Goal: Task Accomplishment & Management: Use online tool/utility

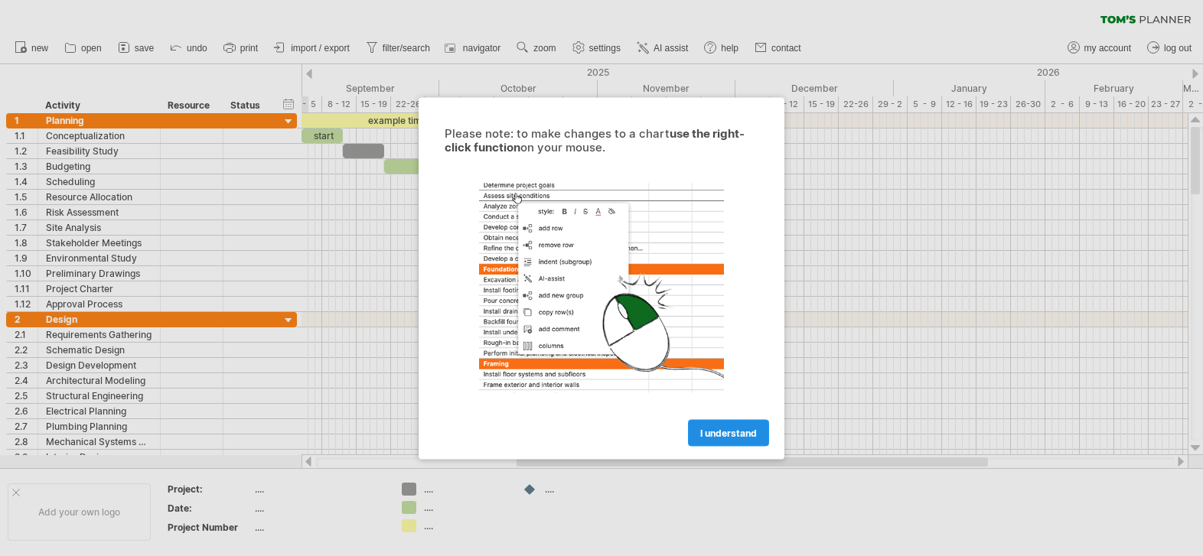
click at [731, 431] on span "I understand" at bounding box center [728, 432] width 57 height 11
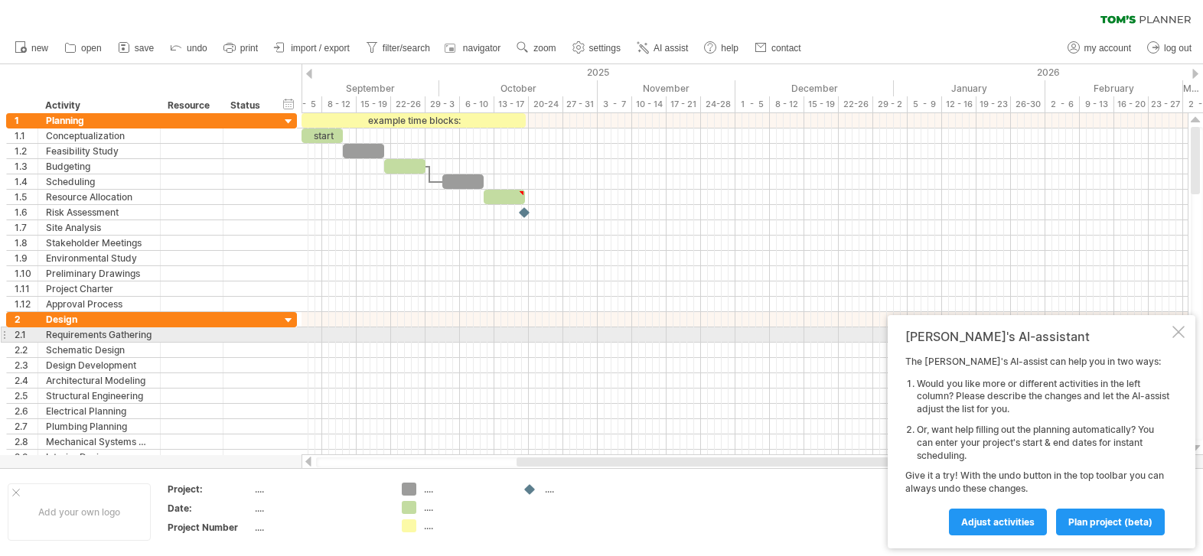
click at [1172, 334] on div at bounding box center [1178, 332] width 12 height 12
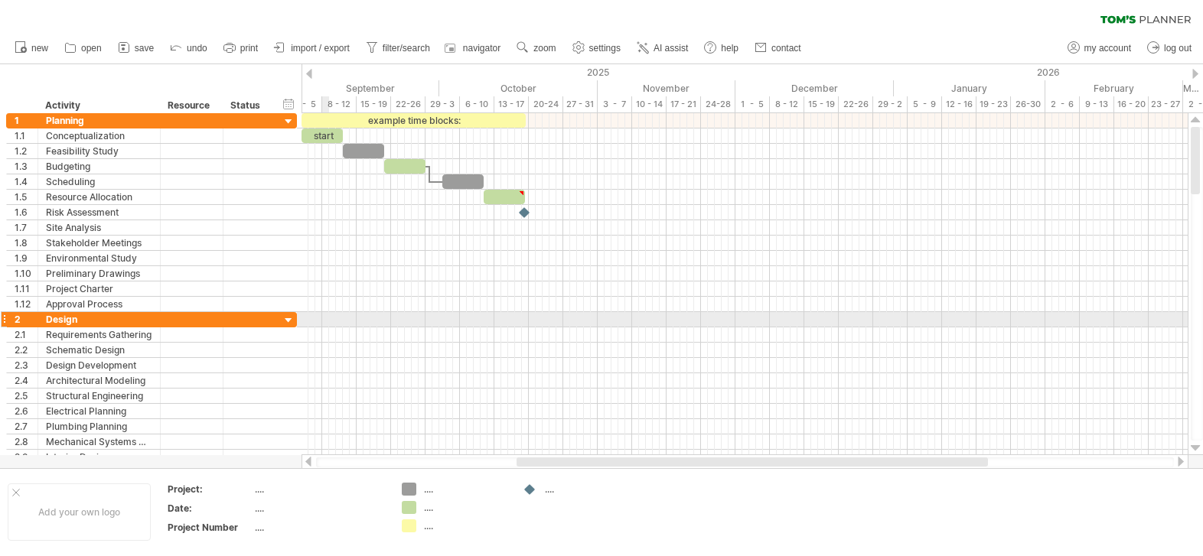
click at [293, 321] on div at bounding box center [289, 321] width 15 height 15
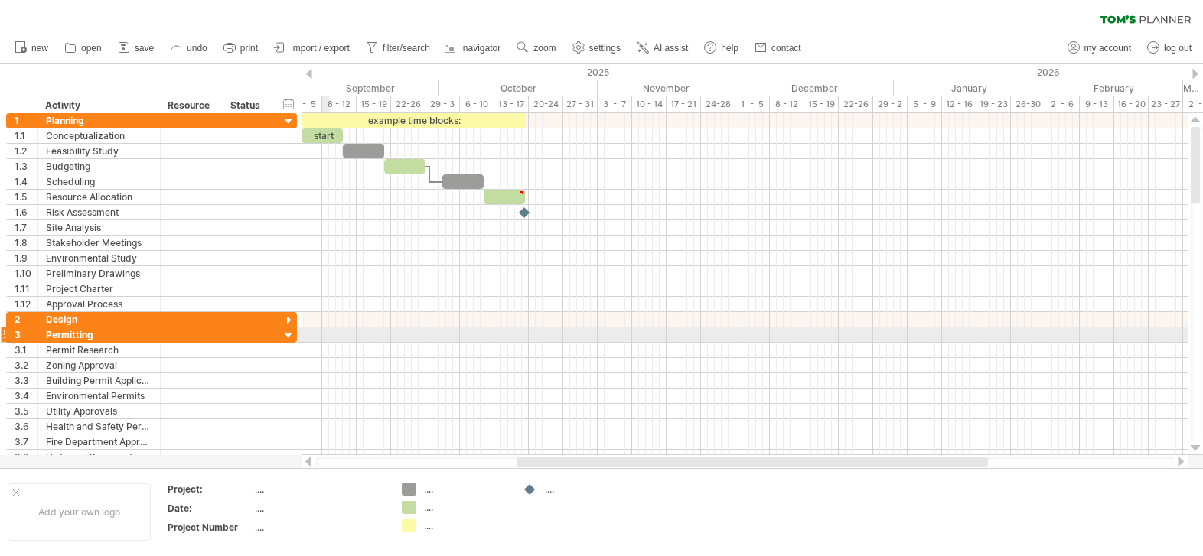
click at [294, 333] on div at bounding box center [289, 336] width 15 height 15
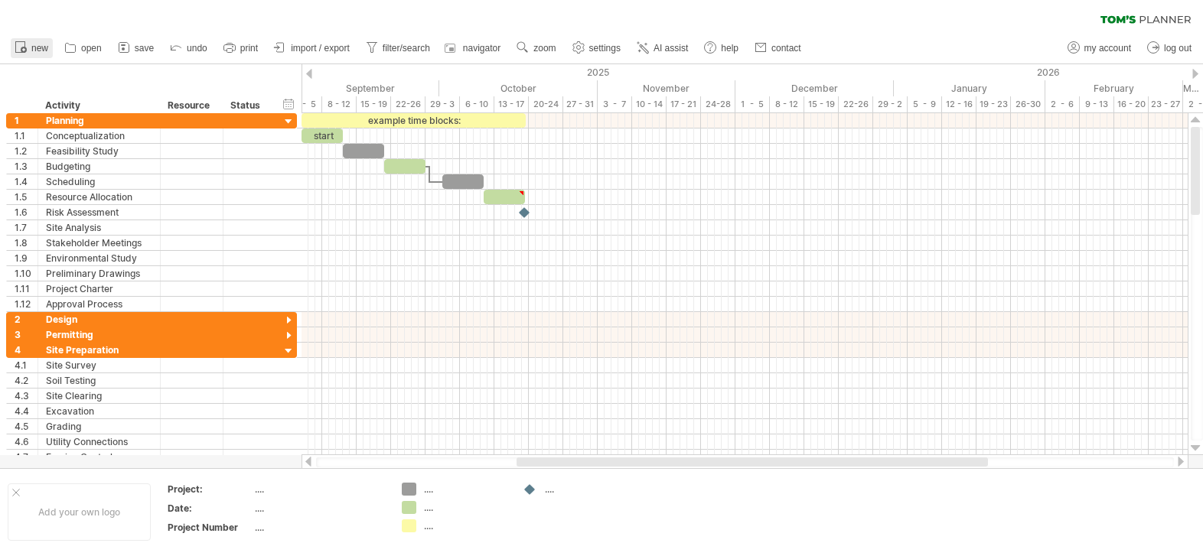
click at [43, 46] on span "new" at bounding box center [39, 48] width 17 height 11
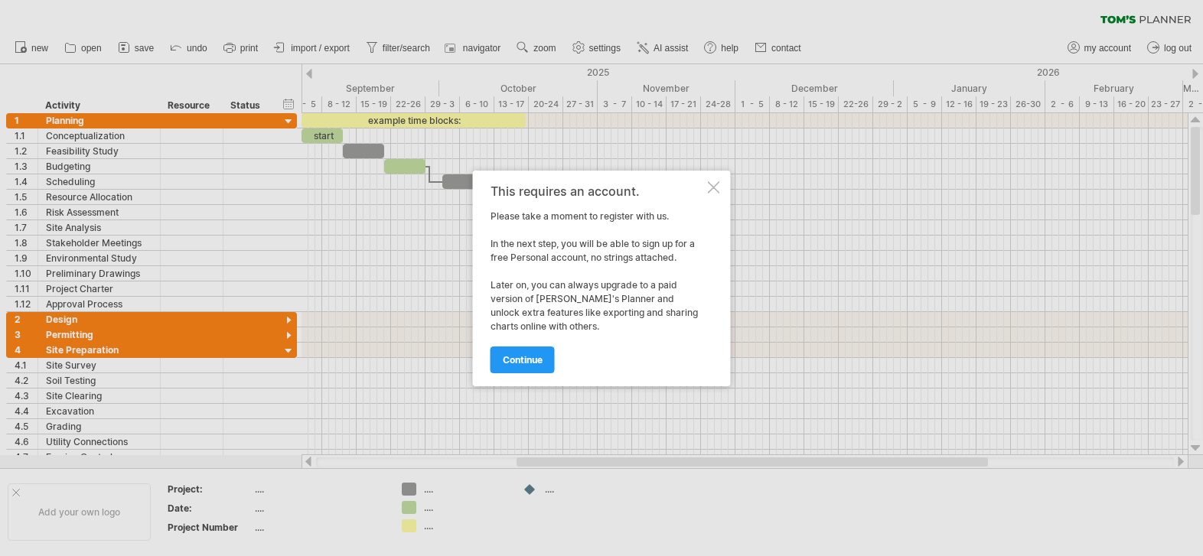
click at [716, 180] on div "This requires an account. Please take a moment to register with us. In the next…" at bounding box center [602, 279] width 258 height 216
click at [712, 185] on div at bounding box center [714, 187] width 12 height 12
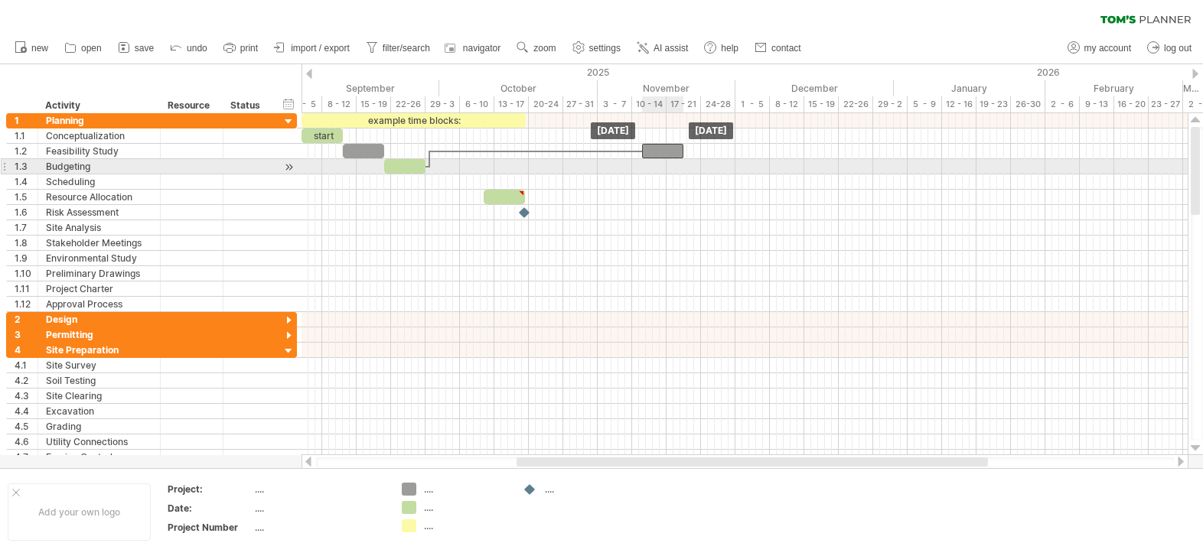
drag, startPoint x: 460, startPoint y: 184, endPoint x: 655, endPoint y: 161, distance: 196.4
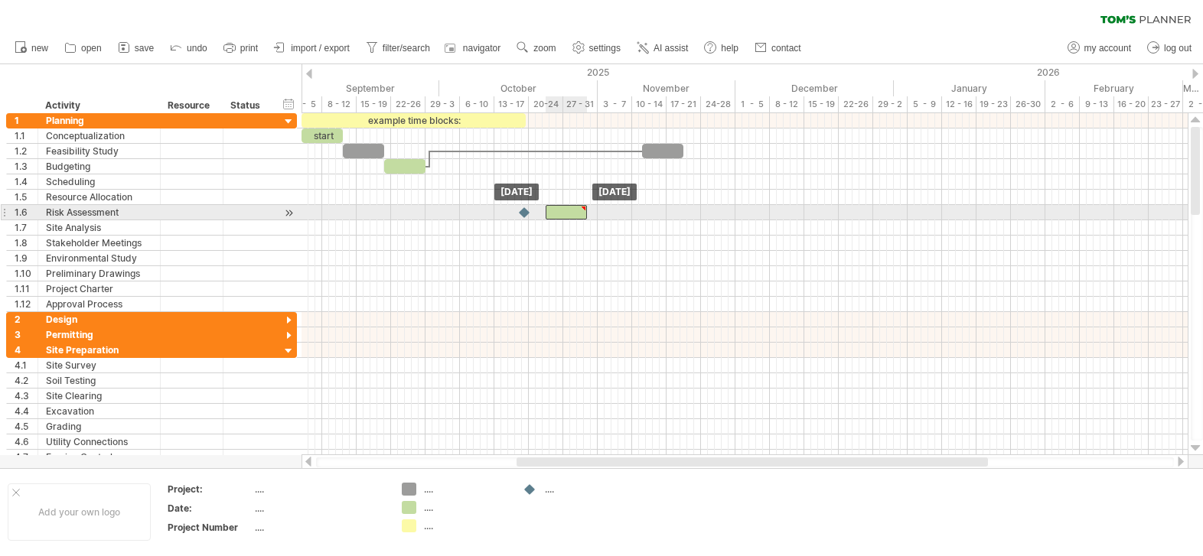
drag, startPoint x: 503, startPoint y: 199, endPoint x: 565, endPoint y: 216, distance: 64.2
type textarea "**********"
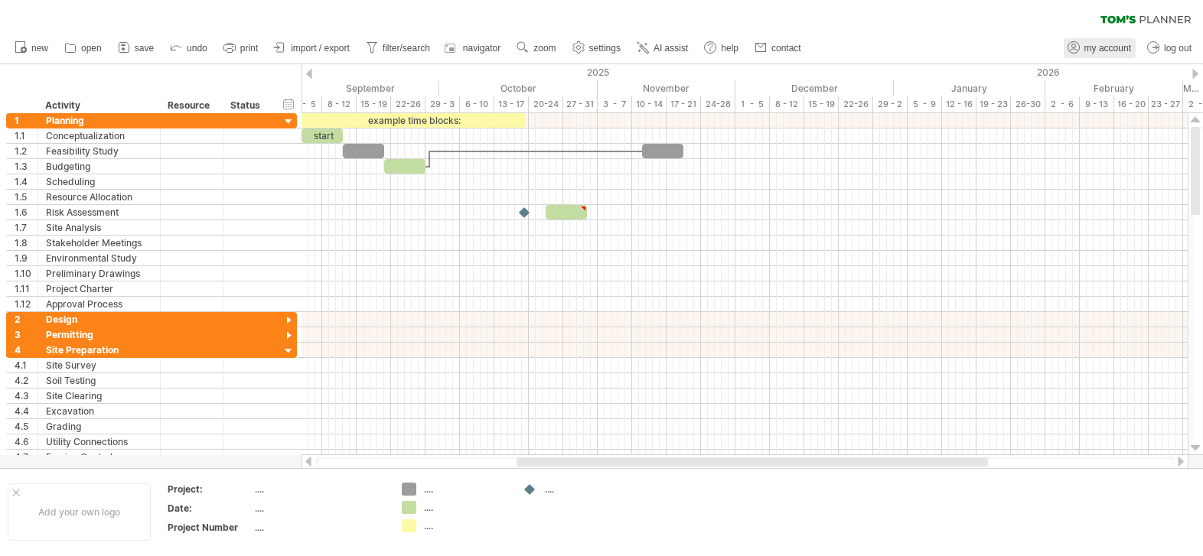
click at [1131, 50] on link "my account" at bounding box center [1099, 48] width 72 height 20
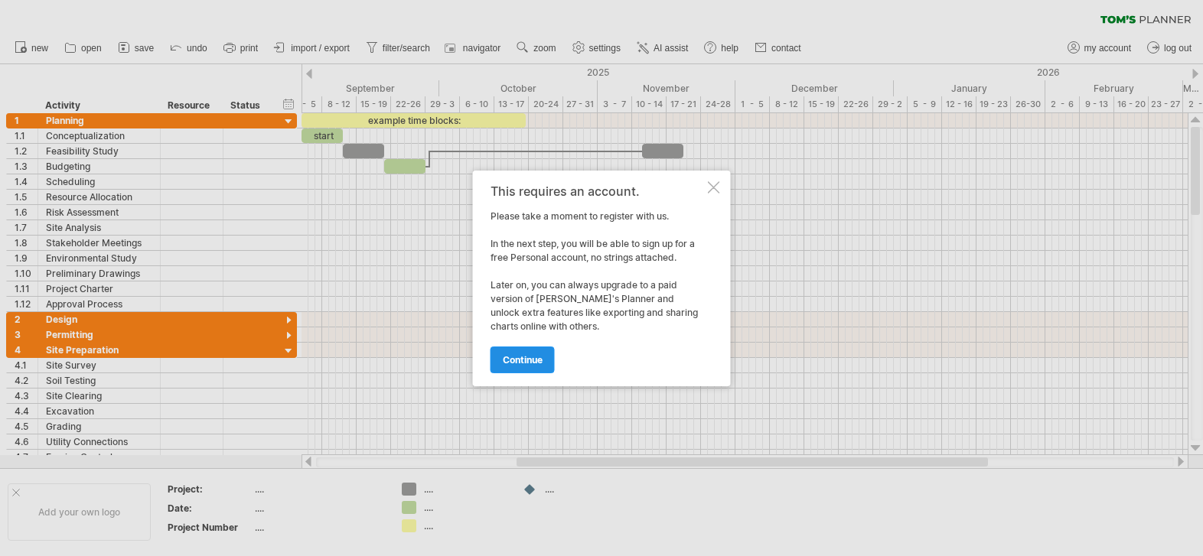
click at [549, 355] on link "continue" at bounding box center [522, 360] width 64 height 27
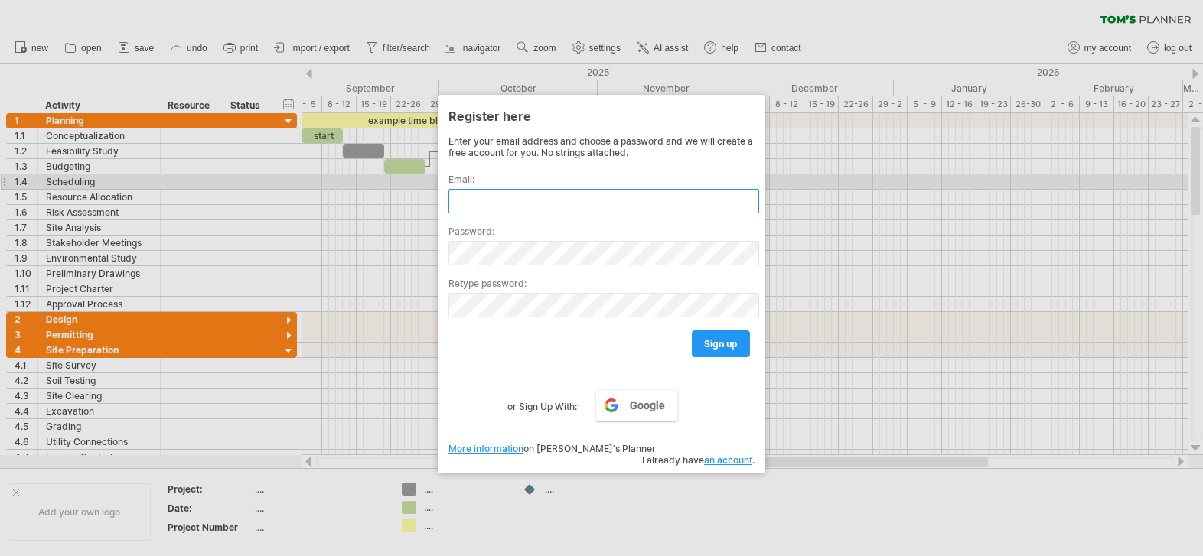
click at [487, 190] on input "text" at bounding box center [603, 201] width 311 height 24
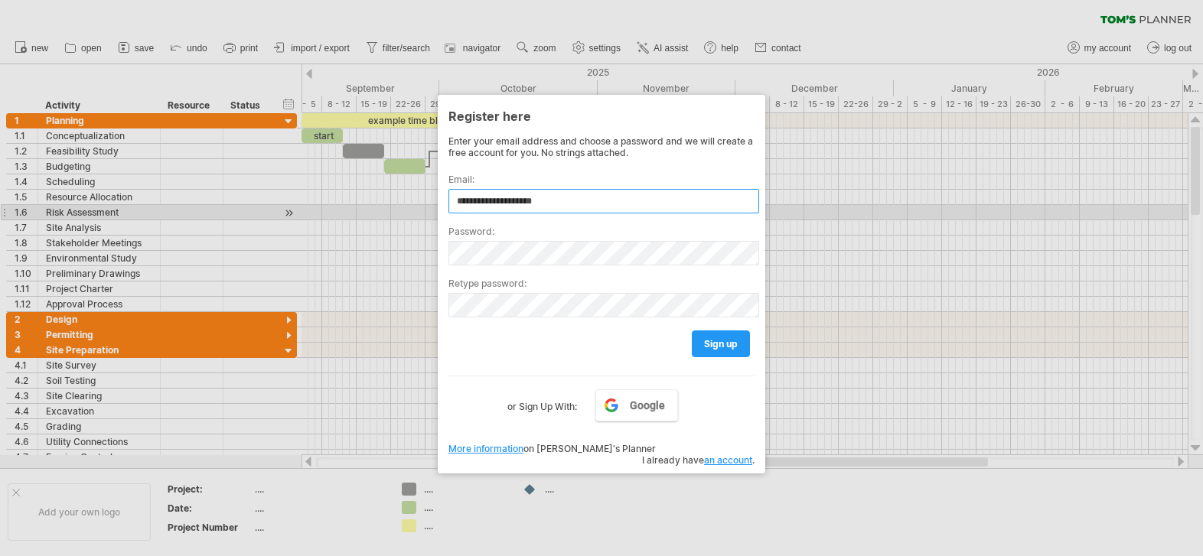
type input "**********"
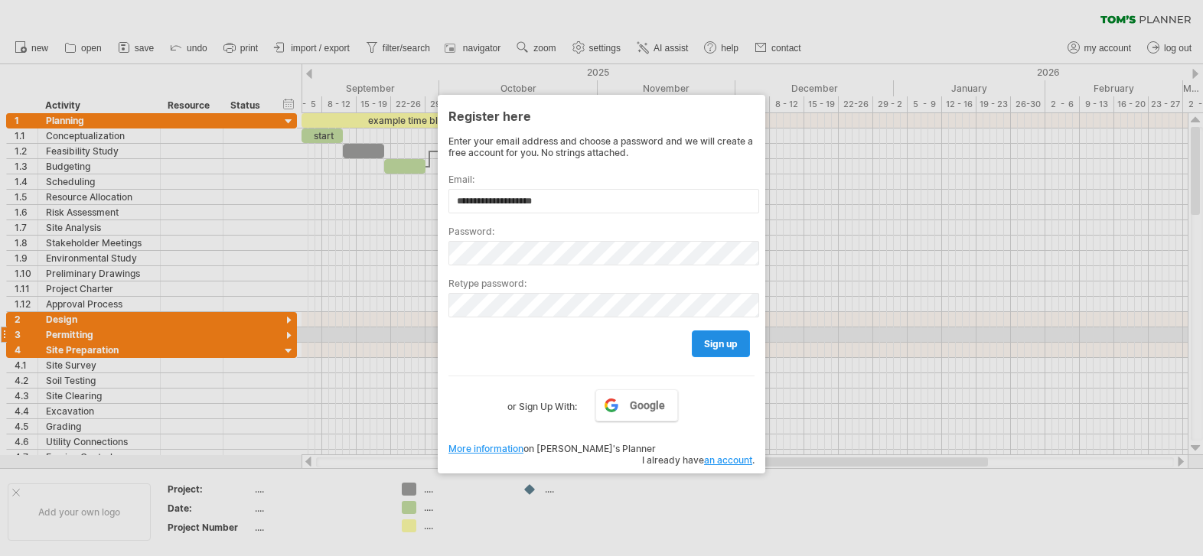
click at [695, 333] on link "sign up" at bounding box center [721, 343] width 58 height 27
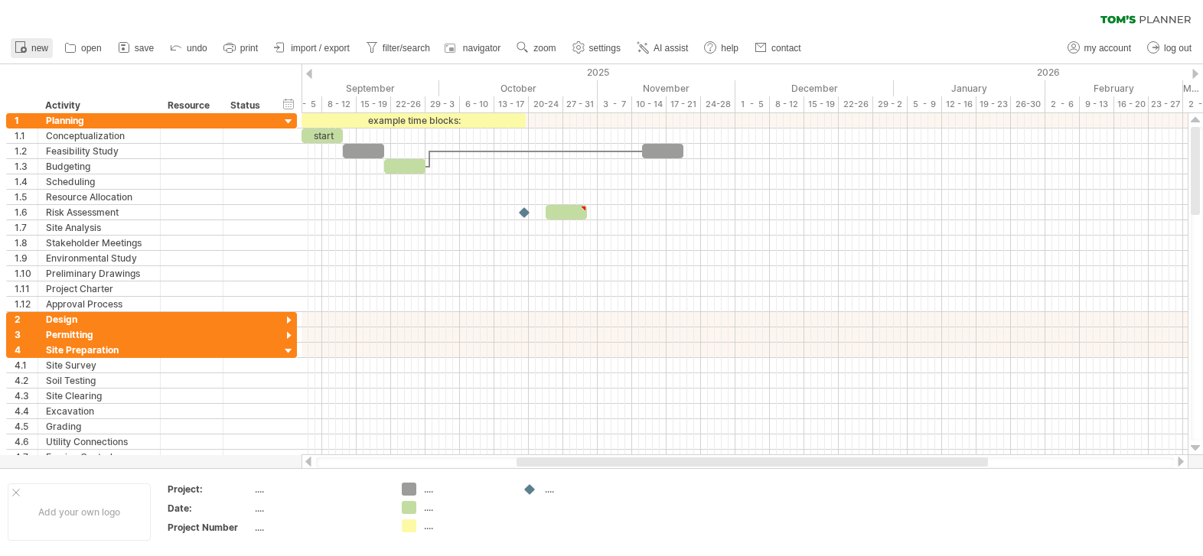
click at [24, 40] on icon at bounding box center [20, 46] width 15 height 15
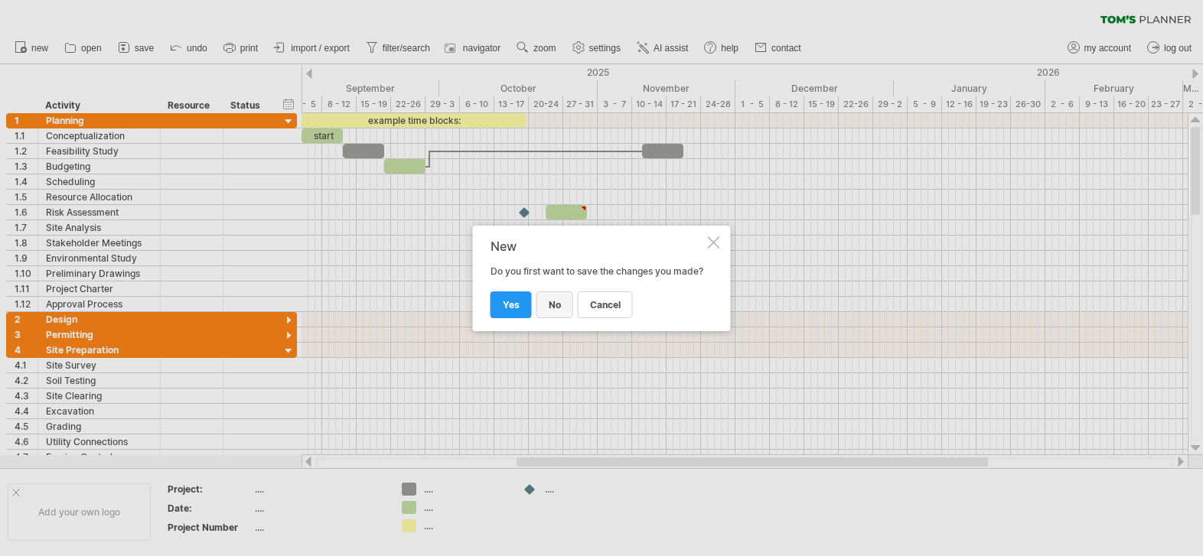
click at [546, 310] on link "no" at bounding box center [554, 304] width 37 height 27
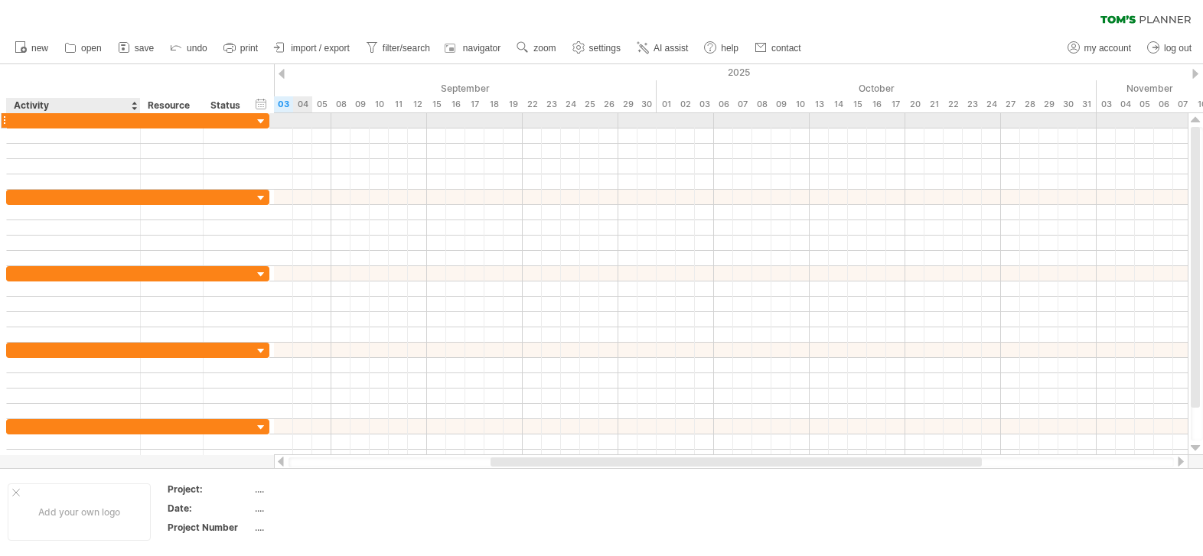
click at [130, 126] on div at bounding box center [74, 120] width 118 height 15
click at [127, 123] on input "text" at bounding box center [74, 120] width 118 height 15
click at [125, 123] on input "text" at bounding box center [74, 120] width 118 height 15
click at [263, 127] on div at bounding box center [261, 122] width 15 height 15
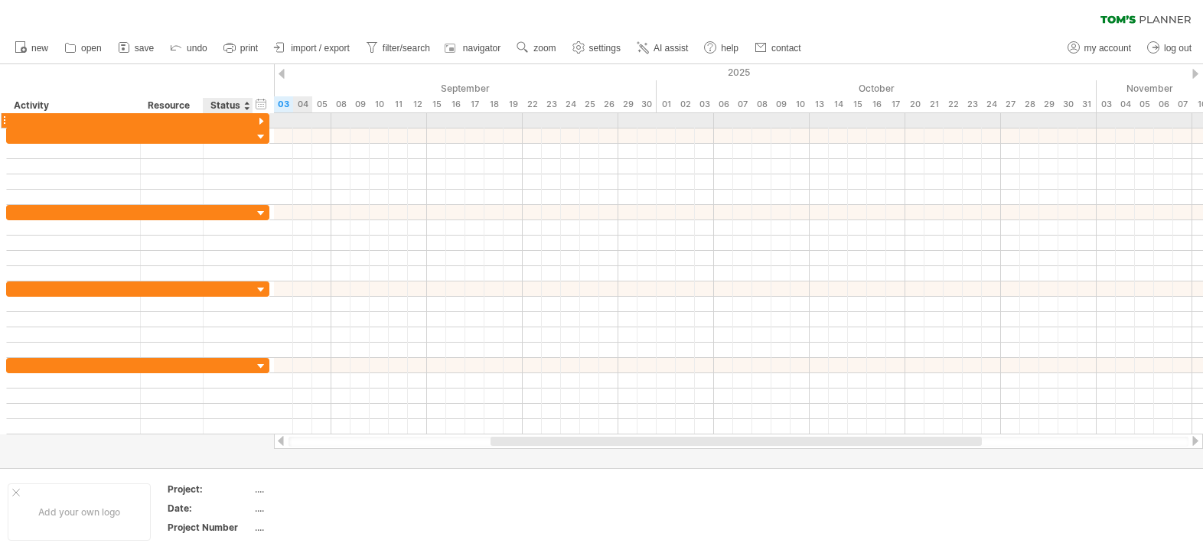
click at [262, 122] on div at bounding box center [261, 122] width 15 height 15
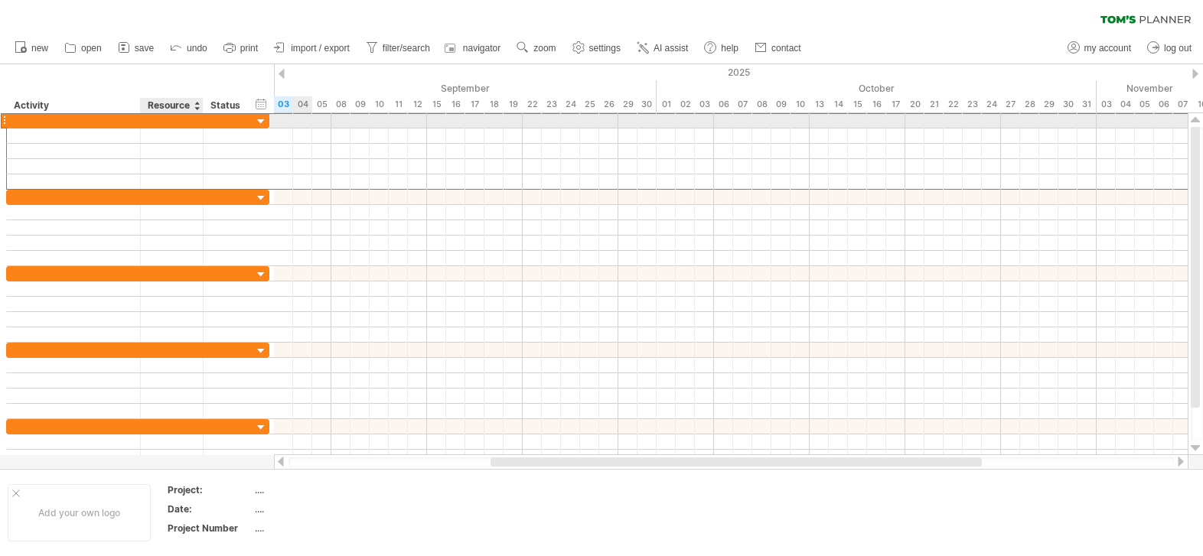
click at [174, 119] on div at bounding box center [171, 120] width 47 height 15
click at [60, 121] on div at bounding box center [74, 120] width 118 height 15
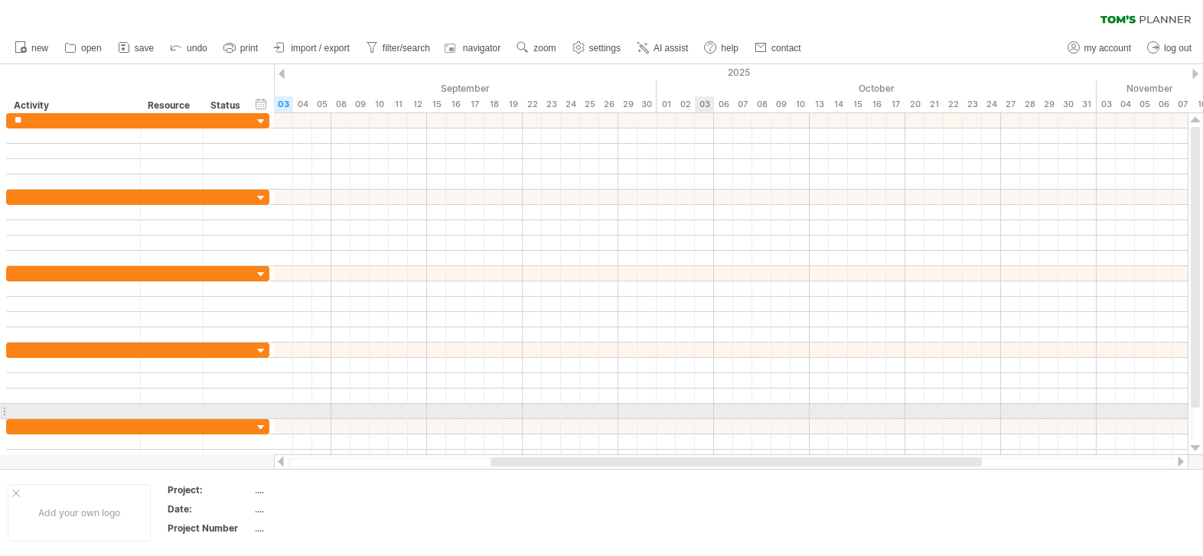
type input "*"
type input "**********"
type input "*"
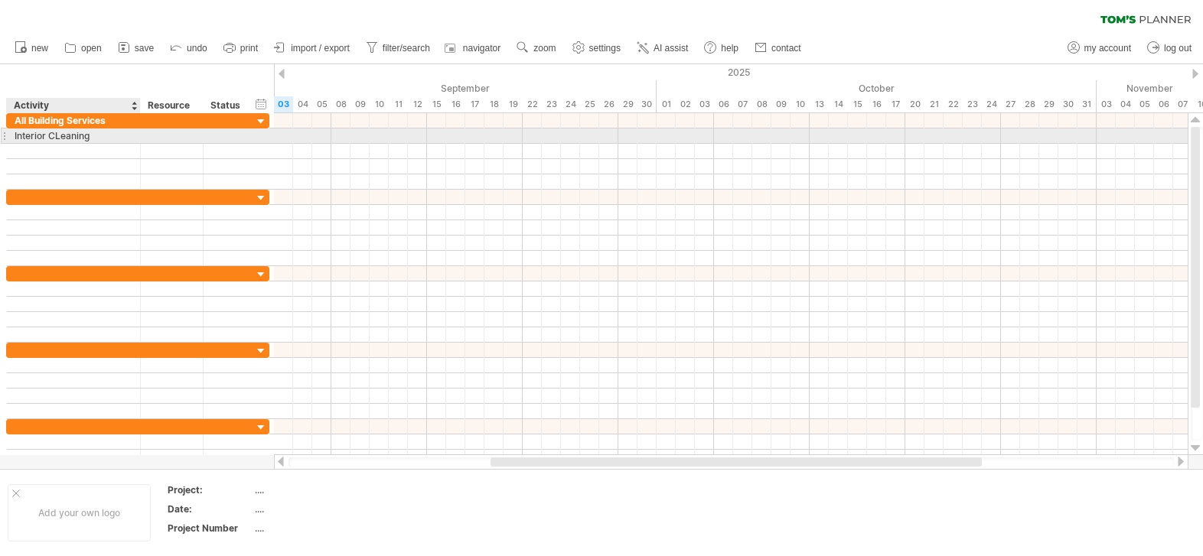
click at [57, 139] on div "Interior CLeaning" at bounding box center [74, 136] width 118 height 15
type input "**********"
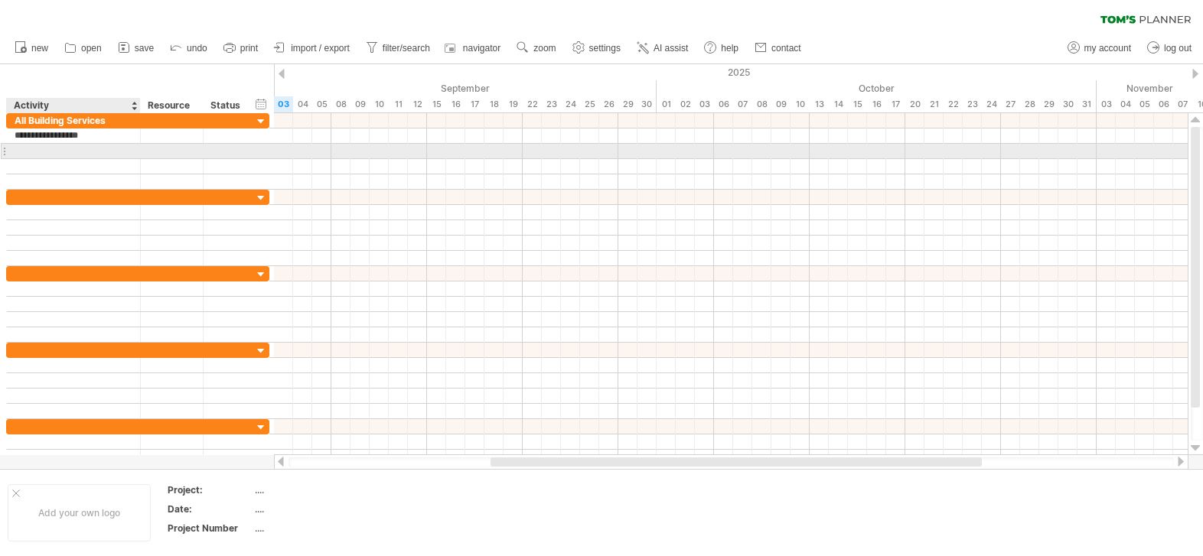
click at [131, 153] on div at bounding box center [74, 151] width 118 height 15
type input "**********"
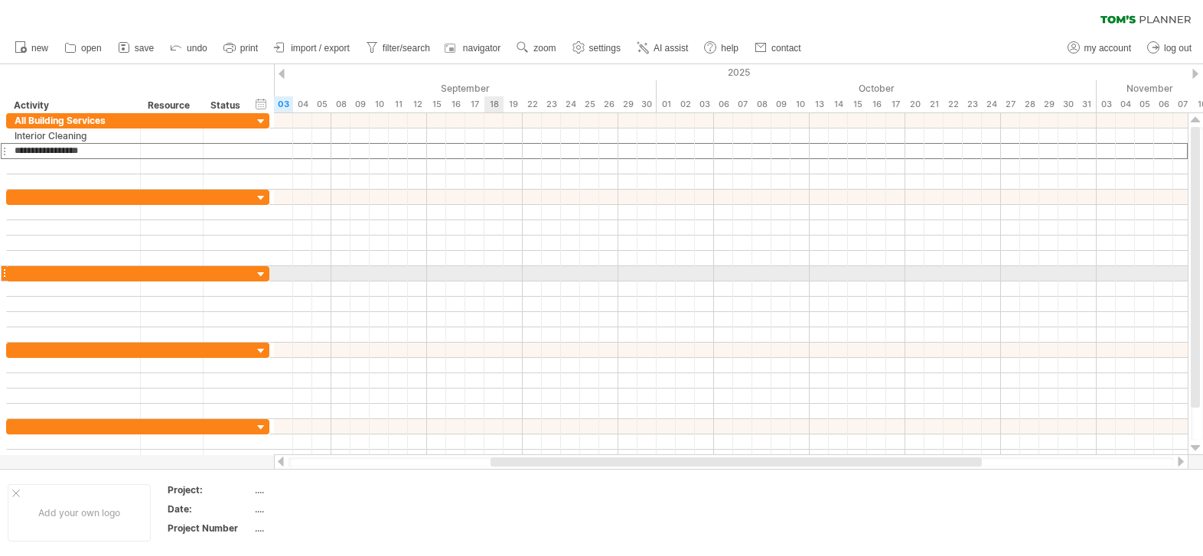
click at [541, 278] on div at bounding box center [730, 273] width 913 height 15
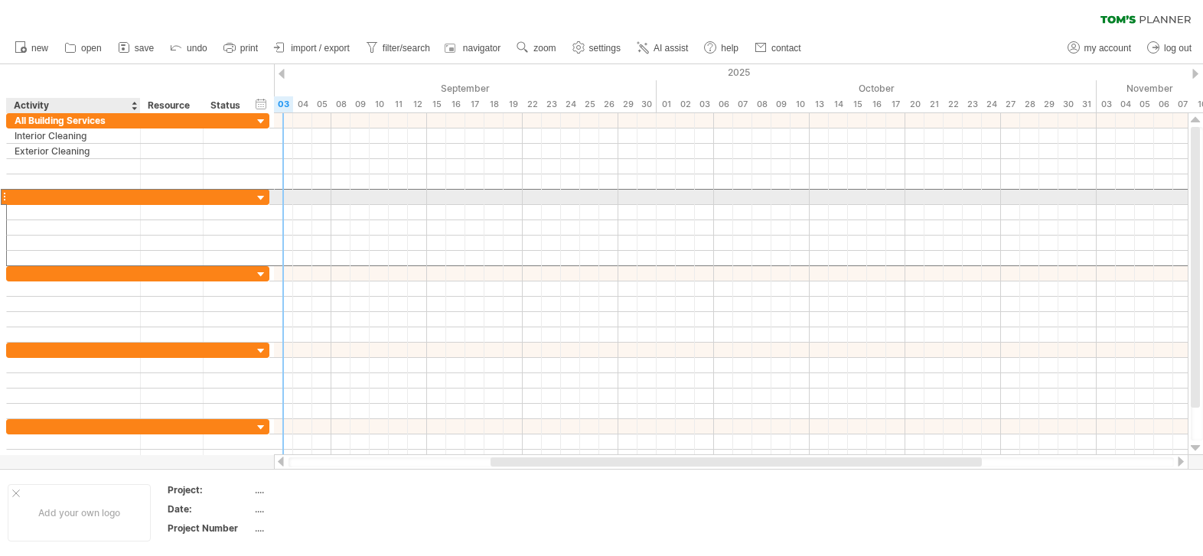
click at [104, 199] on div at bounding box center [74, 197] width 118 height 15
type input "**********"
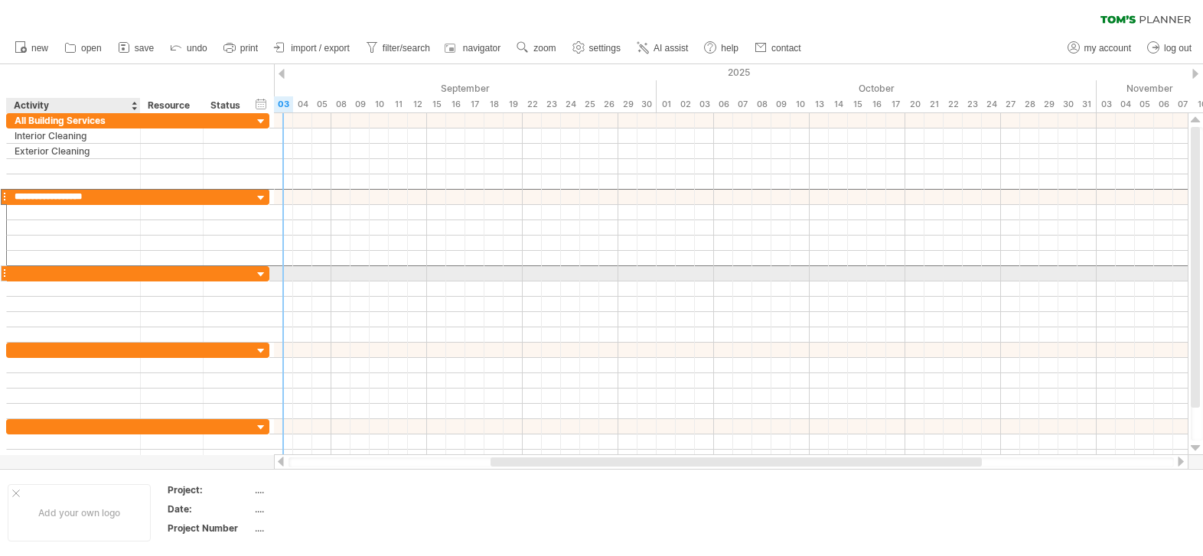
click at [94, 266] on div at bounding box center [137, 273] width 263 height 15
click at [94, 274] on div at bounding box center [74, 273] width 118 height 15
type input "**********"
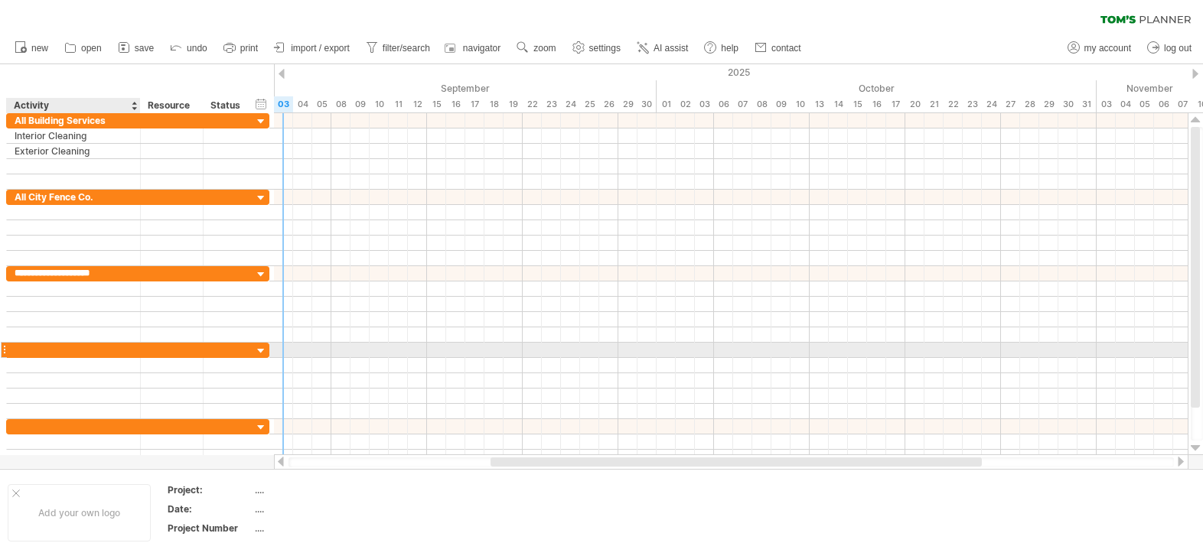
click at [131, 350] on div at bounding box center [74, 350] width 118 height 15
type input "**********"
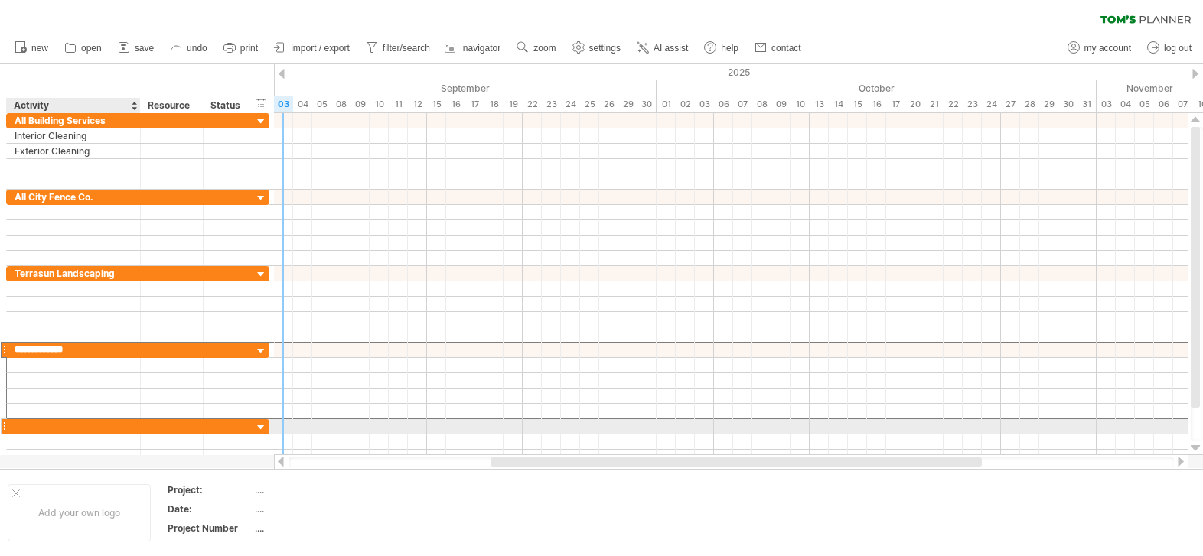
click at [113, 429] on div at bounding box center [74, 426] width 118 height 15
type input "**********"
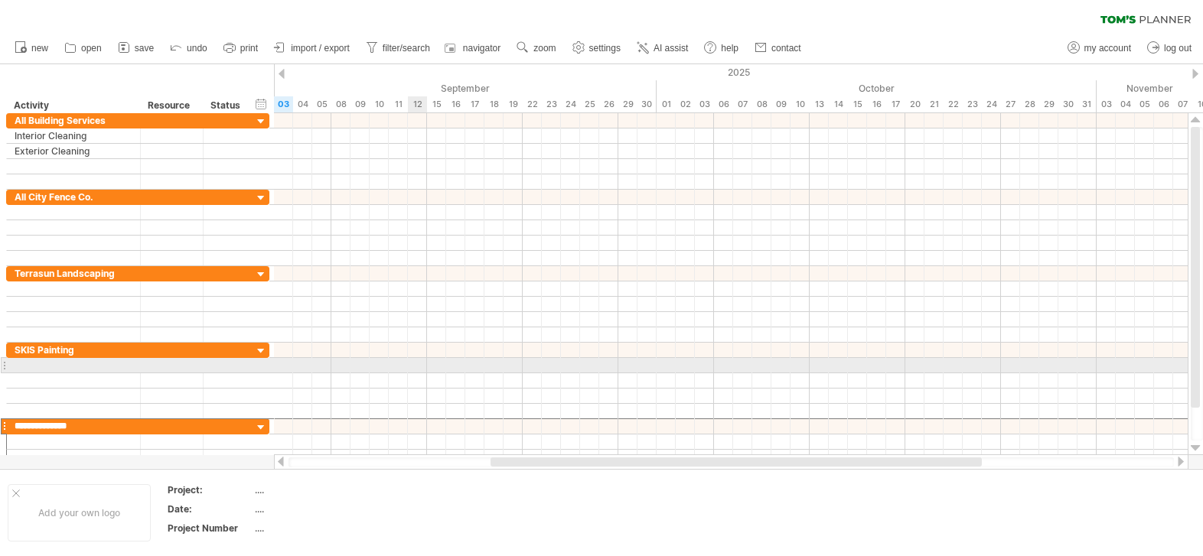
click at [515, 333] on div at bounding box center [730, 334] width 913 height 15
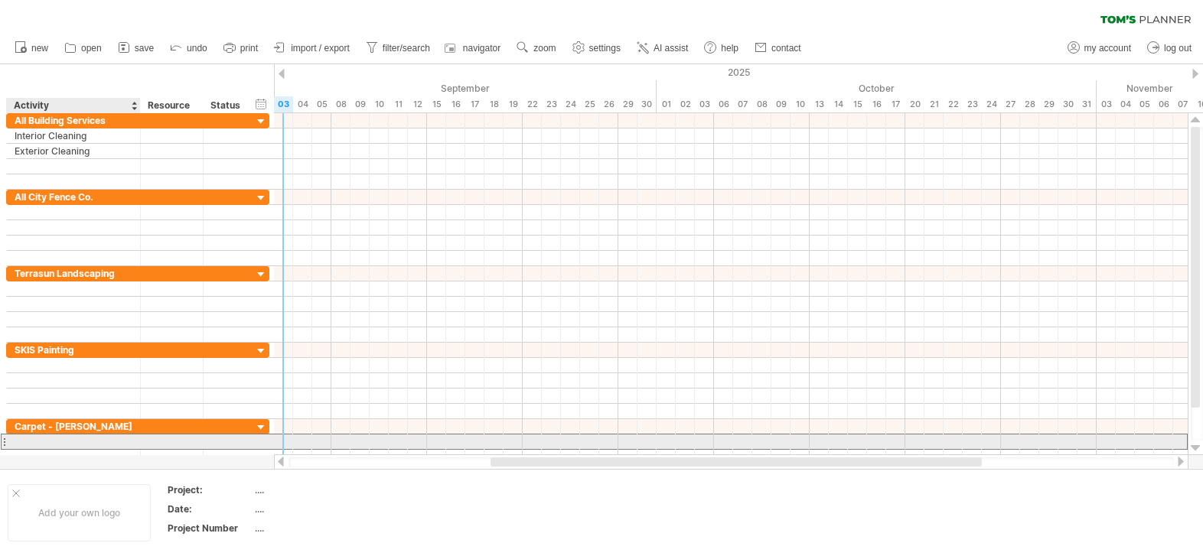
click at [101, 445] on div at bounding box center [74, 441] width 118 height 15
type input "*"
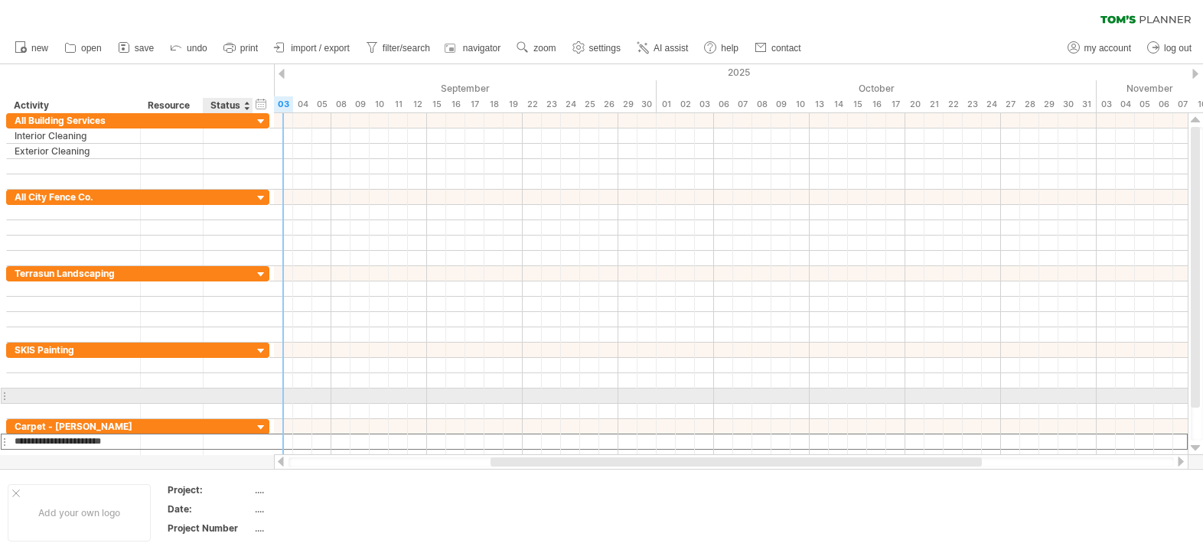
type input "**********"
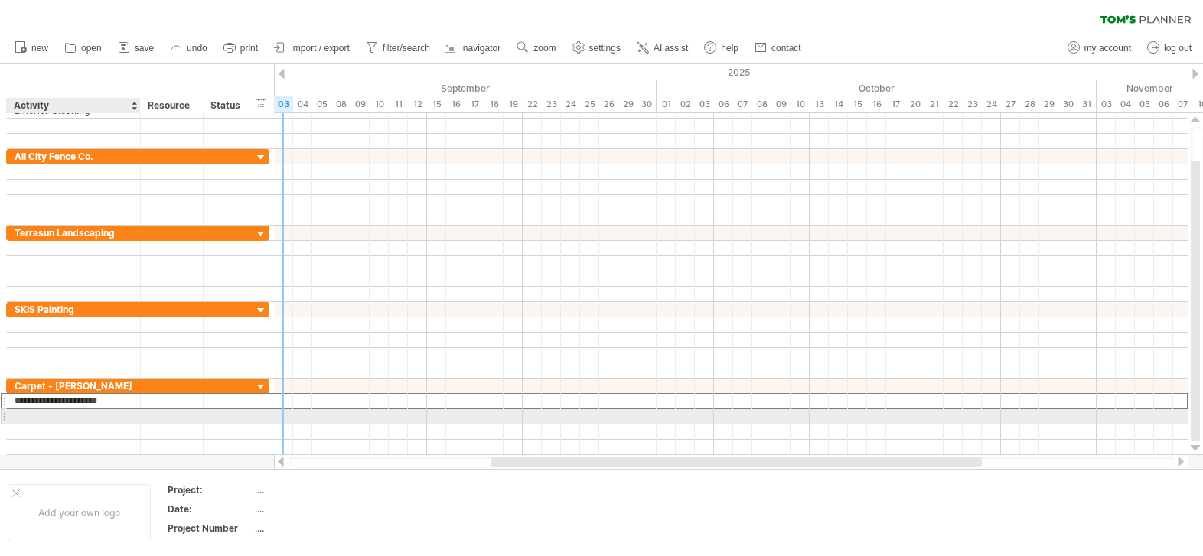
click at [96, 412] on div at bounding box center [74, 416] width 118 height 15
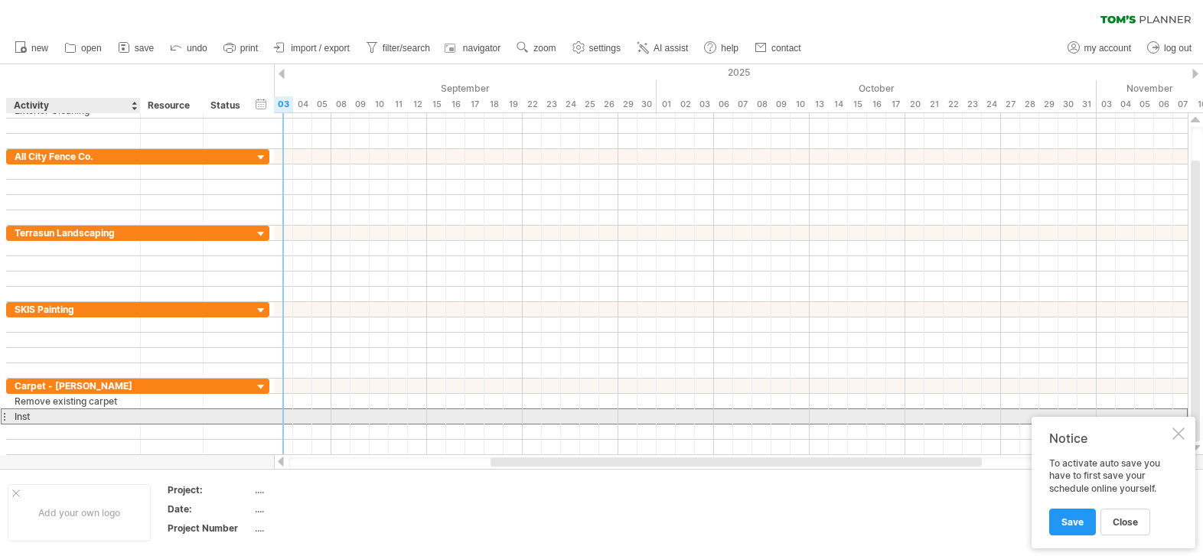
click at [96, 412] on div "Inst" at bounding box center [74, 416] width 118 height 15
type input "**********"
click at [386, 387] on div at bounding box center [730, 386] width 913 height 15
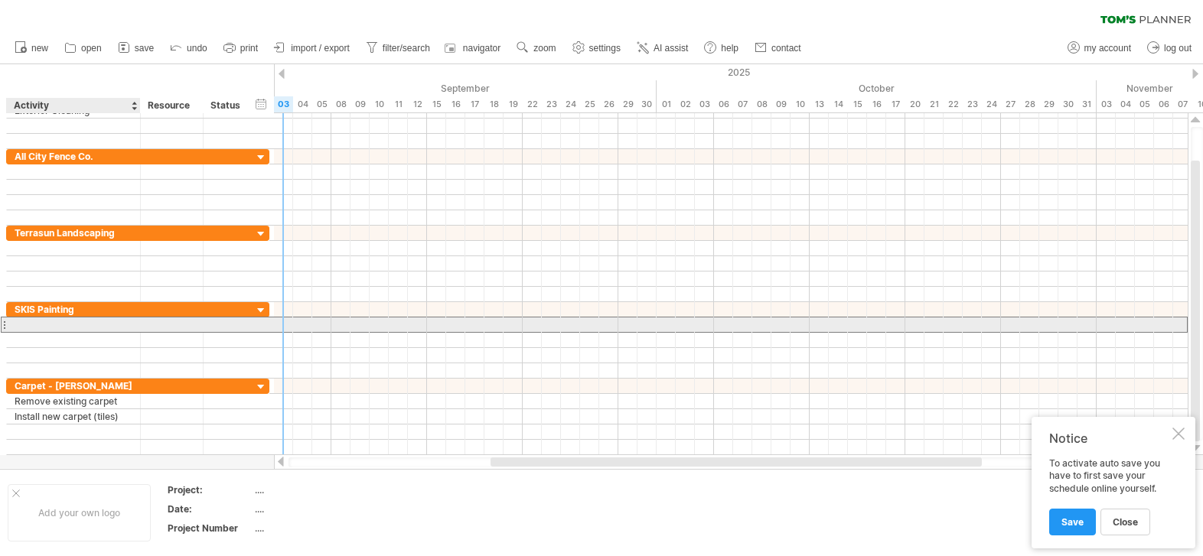
click at [132, 327] on div at bounding box center [74, 324] width 118 height 15
type input "**********"
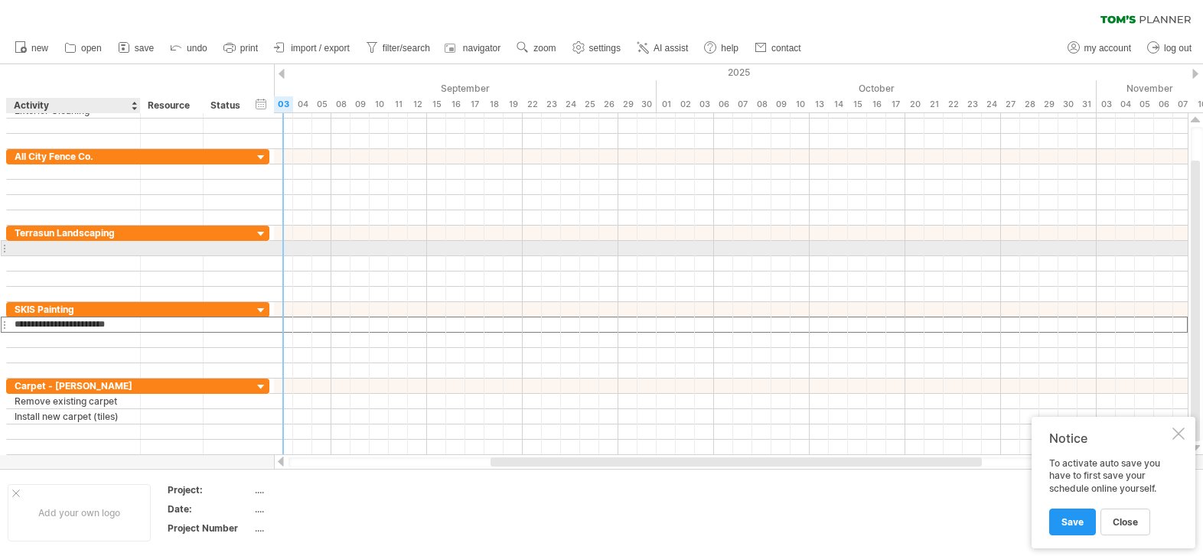
click at [41, 248] on div at bounding box center [74, 248] width 118 height 15
type input "**********"
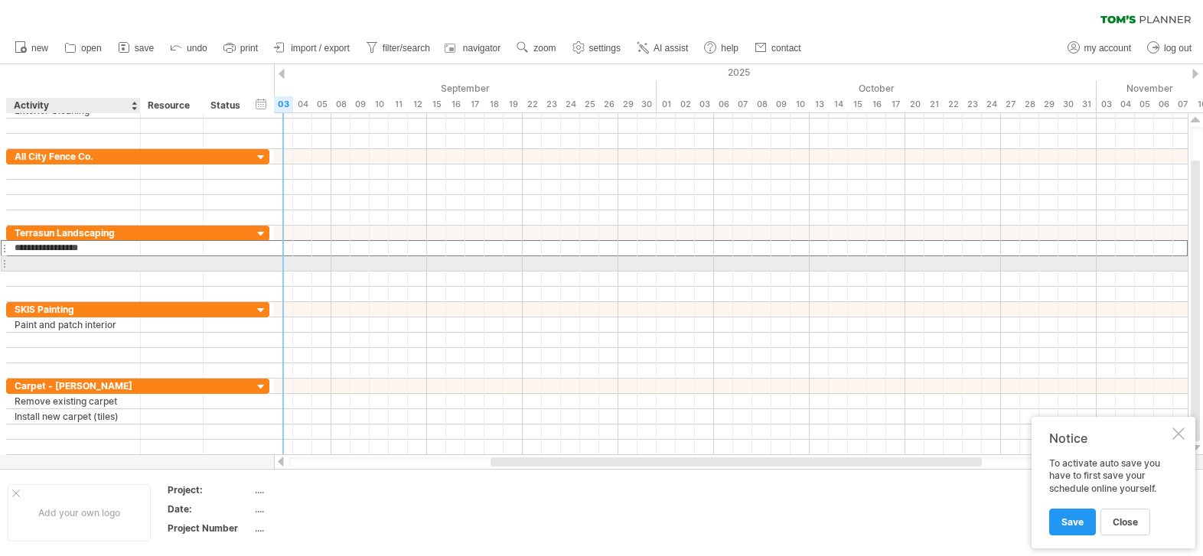
click at [44, 262] on div at bounding box center [74, 263] width 118 height 15
type input "**********"
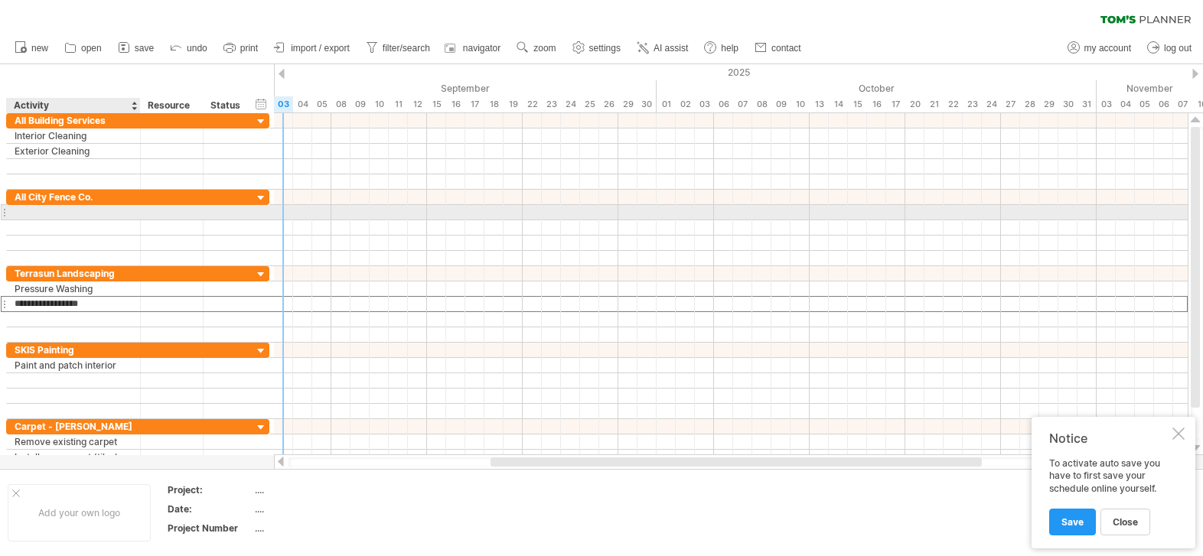
click at [83, 220] on div at bounding box center [137, 212] width 263 height 15
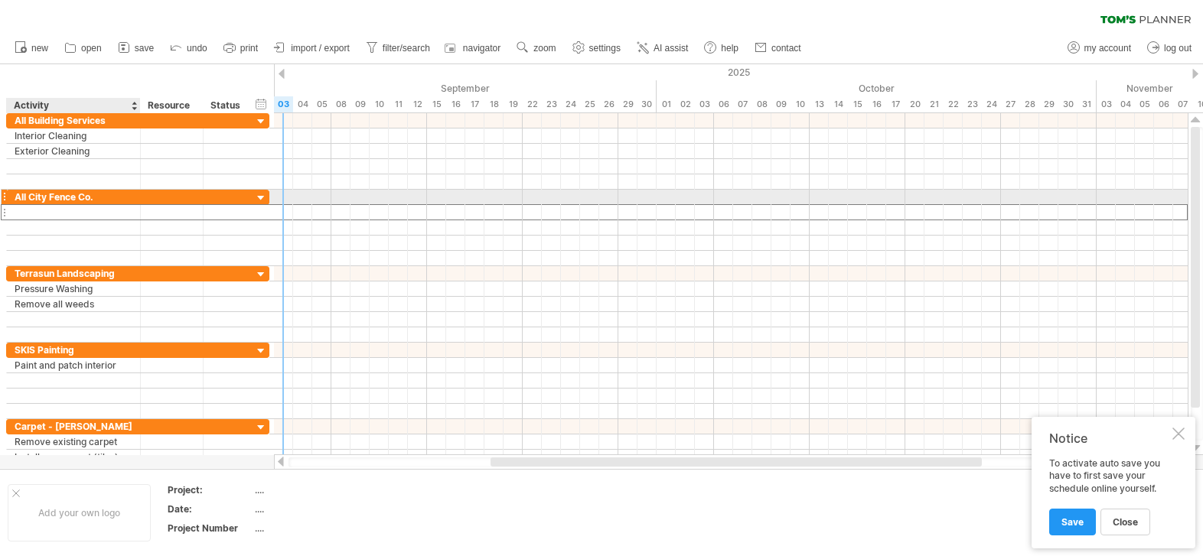
drag, startPoint x: 67, startPoint y: 205, endPoint x: 70, endPoint y: 213, distance: 9.2
click at [70, 212] on div at bounding box center [74, 212] width 118 height 15
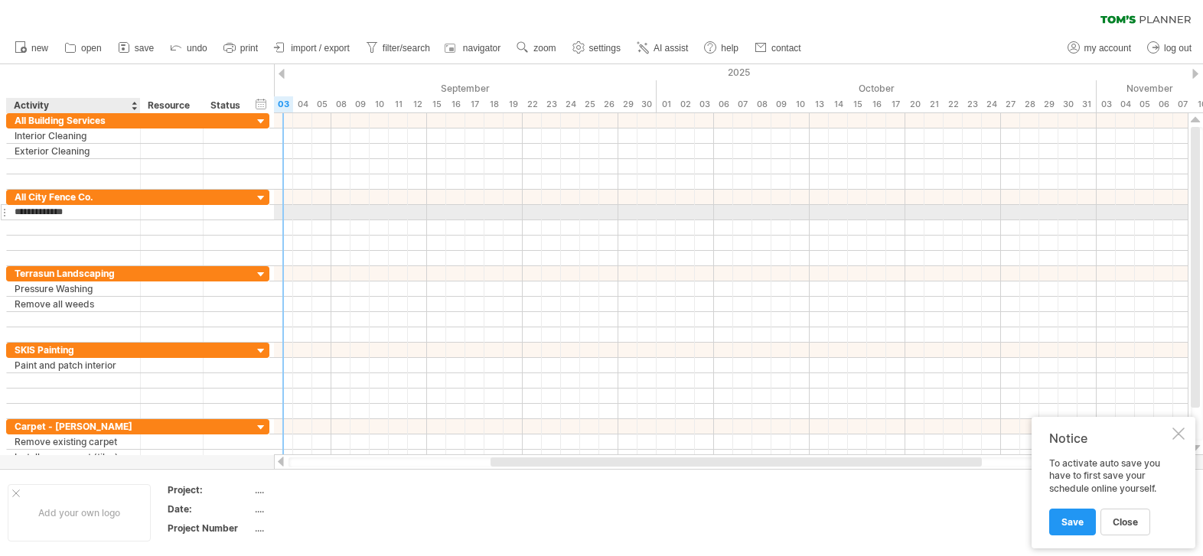
type input "**********"
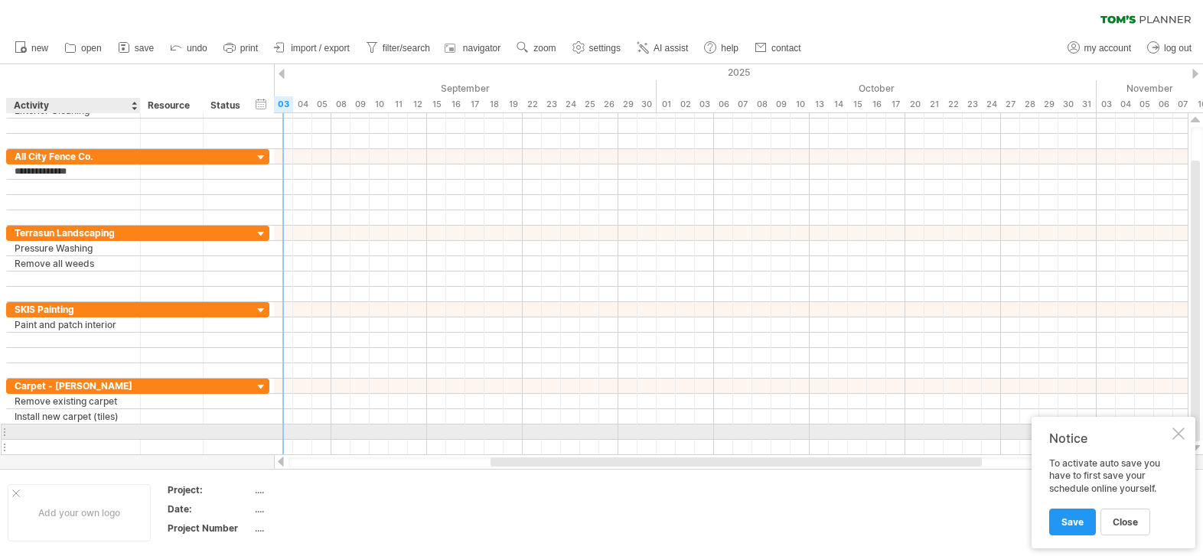
click at [65, 440] on div at bounding box center [74, 447] width 118 height 15
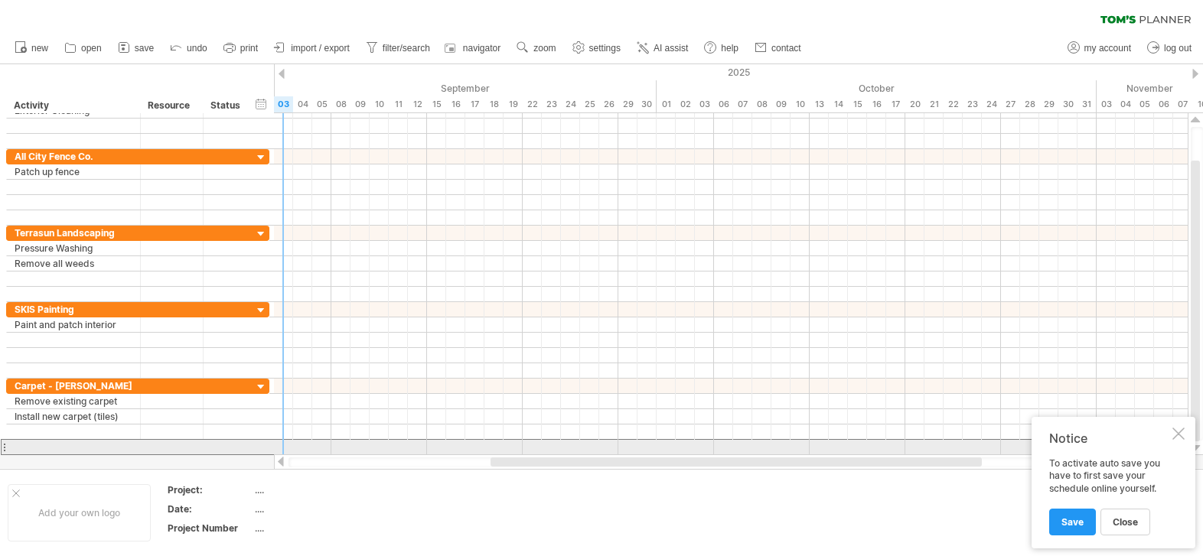
click at [5, 447] on div at bounding box center [4, 447] width 6 height 16
click at [28, 450] on div at bounding box center [74, 447] width 118 height 15
click at [0, 0] on input "text" at bounding box center [0, 0] width 0 height 0
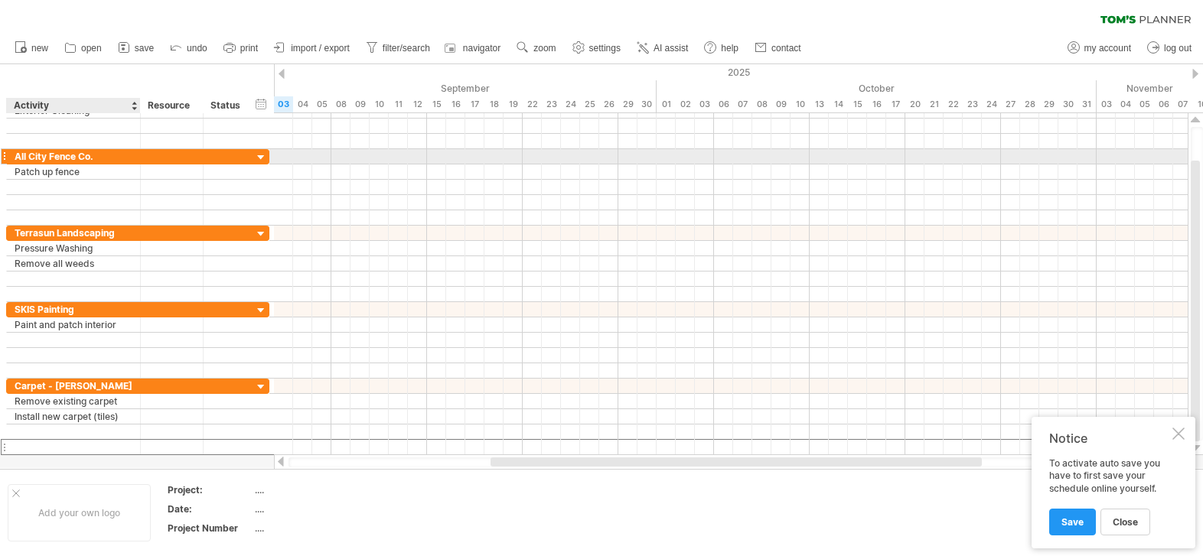
click at [64, 152] on div "All City Fence Co." at bounding box center [74, 156] width 118 height 15
click at [262, 156] on div at bounding box center [261, 158] width 15 height 15
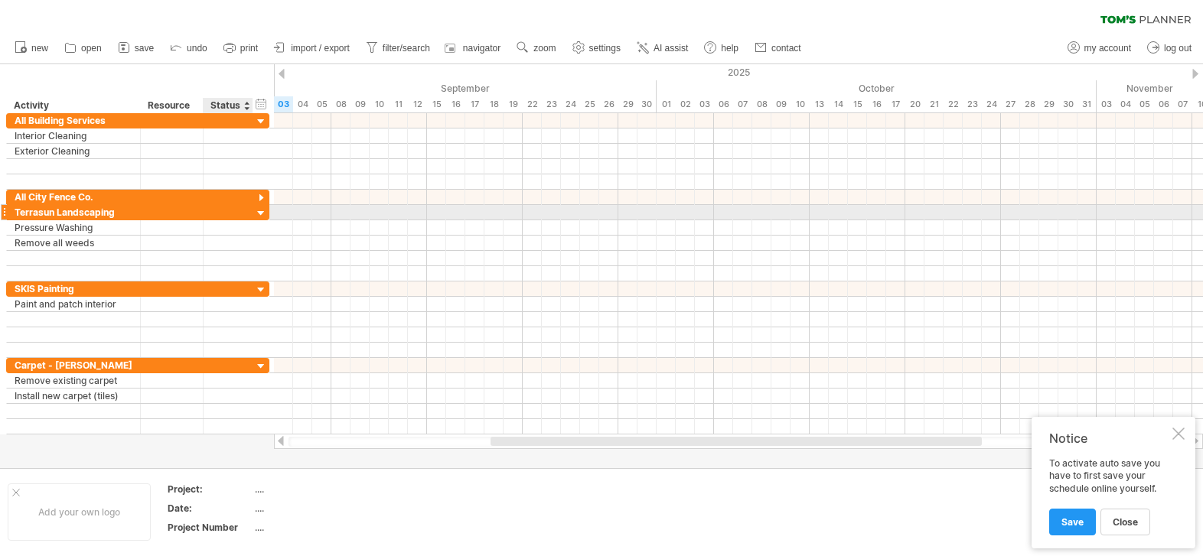
click at [256, 213] on div at bounding box center [261, 214] width 15 height 15
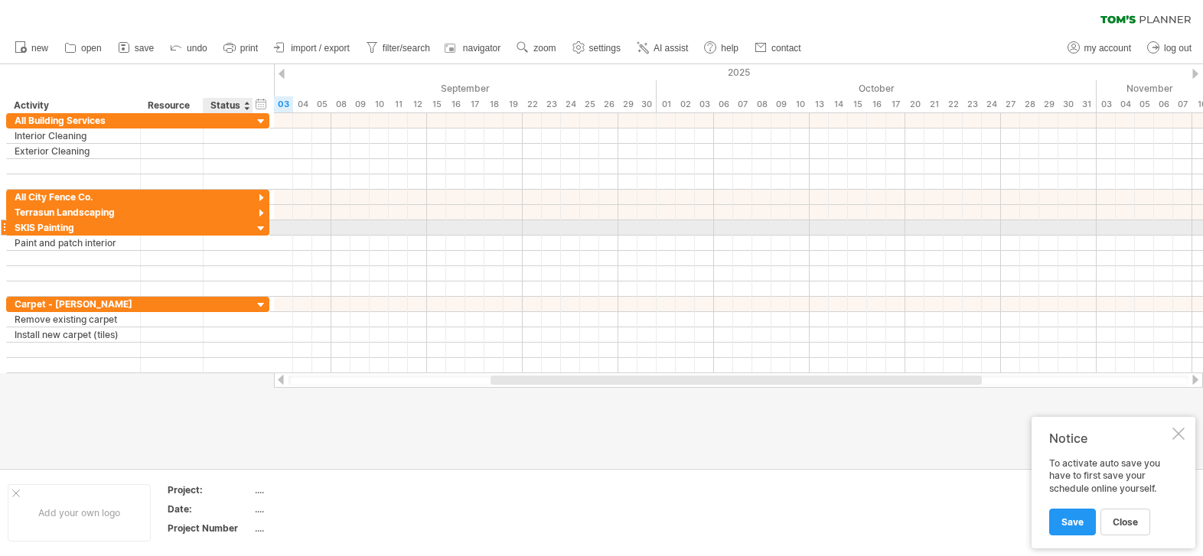
click at [260, 227] on div at bounding box center [261, 229] width 15 height 15
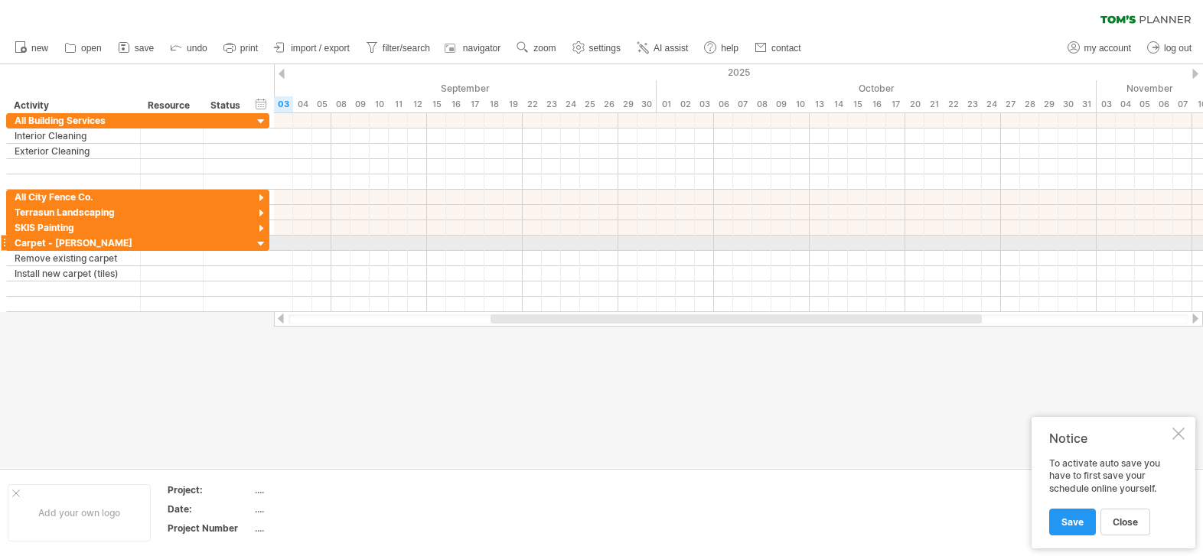
click at [7, 241] on div "**********" at bounding box center [74, 243] width 134 height 15
click at [5, 241] on div at bounding box center [4, 243] width 6 height 16
click at [4, 242] on div at bounding box center [4, 243] width 6 height 16
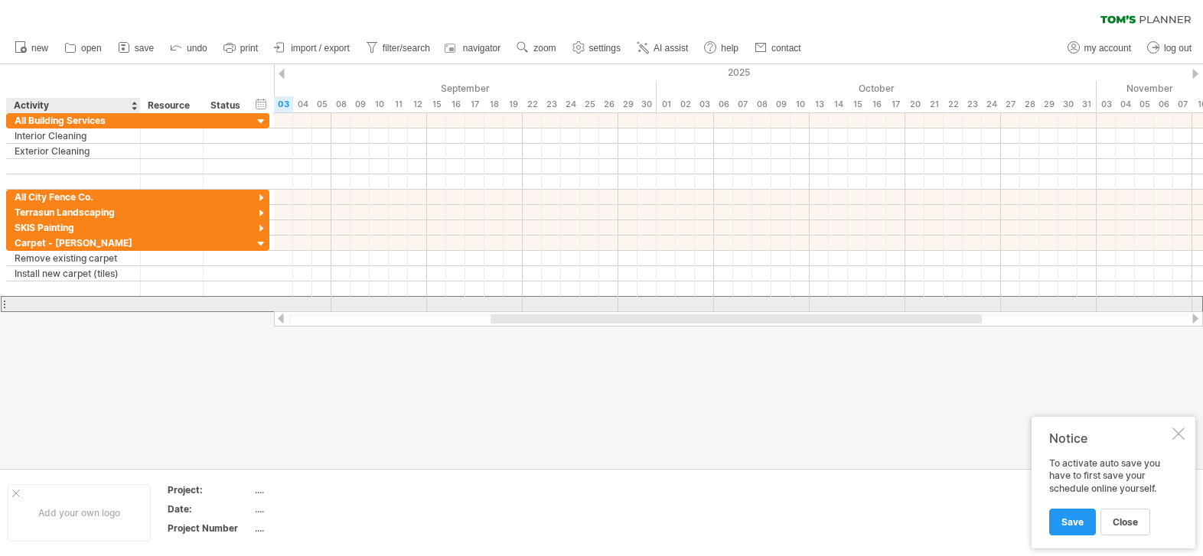
click at [78, 305] on div at bounding box center [74, 304] width 118 height 15
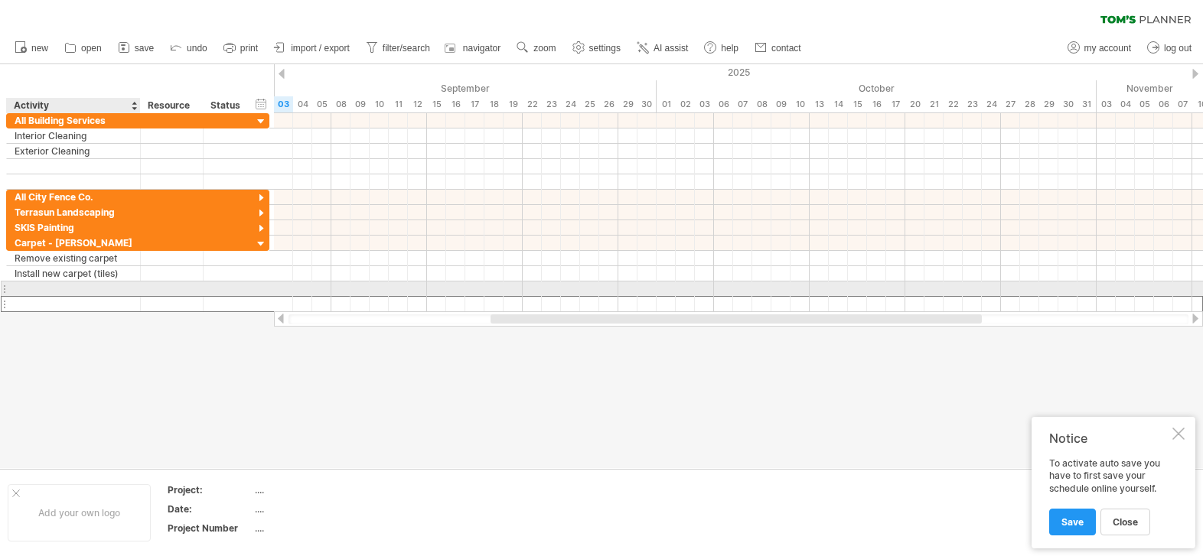
click at [73, 288] on div at bounding box center [74, 289] width 118 height 15
click at [73, 288] on input "text" at bounding box center [74, 289] width 118 height 15
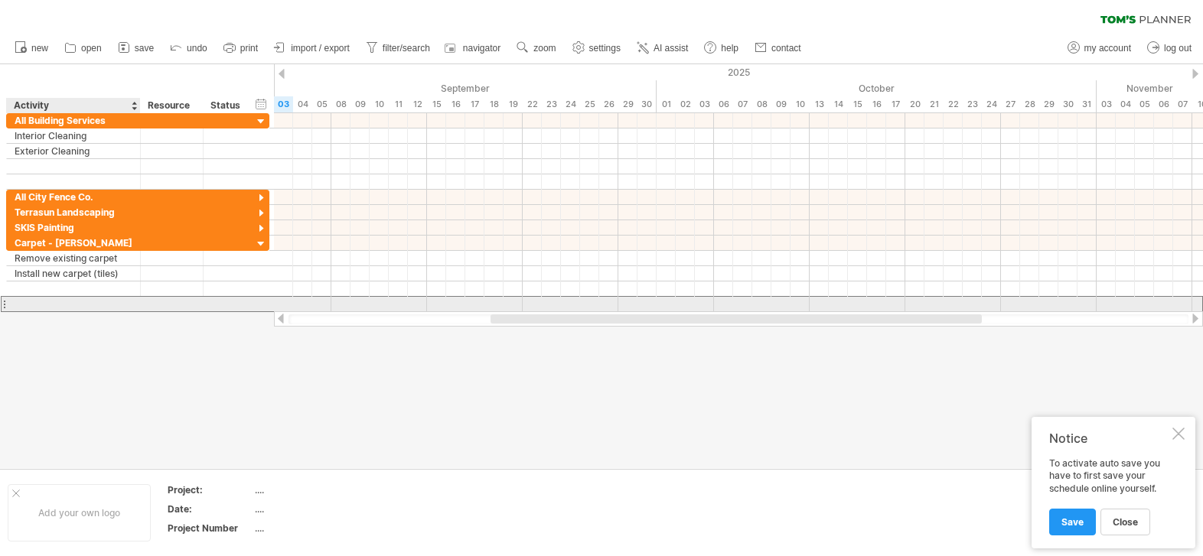
click at [18, 308] on div at bounding box center [74, 304] width 118 height 15
click at [3, 304] on div at bounding box center [4, 304] width 6 height 16
click at [31, 308] on div at bounding box center [74, 304] width 118 height 15
type input "*"
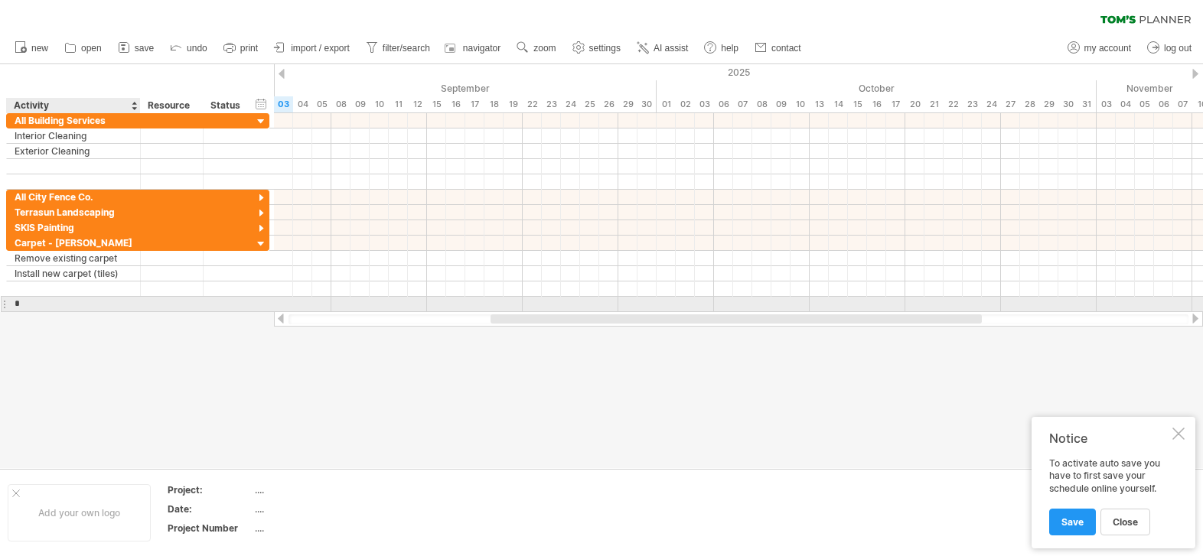
click at [123, 346] on div at bounding box center [601, 266] width 1203 height 404
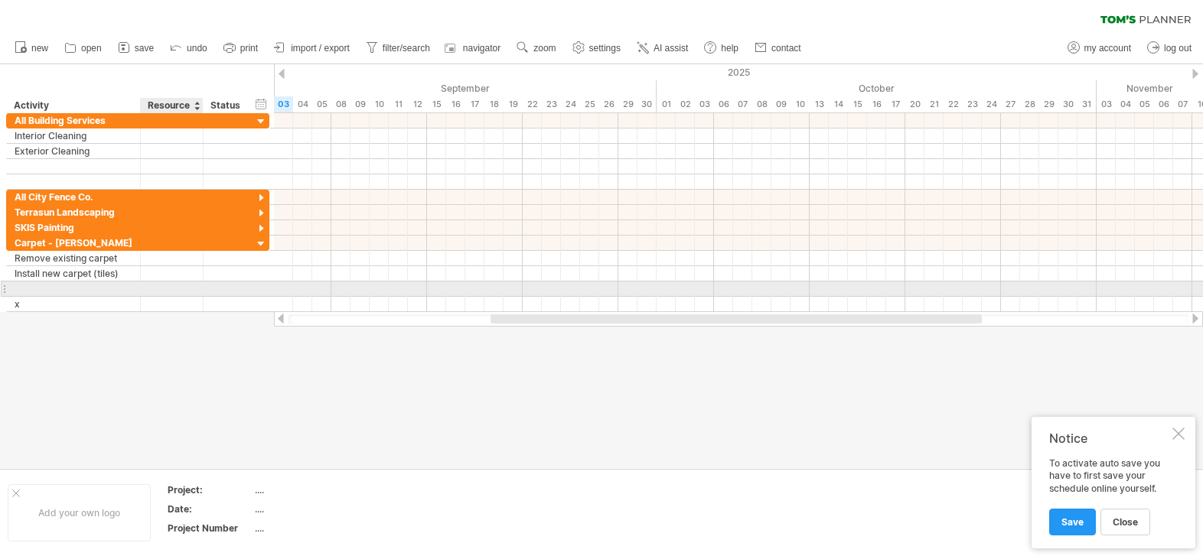
click at [151, 295] on div at bounding box center [171, 289] width 47 height 15
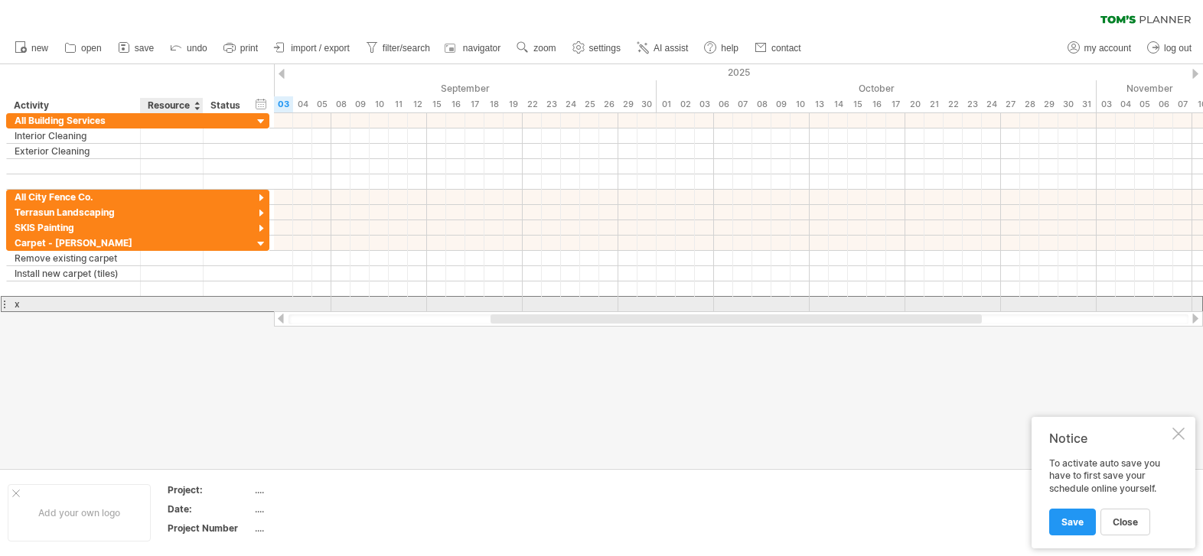
click at [149, 311] on div at bounding box center [171, 304] width 47 height 15
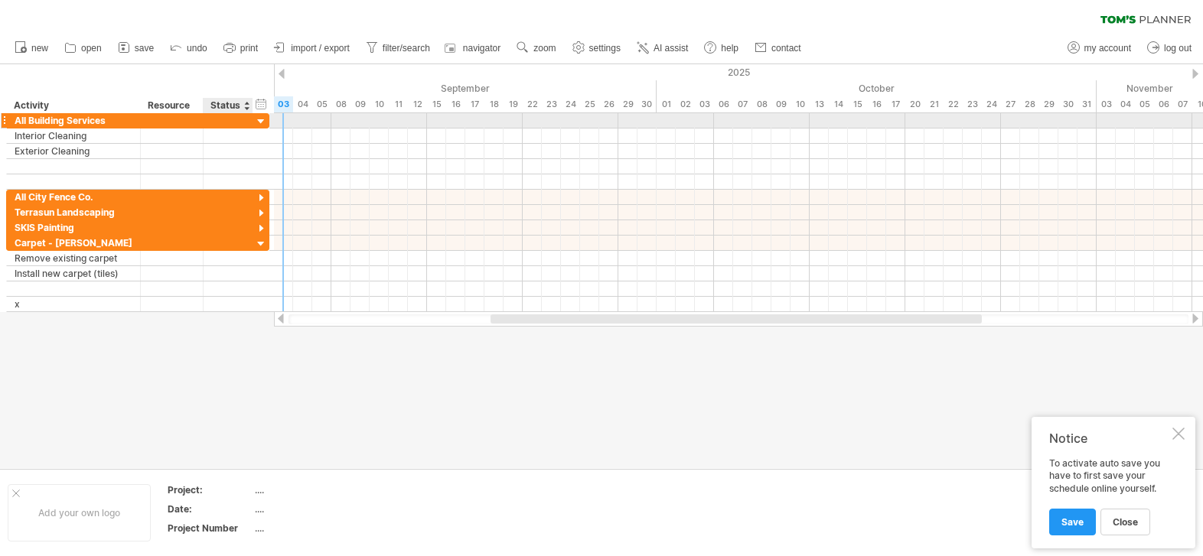
click at [259, 121] on div at bounding box center [261, 122] width 15 height 15
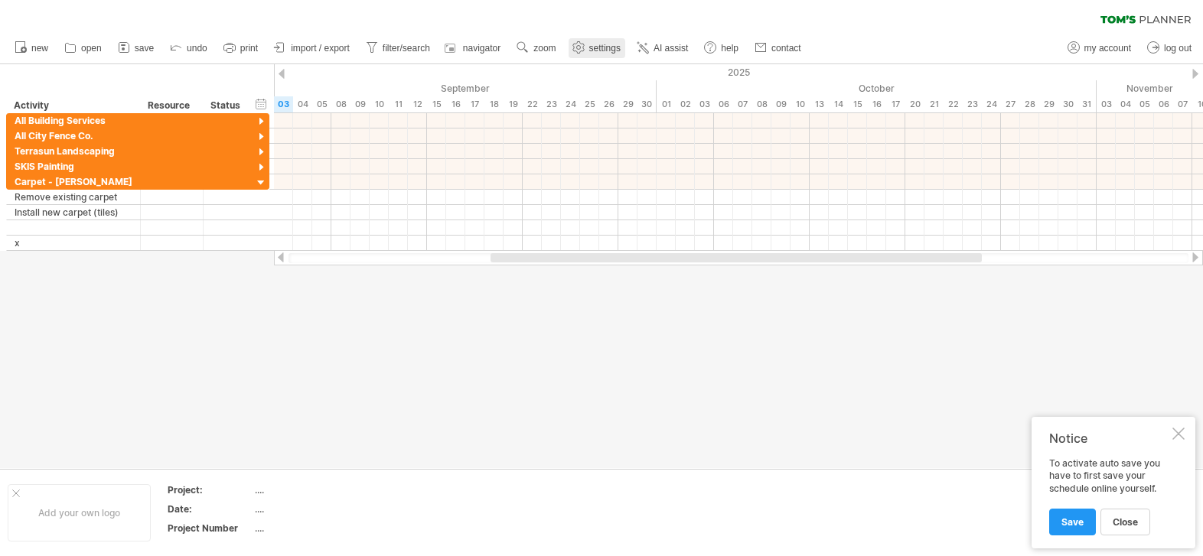
click at [597, 44] on span "settings" at bounding box center [604, 48] width 31 height 11
select select "*"
select select "**"
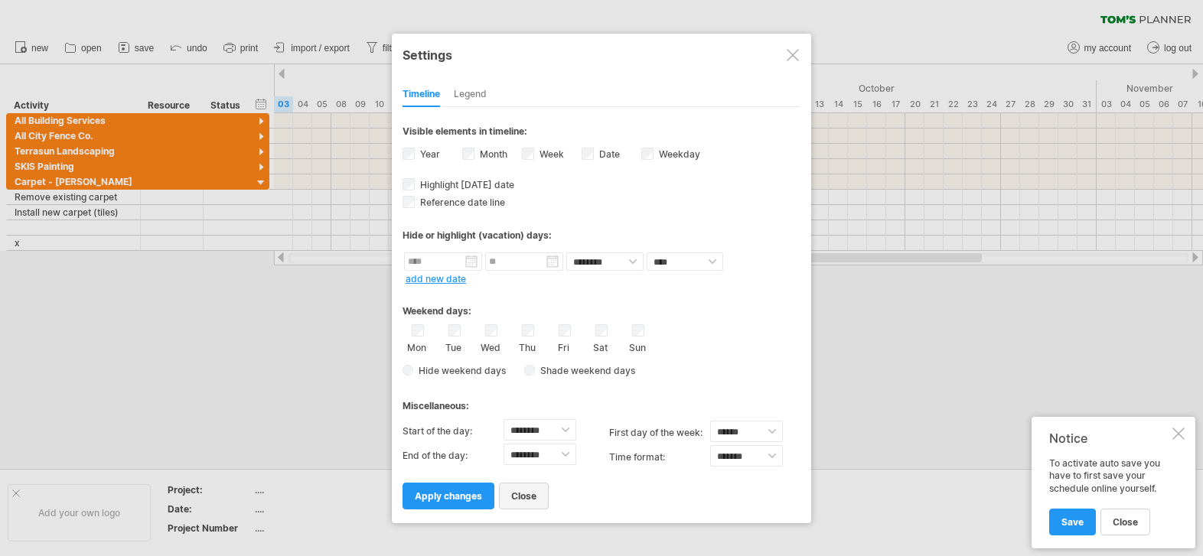
click at [513, 500] on span "close" at bounding box center [523, 495] width 25 height 11
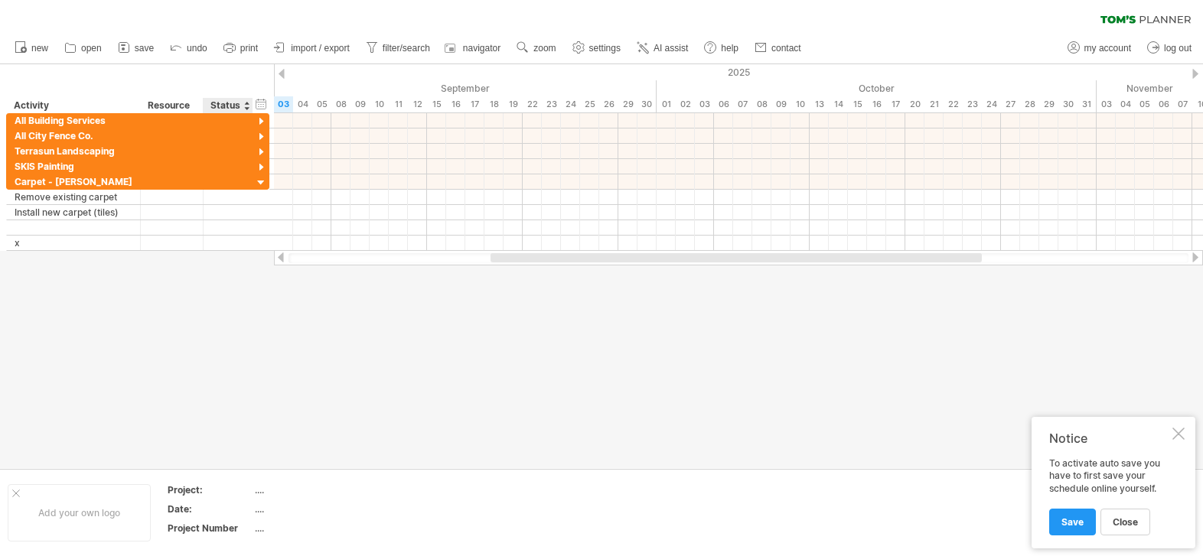
click at [229, 321] on div at bounding box center [601, 266] width 1203 height 404
click at [43, 51] on span "new" at bounding box center [39, 48] width 17 height 11
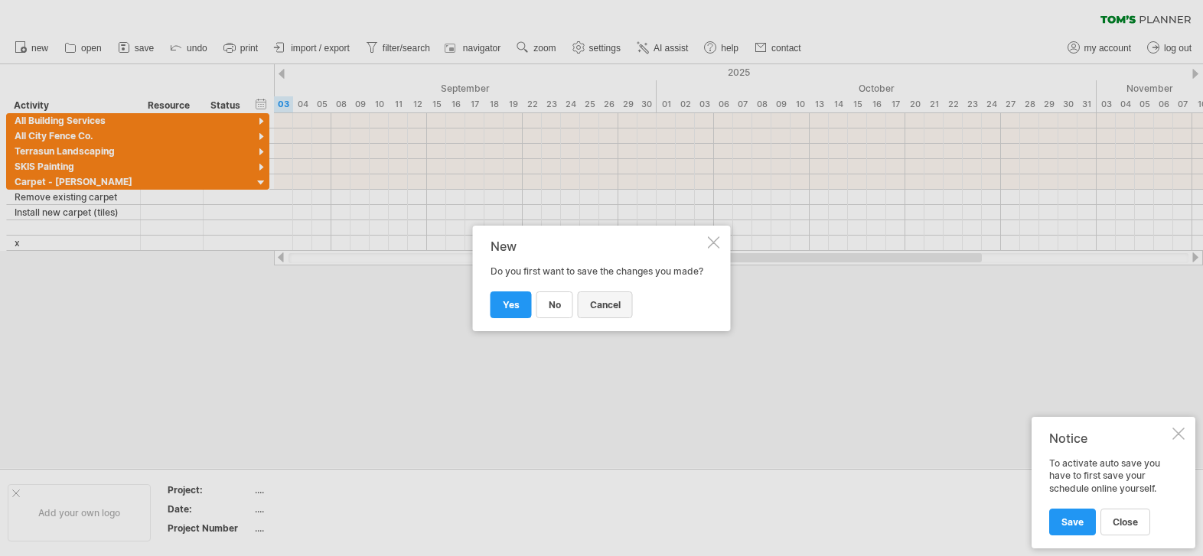
click at [604, 317] on link "cancel" at bounding box center [605, 304] width 55 height 27
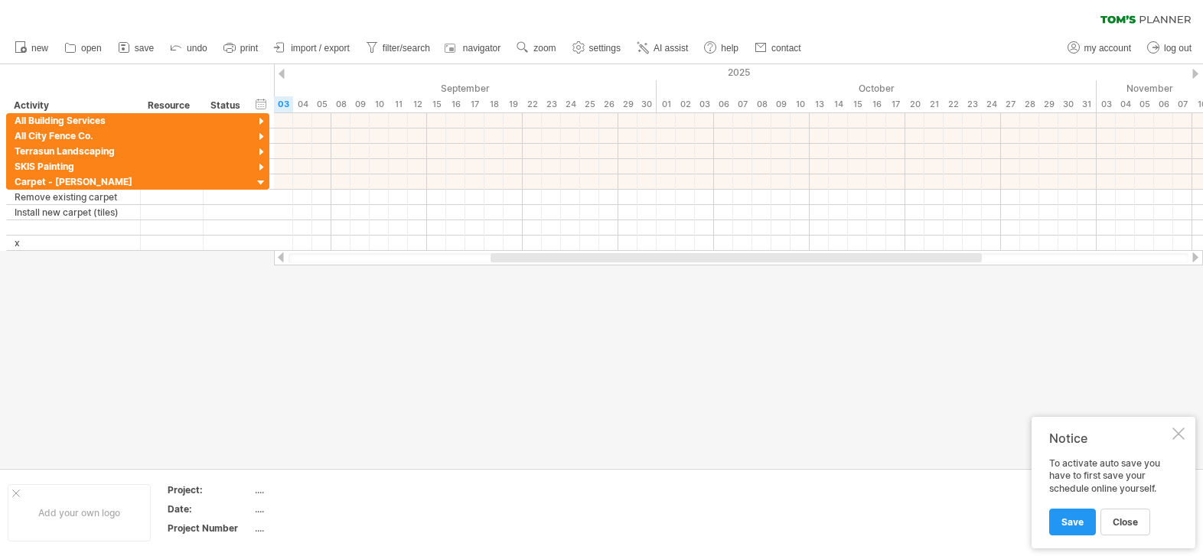
click at [1152, 533] on div "close Save" at bounding box center [1109, 515] width 120 height 39
click at [1134, 530] on link "close" at bounding box center [1125, 522] width 50 height 27
click at [796, 292] on div at bounding box center [601, 266] width 1203 height 404
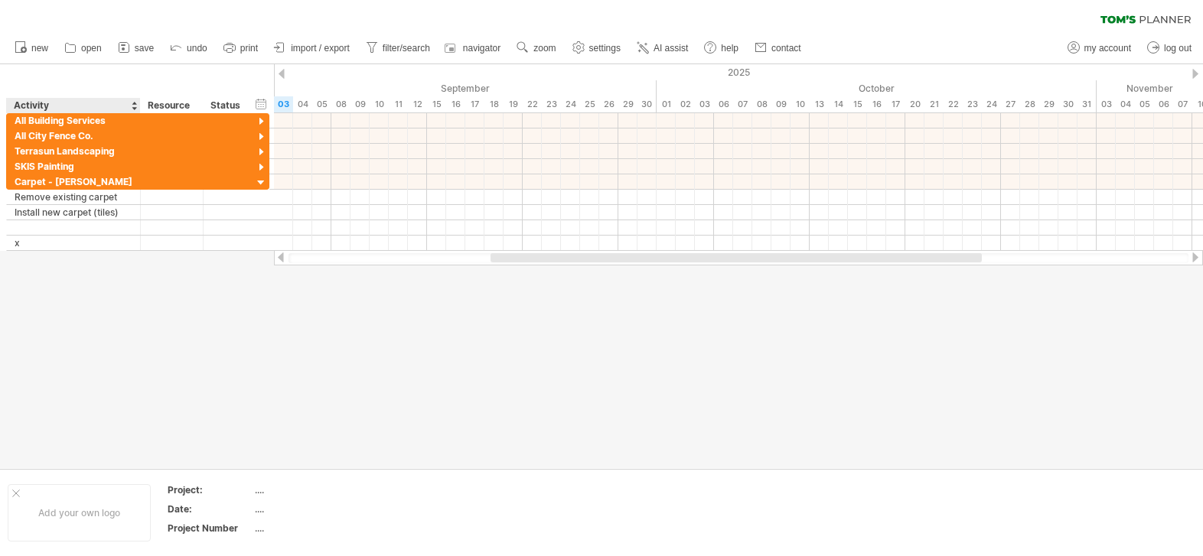
click at [24, 101] on div "Activity" at bounding box center [73, 105] width 118 height 15
click at [133, 106] on div at bounding box center [134, 105] width 6 height 15
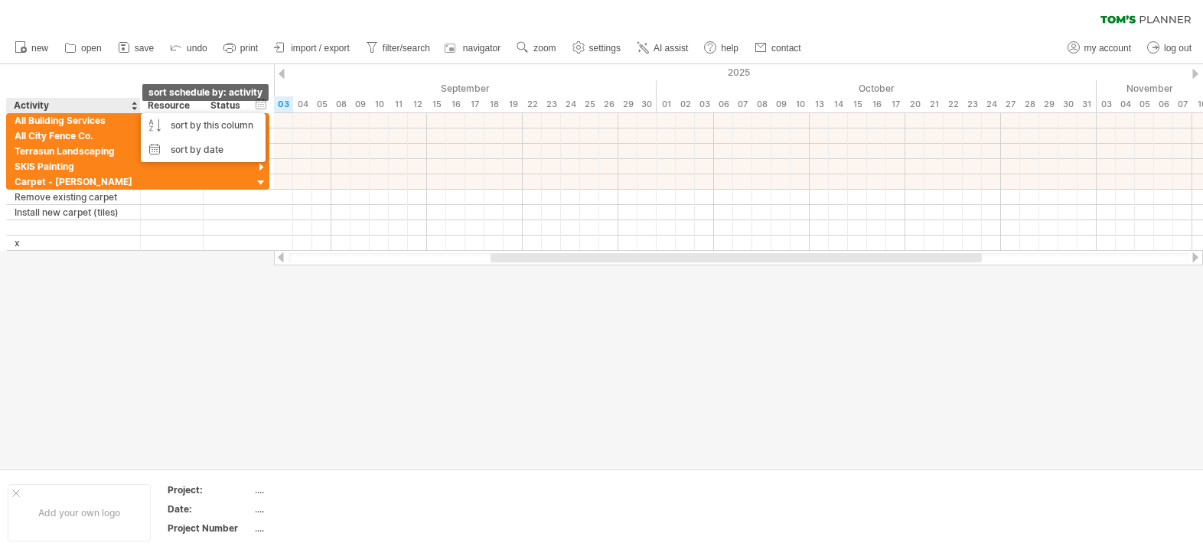
click at [133, 106] on div at bounding box center [134, 105] width 6 height 15
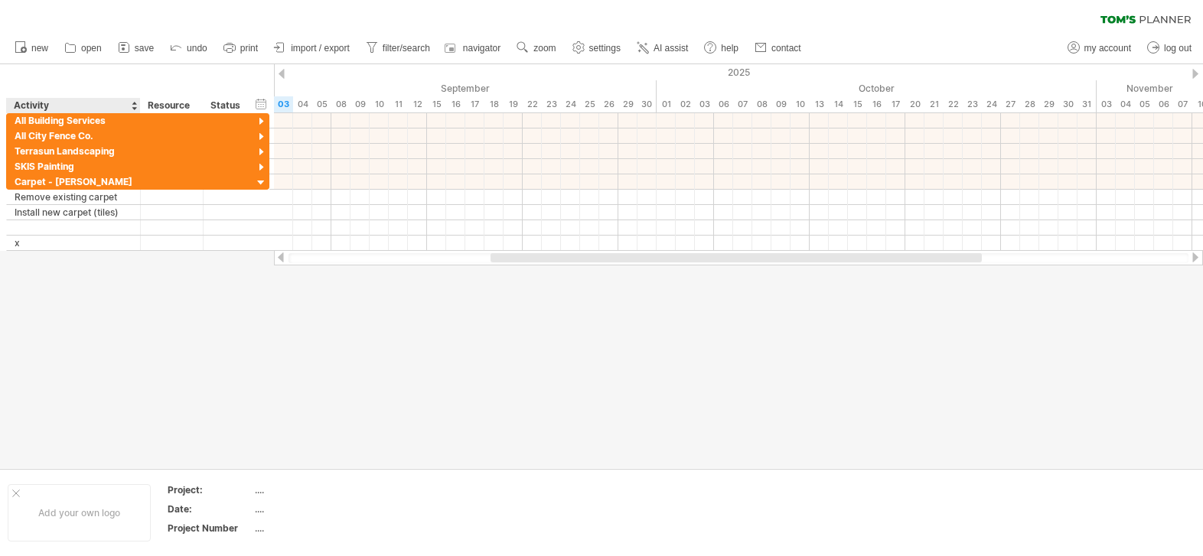
click at [67, 101] on div "Activity" at bounding box center [73, 105] width 118 height 15
click at [49, 101] on input "********" at bounding box center [73, 105] width 118 height 15
click at [24, 105] on input "********" at bounding box center [73, 105] width 118 height 15
click at [34, 79] on div "hide start/end/duration show start/end/duration ******** Activity ******** Reso…" at bounding box center [137, 88] width 274 height 49
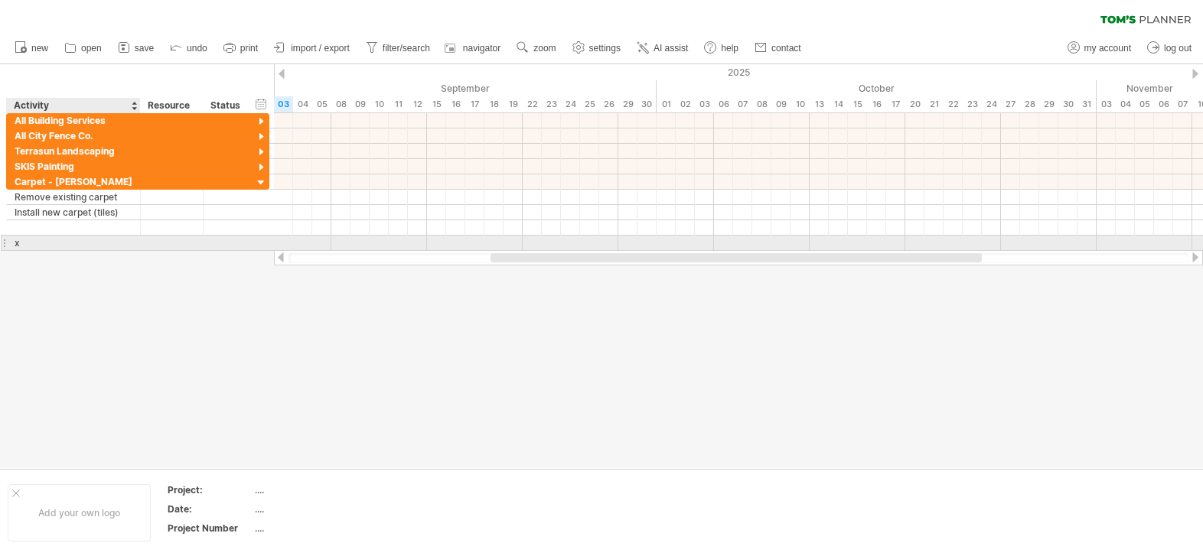
click at [11, 243] on div "* x" at bounding box center [74, 243] width 134 height 15
click at [15, 244] on div "x" at bounding box center [74, 243] width 118 height 15
click at [37, 240] on input "*" at bounding box center [74, 243] width 118 height 15
click at [4, 244] on div at bounding box center [4, 243] width 6 height 16
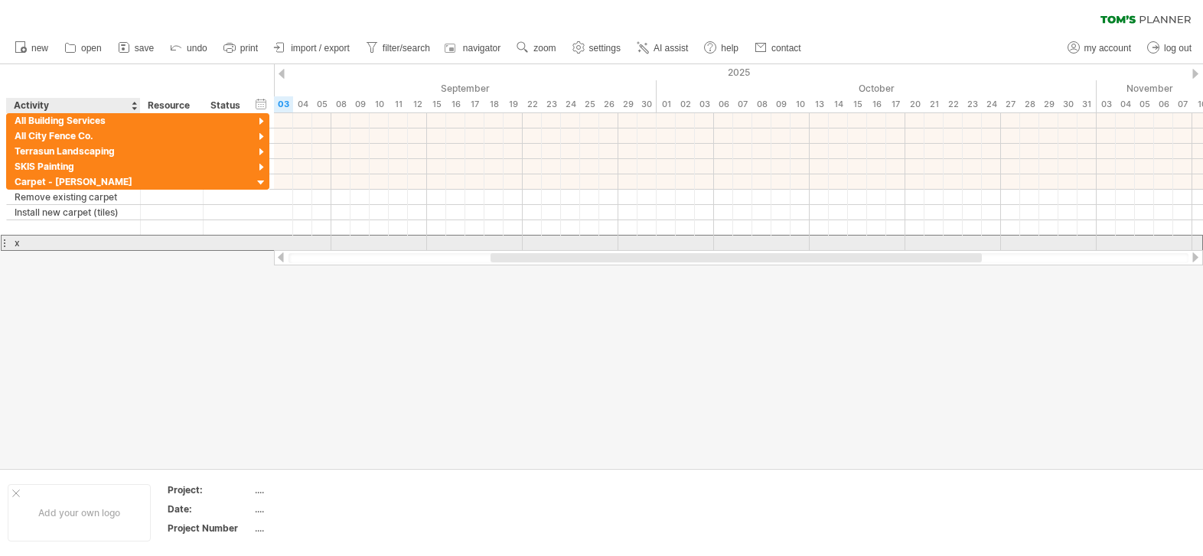
click at [46, 239] on div "x" at bounding box center [74, 243] width 118 height 15
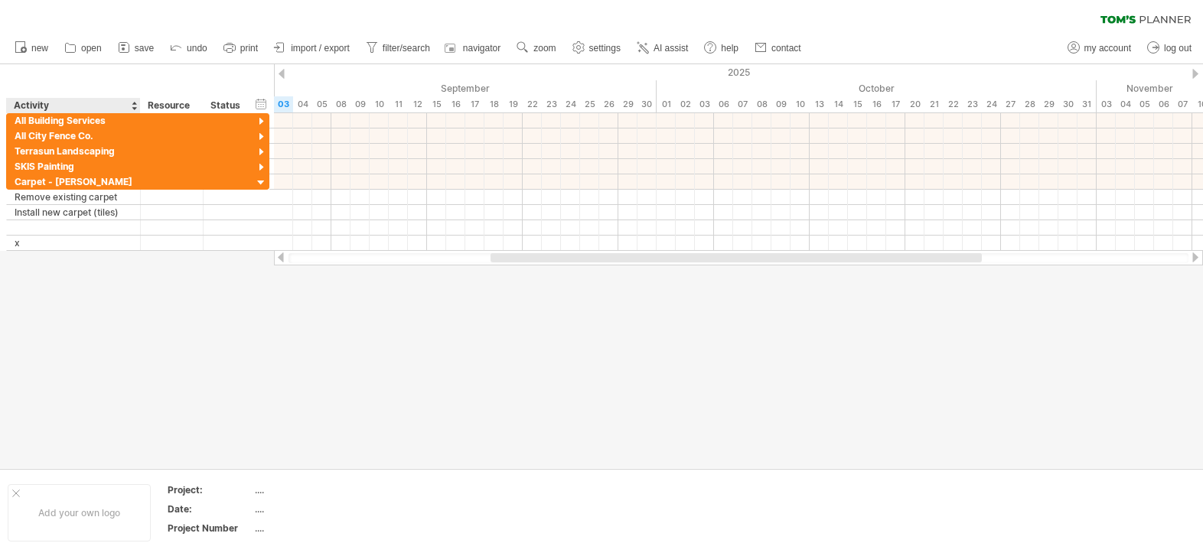
click at [24, 265] on div at bounding box center [601, 266] width 1203 height 404
click at [203, 309] on div at bounding box center [601, 266] width 1203 height 404
drag, startPoint x: 6, startPoint y: 242, endPoint x: 6, endPoint y: 268, distance: 26.0
click at [6, 268] on div "Trying to reach [DOMAIN_NAME] Connected again... 0% clear filter new *" at bounding box center [601, 278] width 1203 height 556
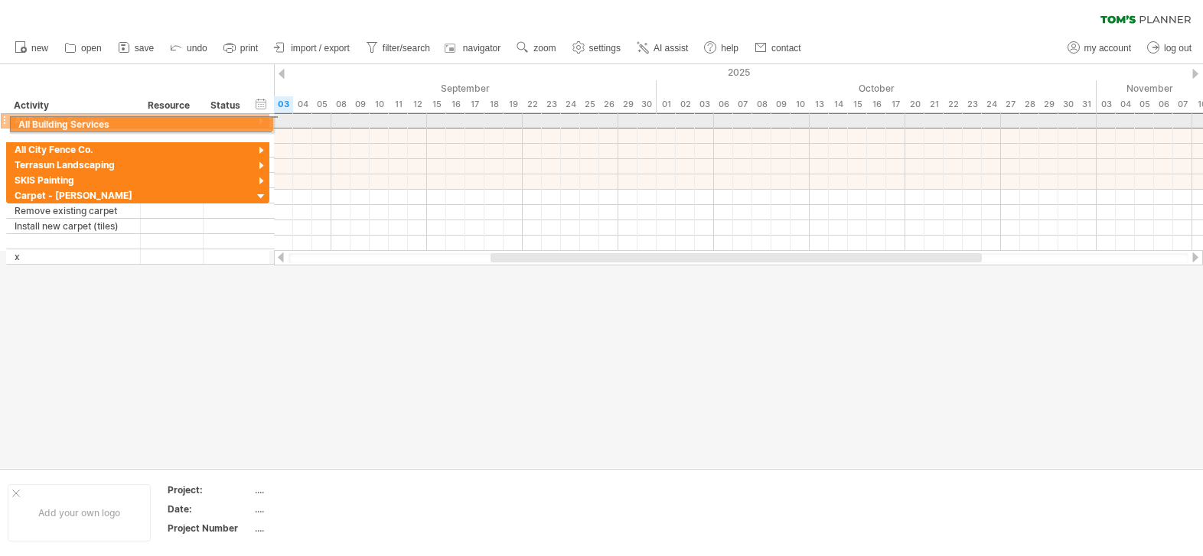
click at [5, 122] on div at bounding box center [4, 120] width 6 height 16
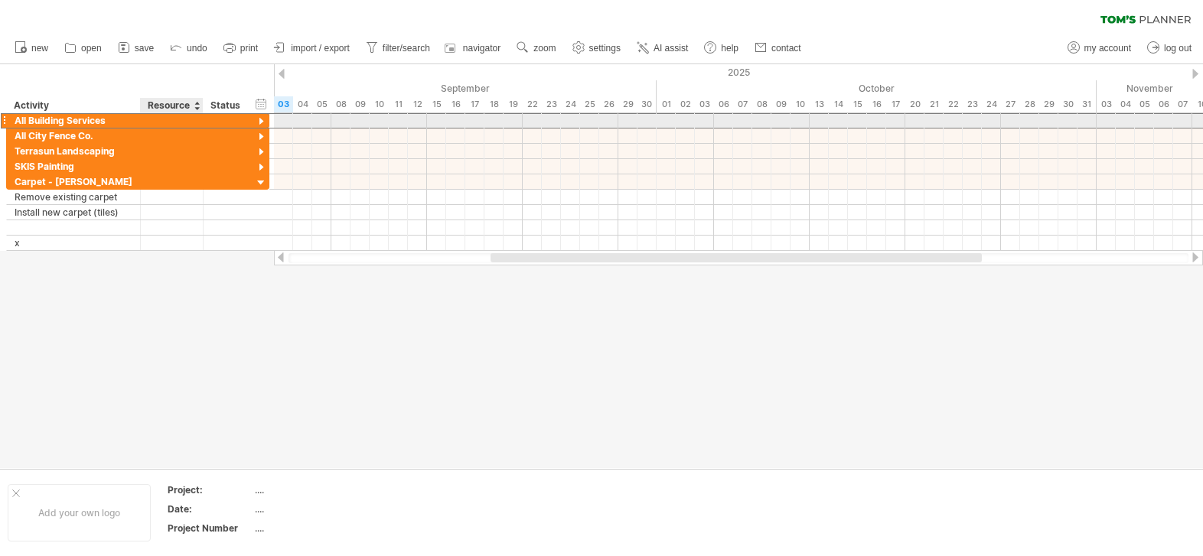
click at [171, 116] on div at bounding box center [171, 120] width 47 height 15
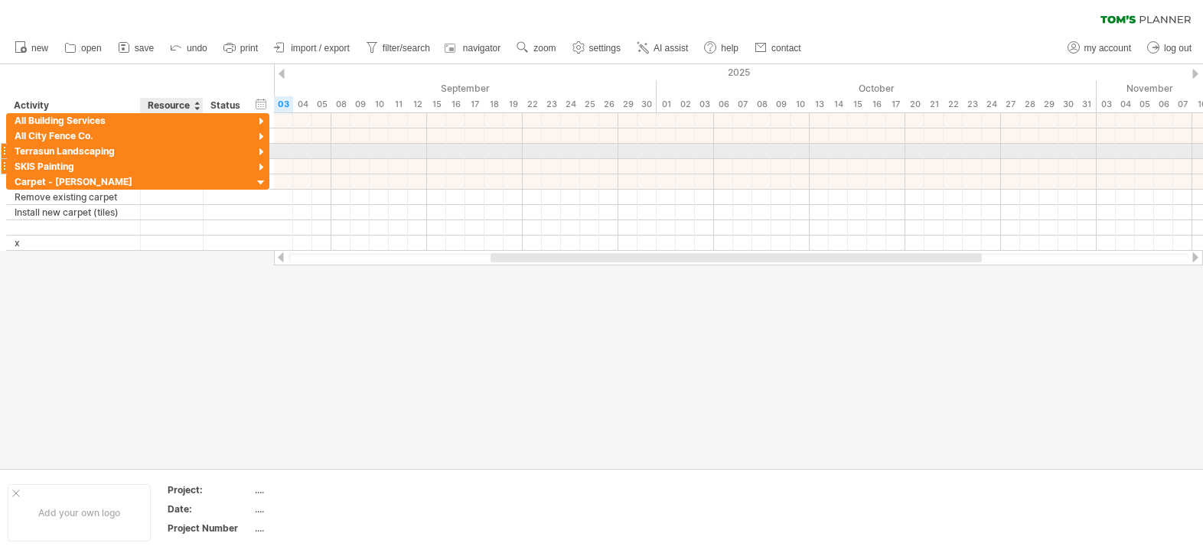
click at [195, 159] on div at bounding box center [172, 166] width 63 height 15
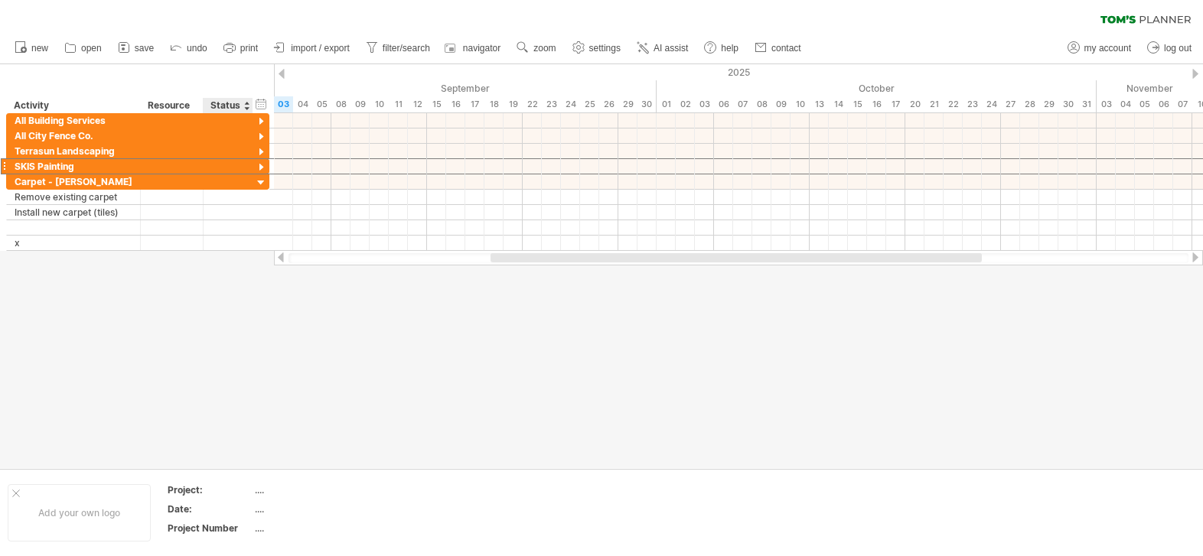
click at [232, 458] on div at bounding box center [601, 266] width 1203 height 404
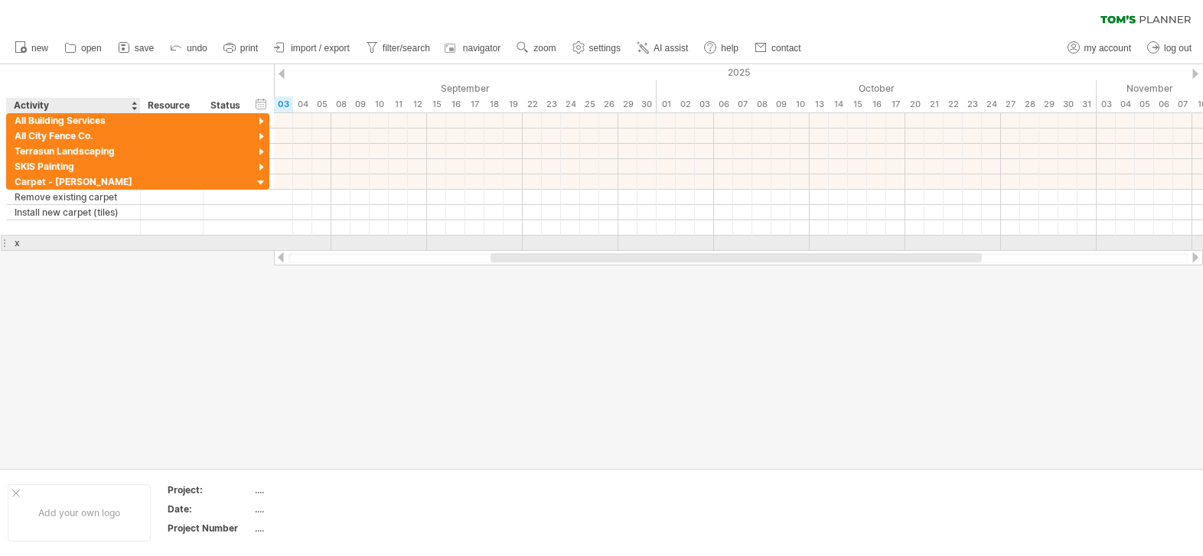
click at [45, 246] on div "x" at bounding box center [74, 243] width 118 height 15
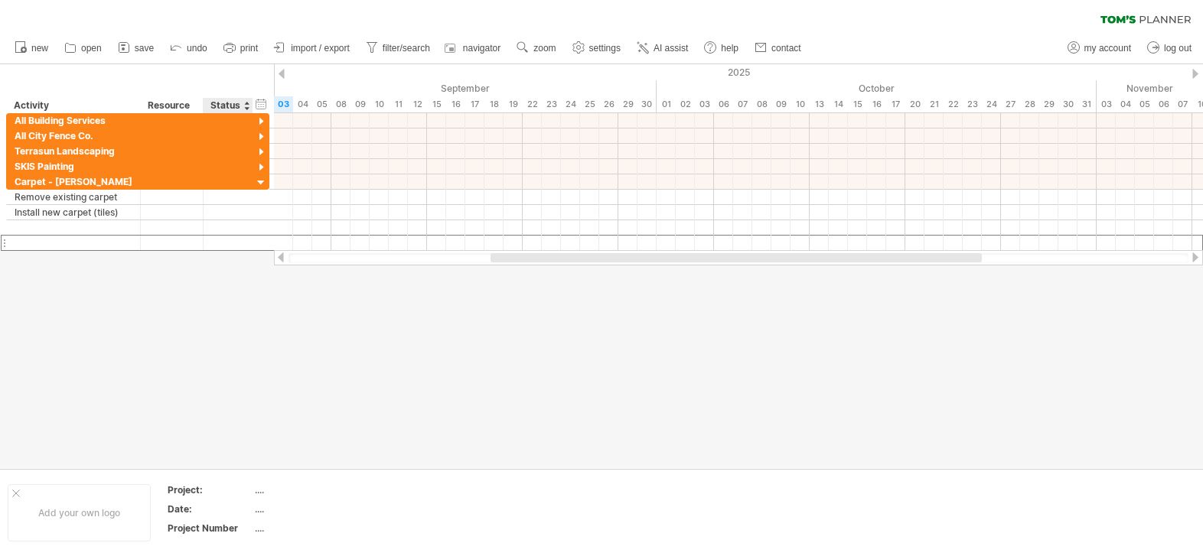
click at [215, 382] on div at bounding box center [601, 266] width 1203 height 404
click at [336, 340] on div at bounding box center [601, 266] width 1203 height 404
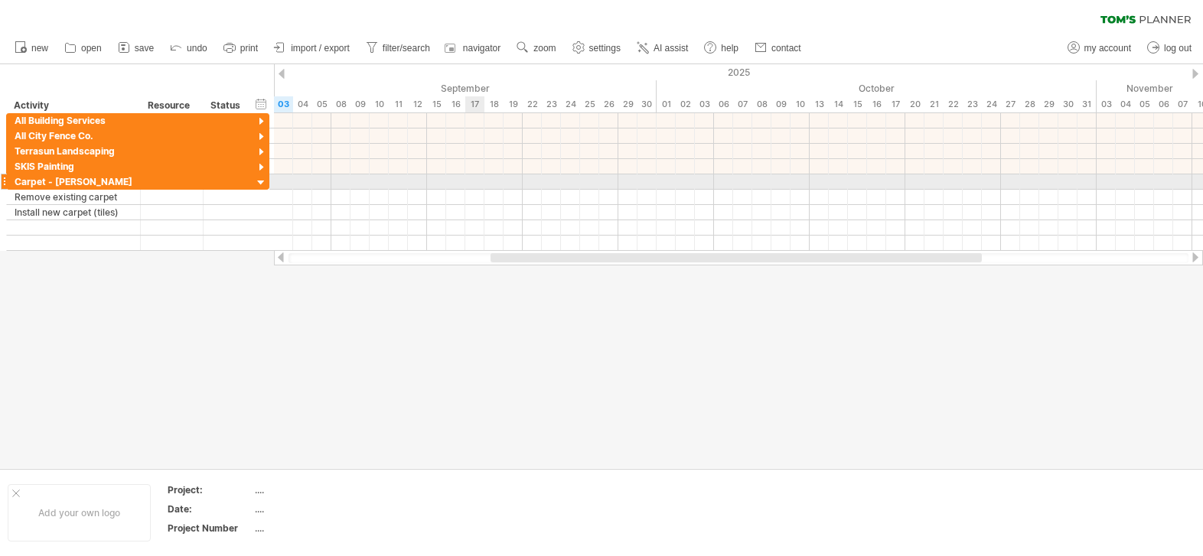
click at [477, 176] on div at bounding box center [738, 181] width 929 height 15
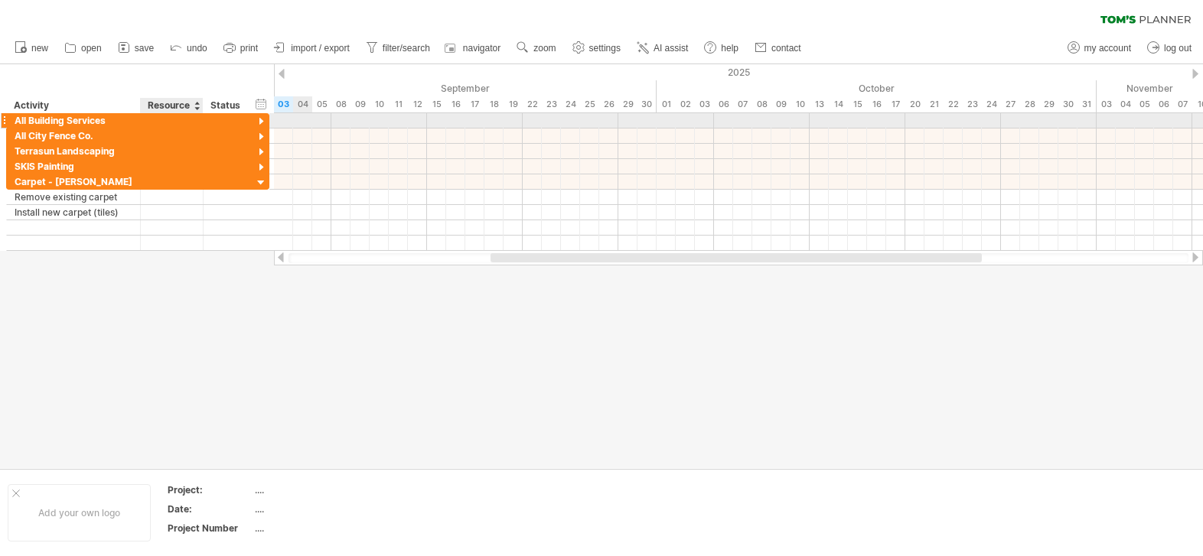
click at [176, 125] on div at bounding box center [171, 120] width 47 height 15
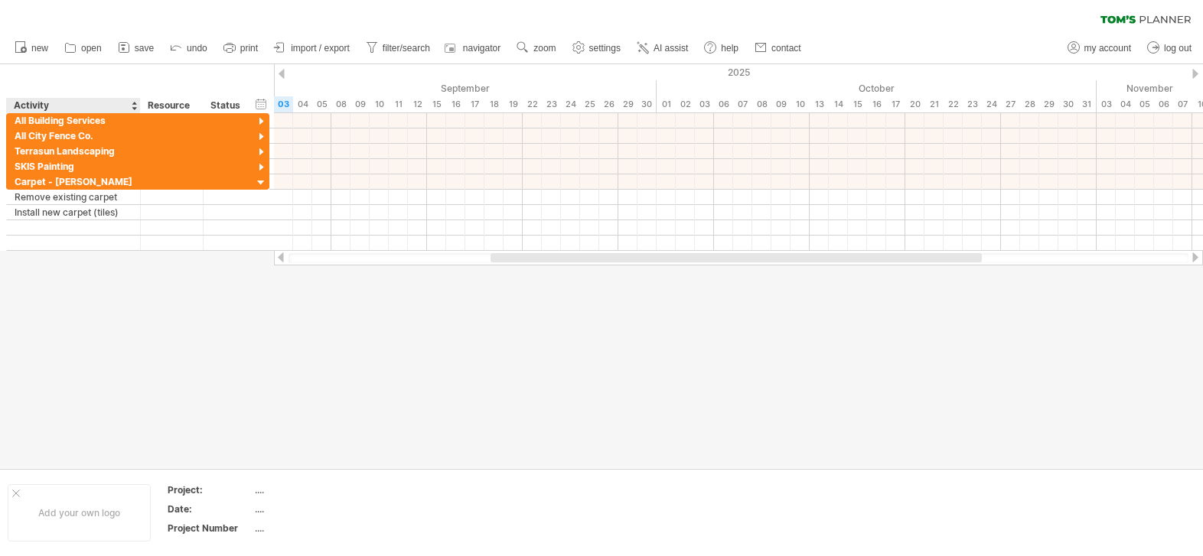
click at [131, 103] on div "Activity" at bounding box center [73, 105] width 118 height 15
click at [133, 103] on div at bounding box center [134, 105] width 6 height 15
click at [80, 106] on div "Activity" at bounding box center [73, 105] width 118 height 15
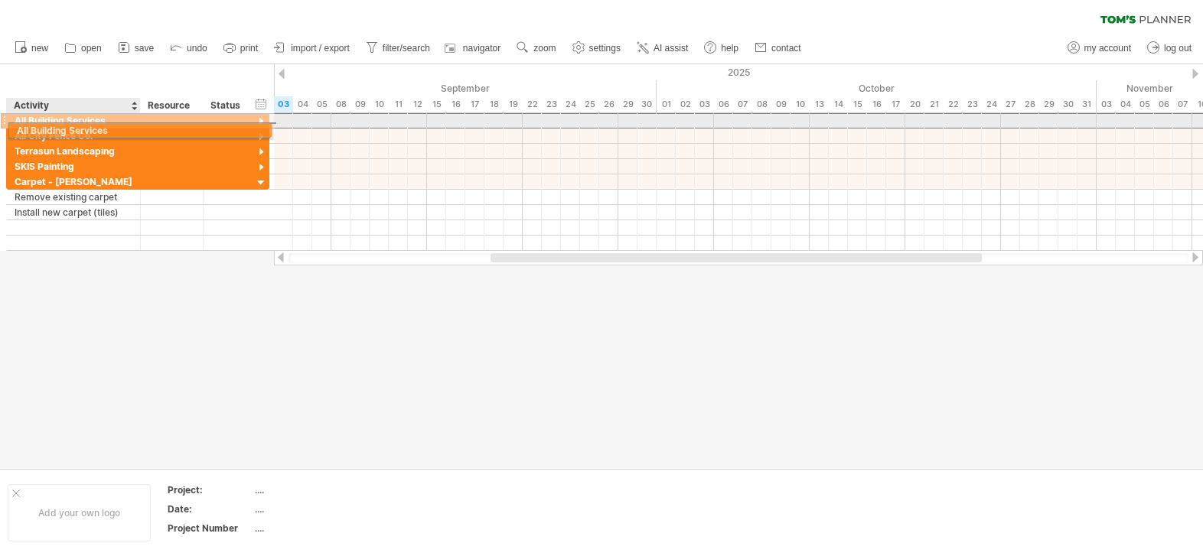
click at [77, 126] on div "All Building Services" at bounding box center [74, 120] width 118 height 15
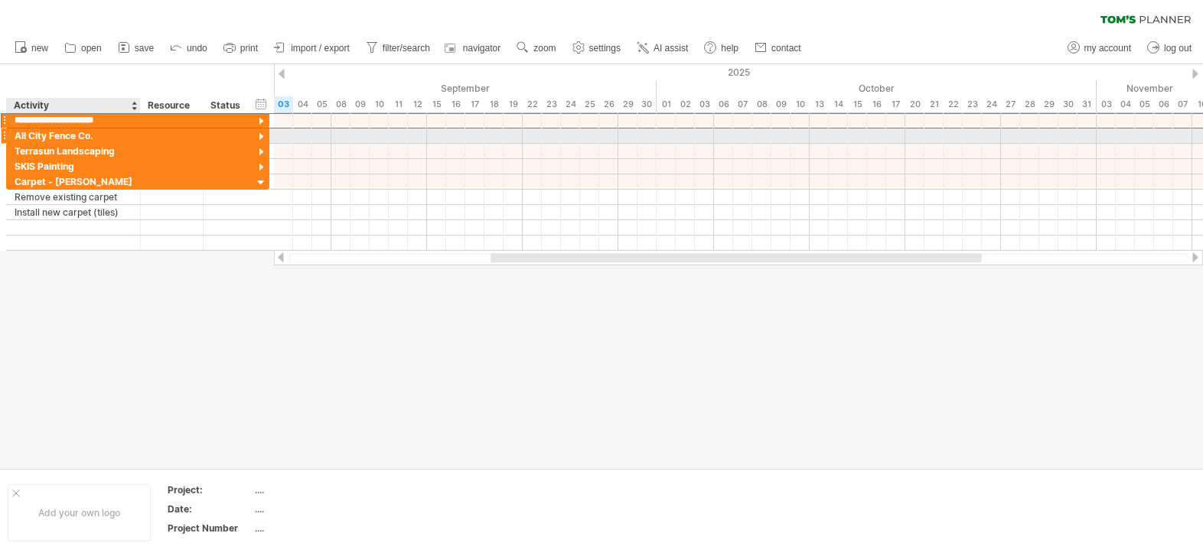
click at [71, 139] on div "All City Fence Co." at bounding box center [74, 136] width 118 height 15
click at [0, 0] on input "**********" at bounding box center [0, 0] width 0 height 0
click at [99, 133] on input "**********" at bounding box center [74, 136] width 118 height 15
click at [263, 139] on div at bounding box center [261, 137] width 15 height 15
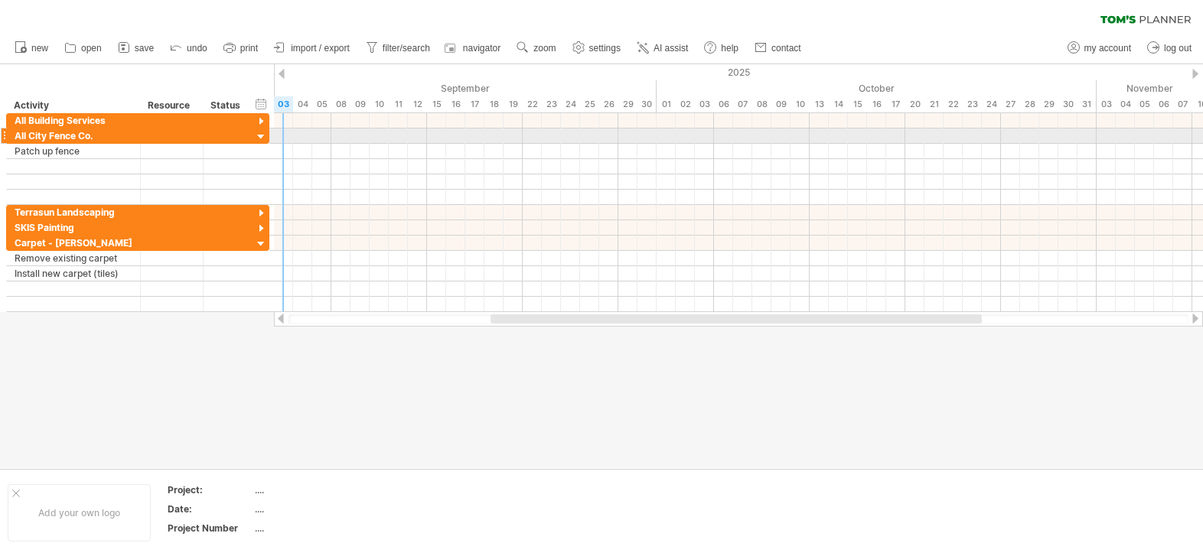
click at [263, 139] on div at bounding box center [261, 137] width 15 height 15
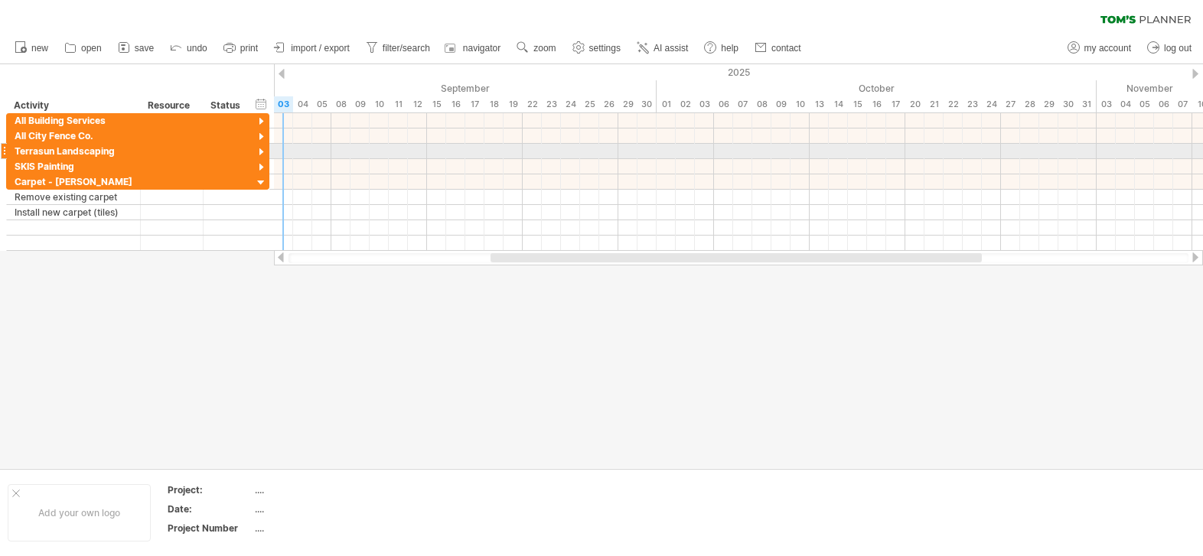
click at [259, 148] on div at bounding box center [261, 152] width 15 height 15
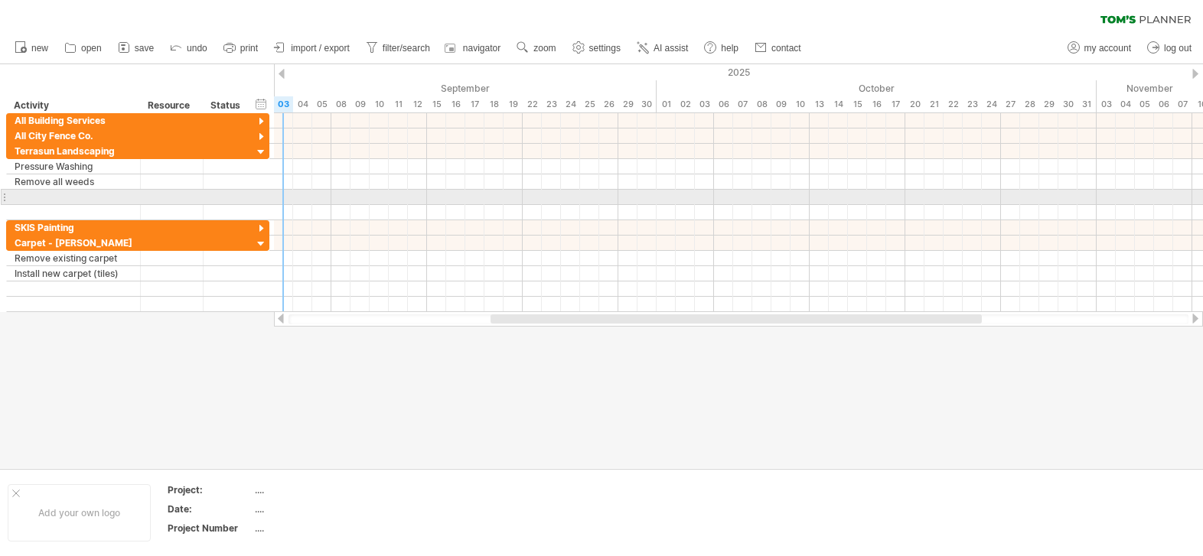
click at [5, 195] on div at bounding box center [4, 197] width 6 height 16
click at [6, 197] on div at bounding box center [4, 197] width 6 height 16
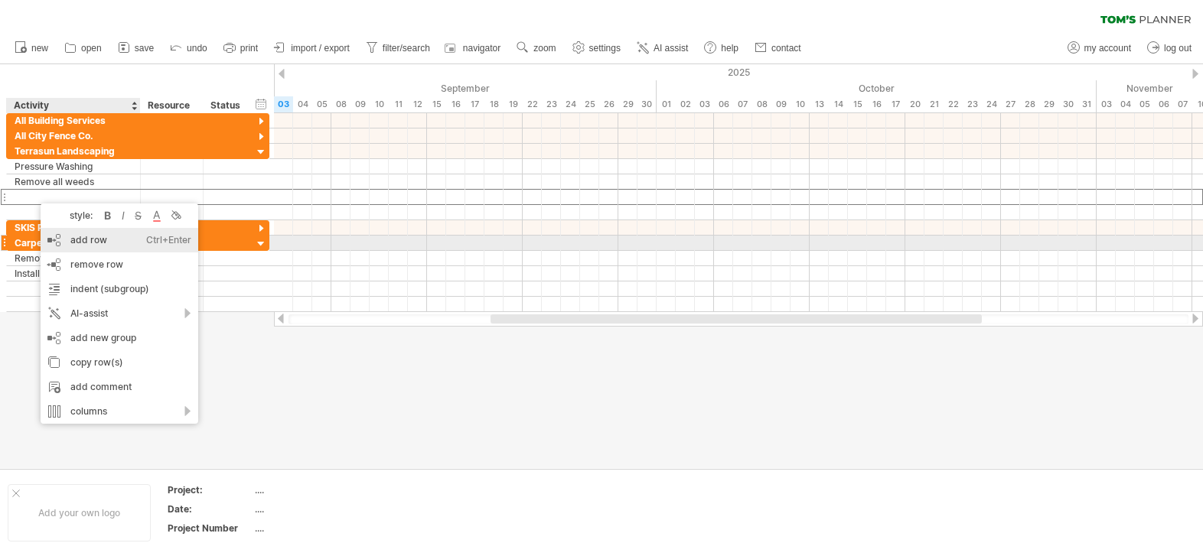
click at [119, 243] on div "add row Ctrl+Enter Cmd+Enter" at bounding box center [120, 240] width 158 height 24
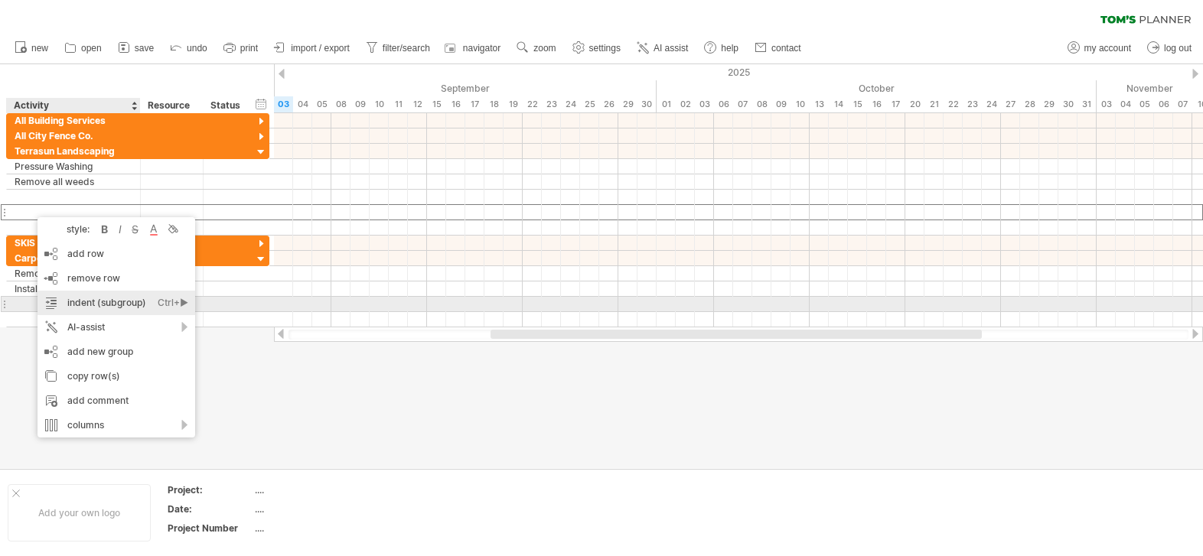
click at [102, 304] on div "indent (subgroup) Ctrl+► Cmd+►" at bounding box center [116, 303] width 158 height 24
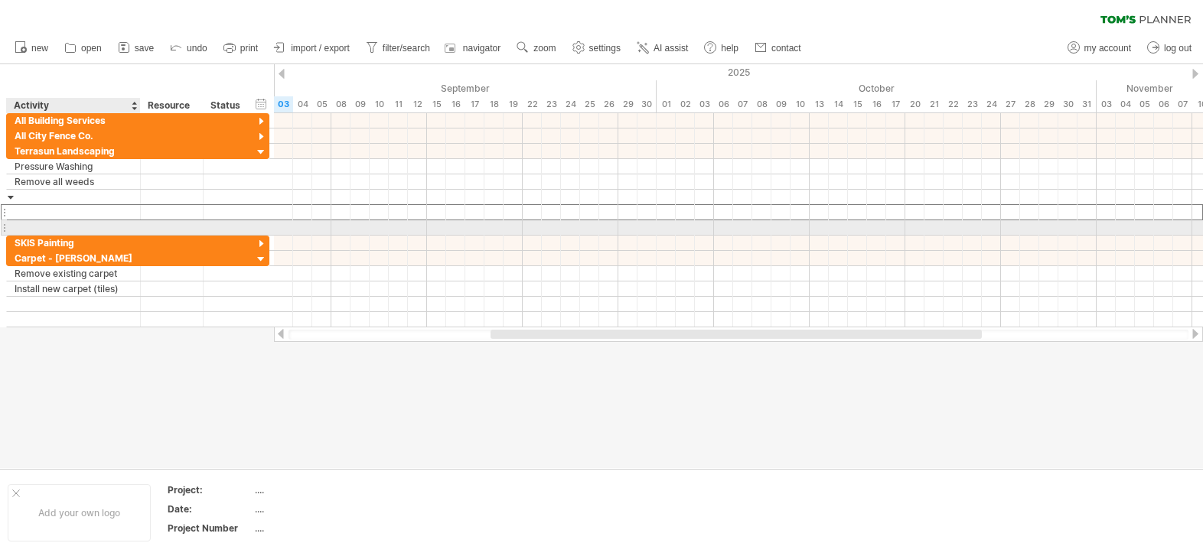
click at [12, 222] on div at bounding box center [74, 227] width 134 height 15
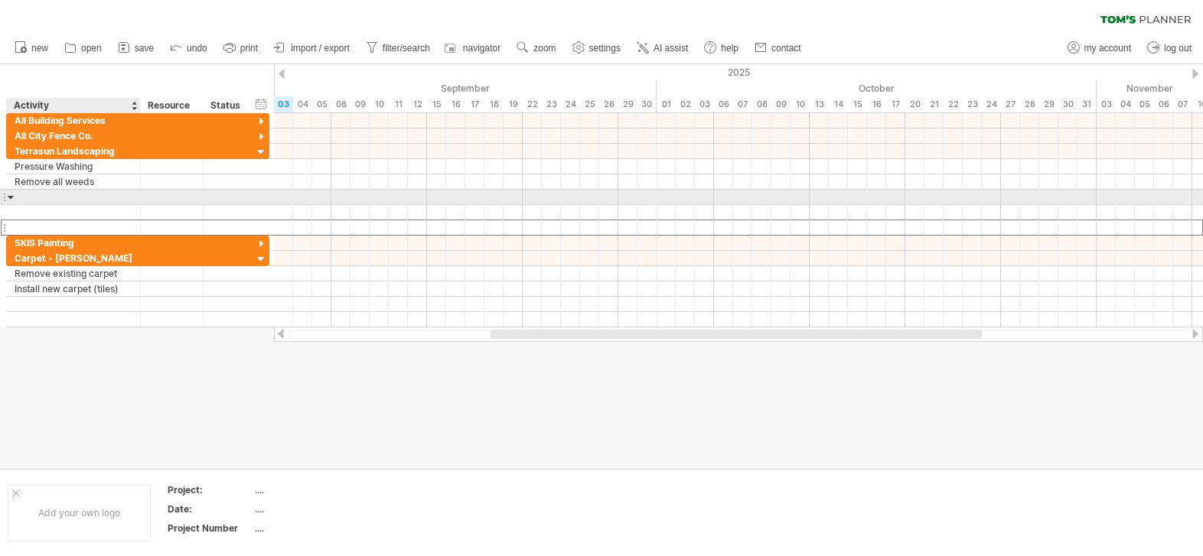
click at [12, 190] on div at bounding box center [11, 197] width 7 height 15
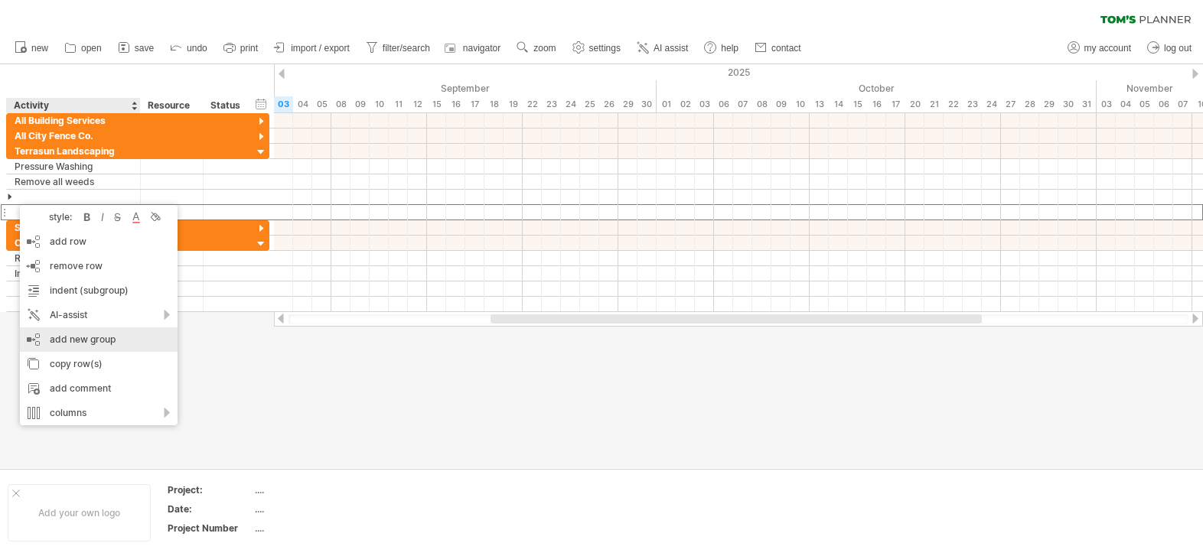
click at [80, 340] on div "add new group" at bounding box center [99, 339] width 158 height 24
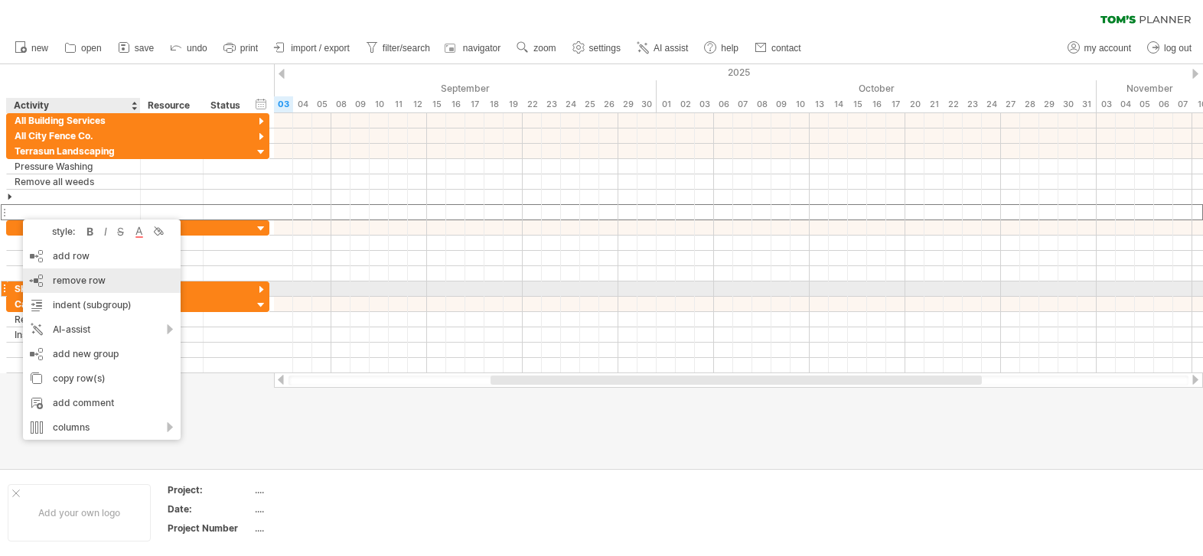
click at [66, 285] on span "remove row" at bounding box center [79, 280] width 53 height 11
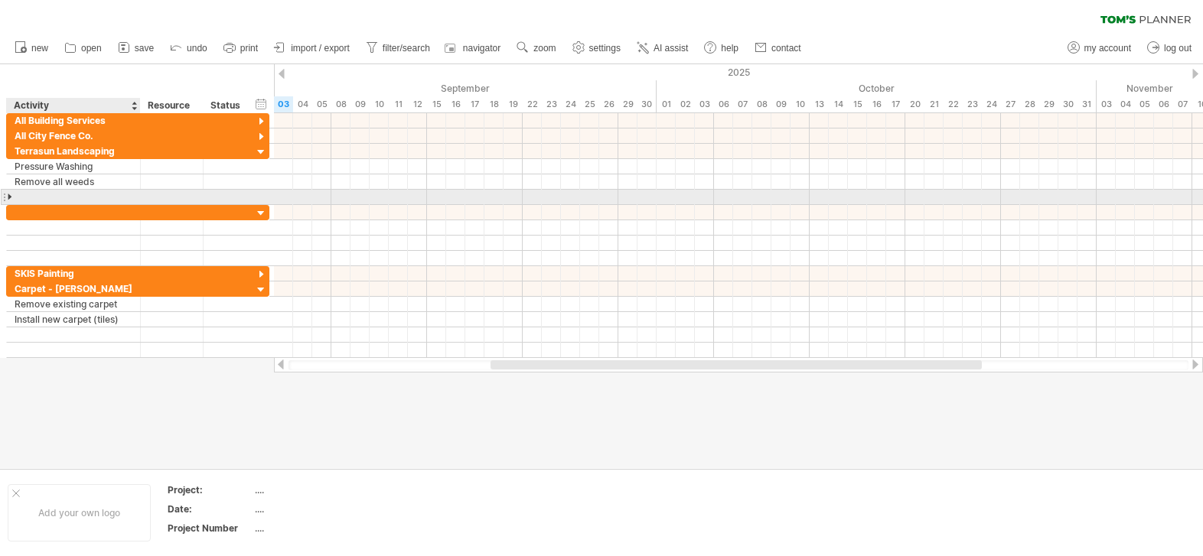
click at [34, 190] on div at bounding box center [74, 197] width 118 height 15
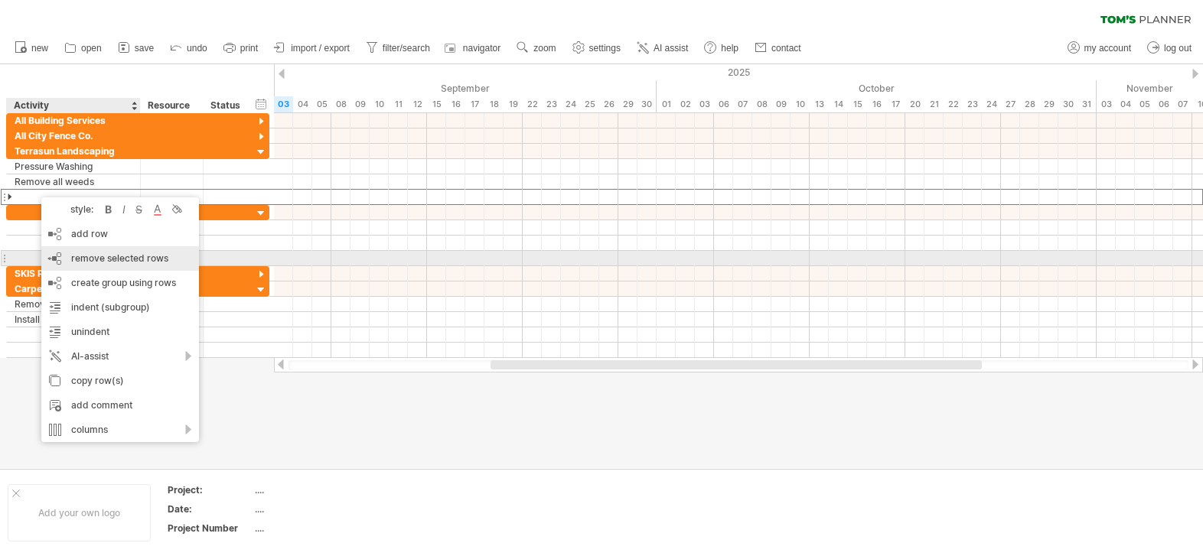
click at [76, 253] on span "remove selected rows" at bounding box center [119, 257] width 97 height 11
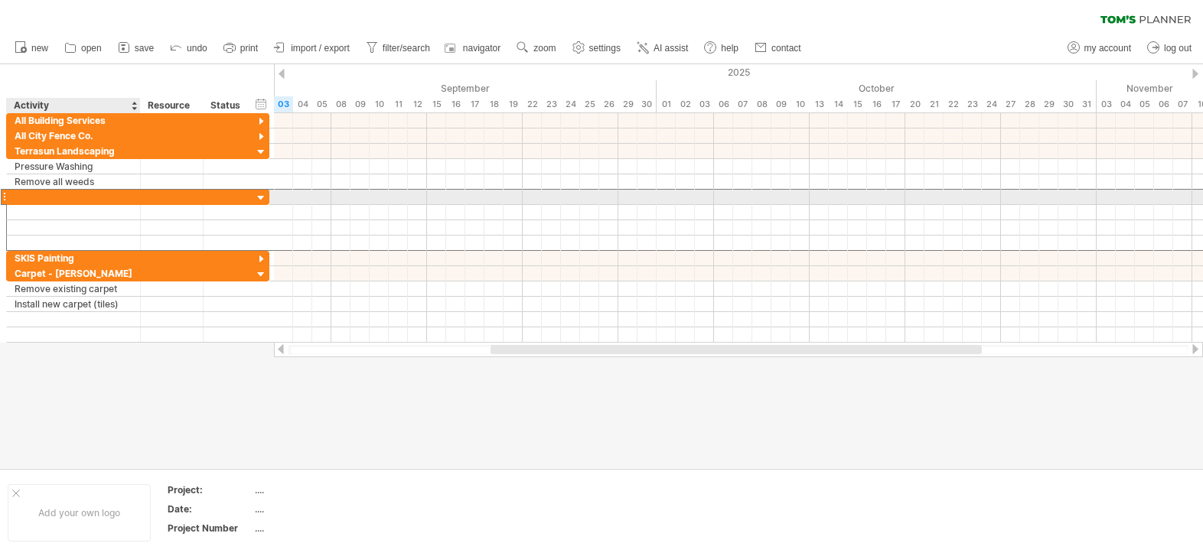
click at [24, 200] on div at bounding box center [74, 197] width 118 height 15
type input "******"
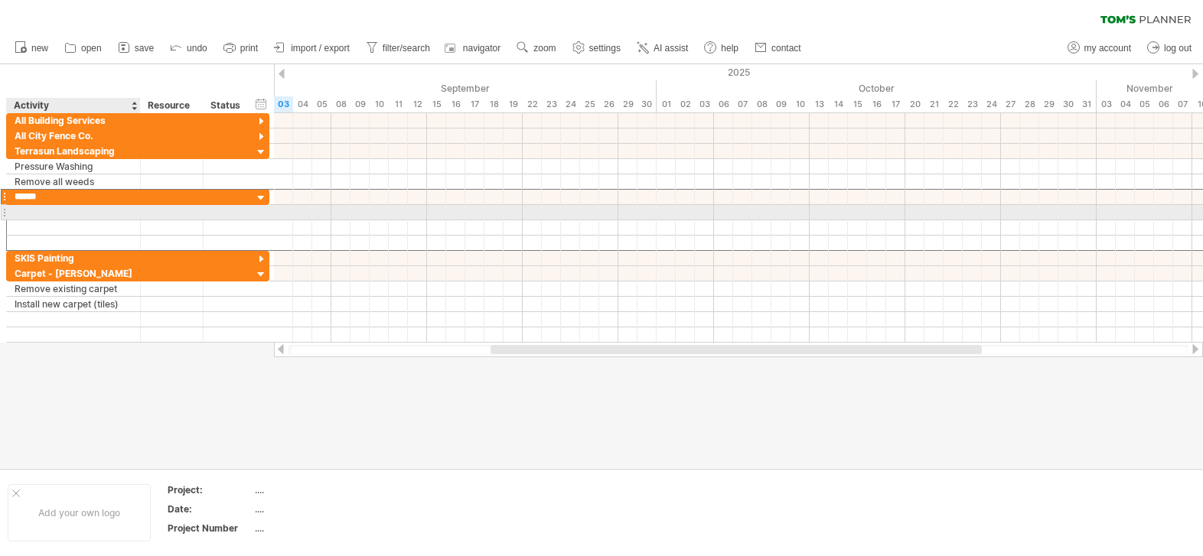
click at [50, 214] on div at bounding box center [74, 212] width 118 height 15
type input "**********"
click at [151, 425] on div at bounding box center [601, 266] width 1203 height 404
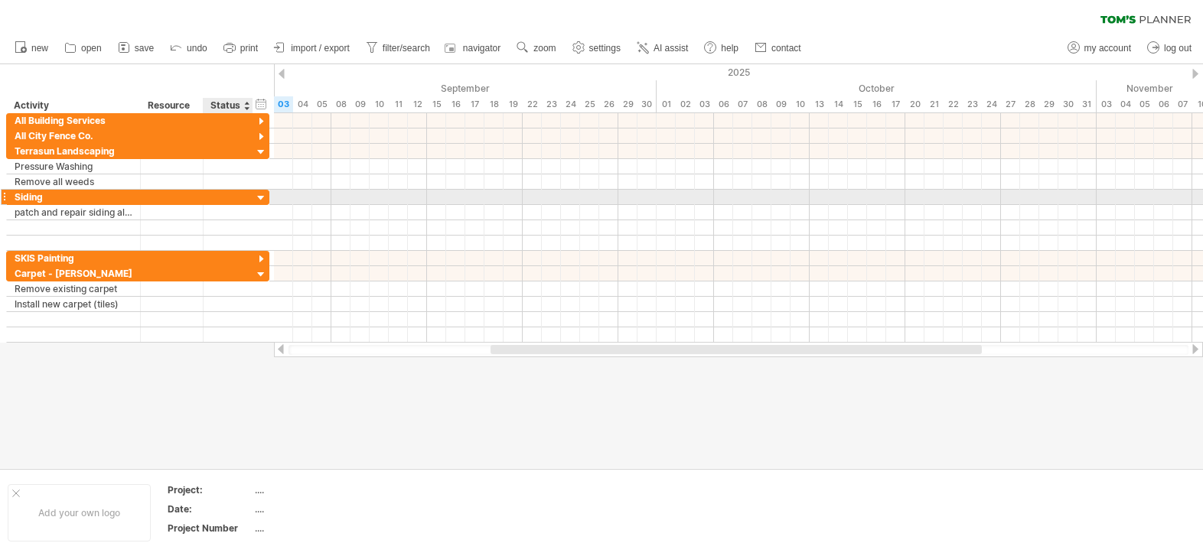
click at [261, 198] on div at bounding box center [261, 198] width 15 height 15
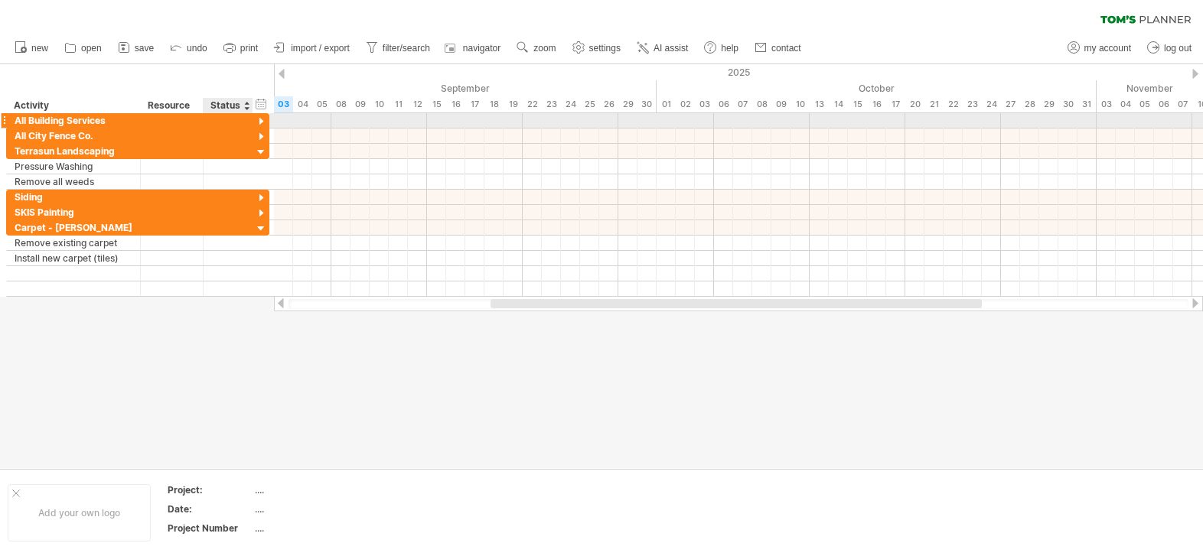
click at [262, 125] on div at bounding box center [261, 122] width 15 height 15
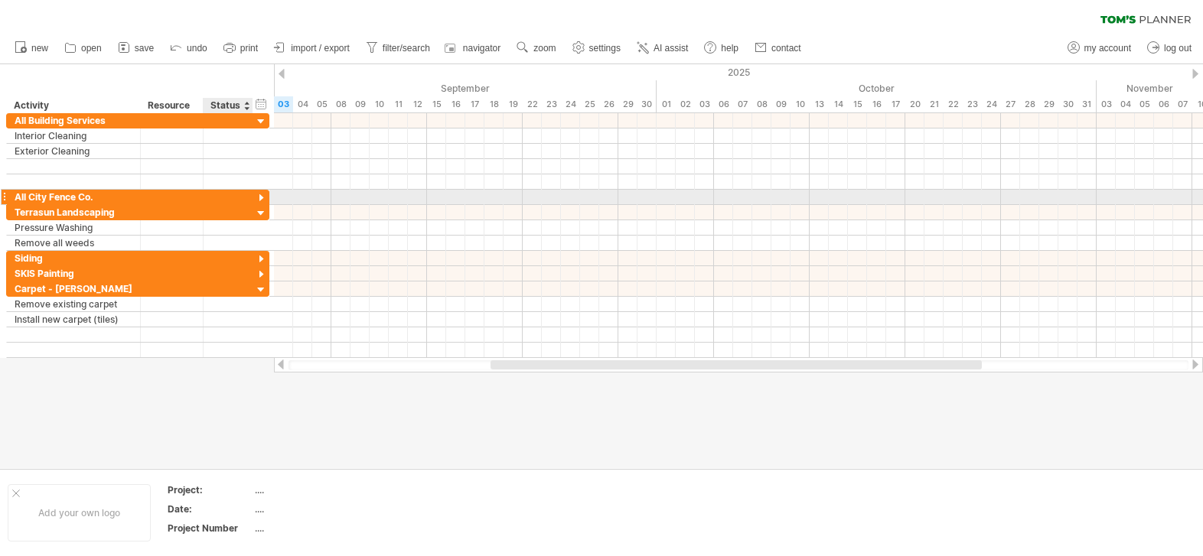
click at [262, 197] on div at bounding box center [261, 198] width 15 height 15
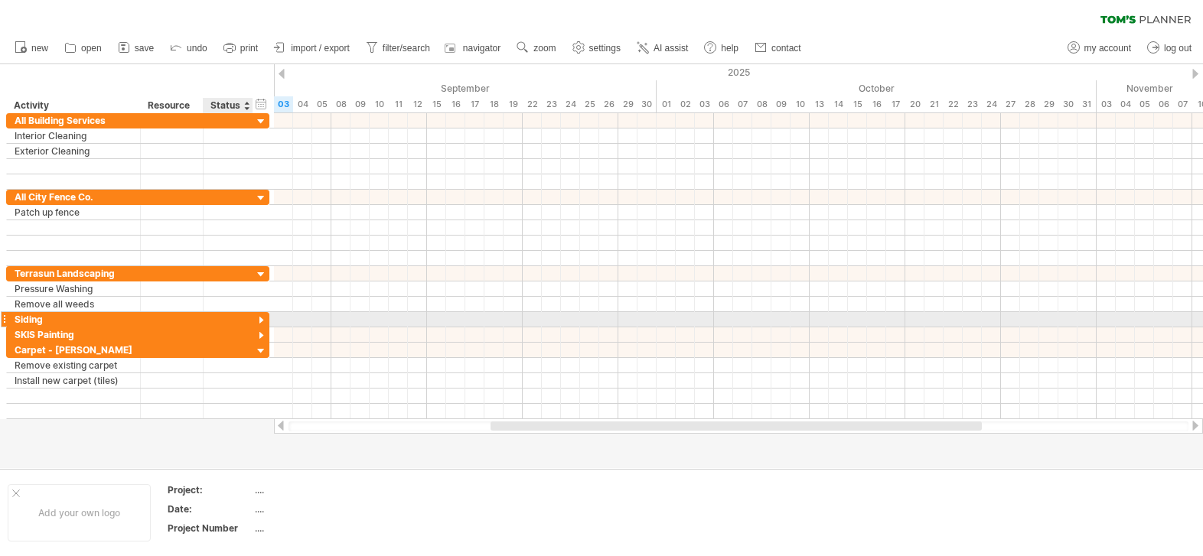
click at [262, 322] on div at bounding box center [261, 321] width 15 height 15
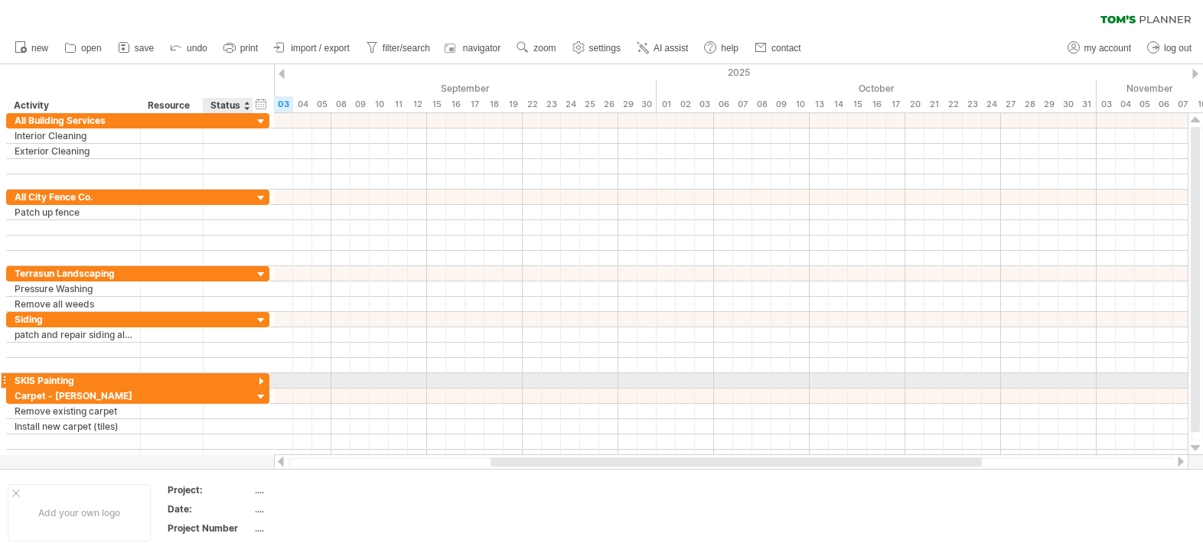
click at [261, 382] on div at bounding box center [261, 382] width 15 height 15
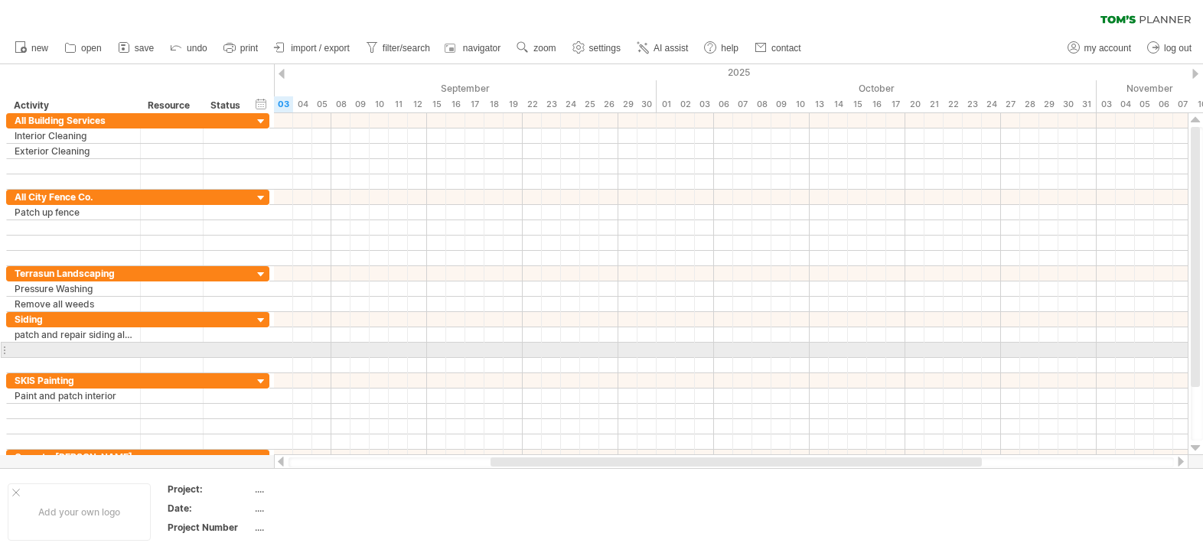
click at [9, 348] on div at bounding box center [74, 350] width 134 height 15
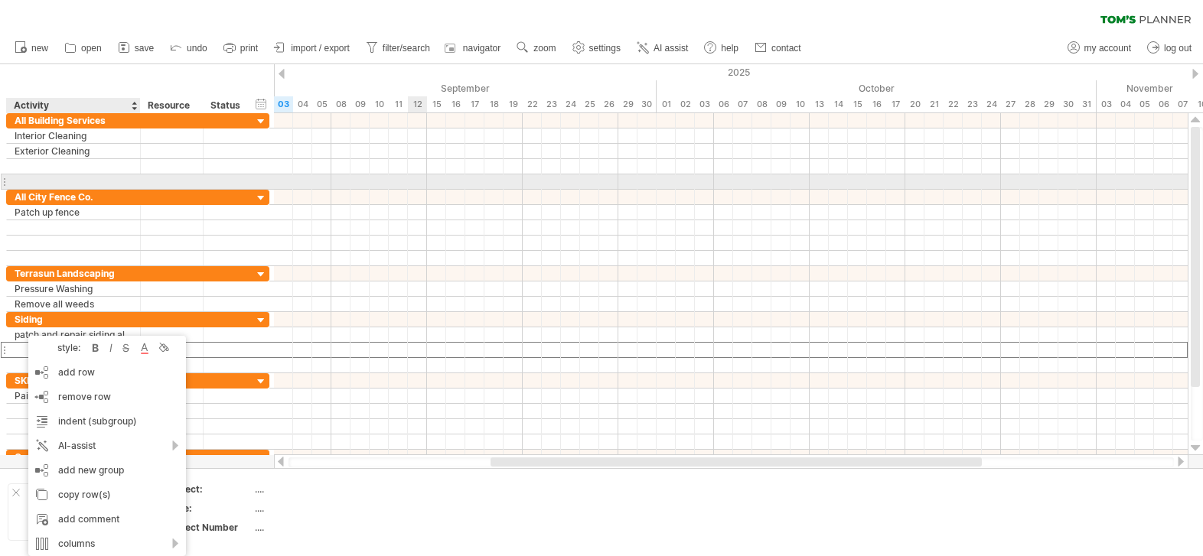
click at [405, 187] on div at bounding box center [730, 181] width 913 height 15
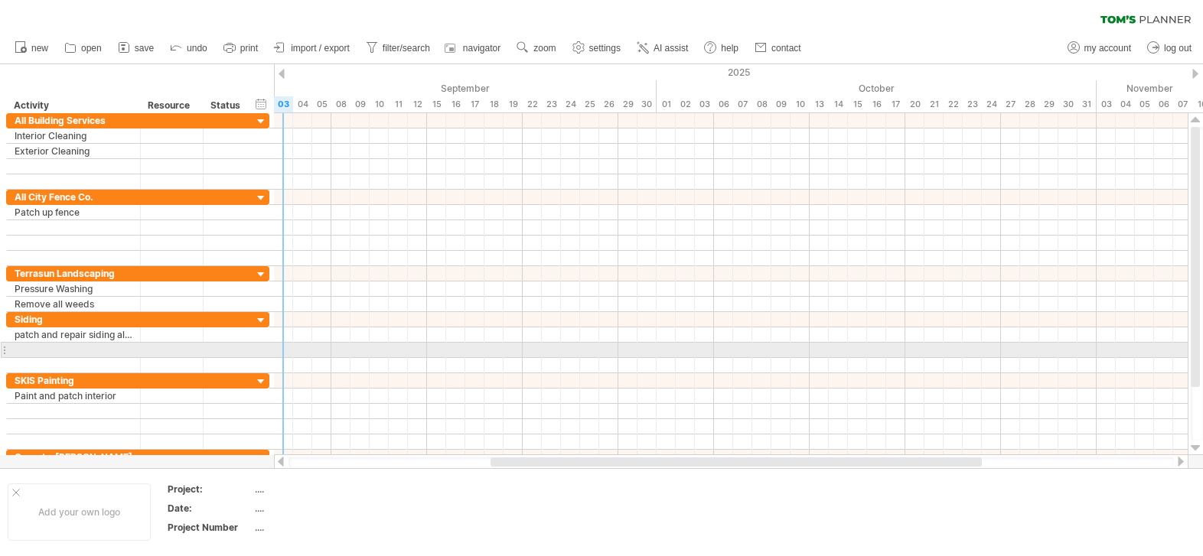
click at [2, 347] on div at bounding box center [4, 350] width 6 height 16
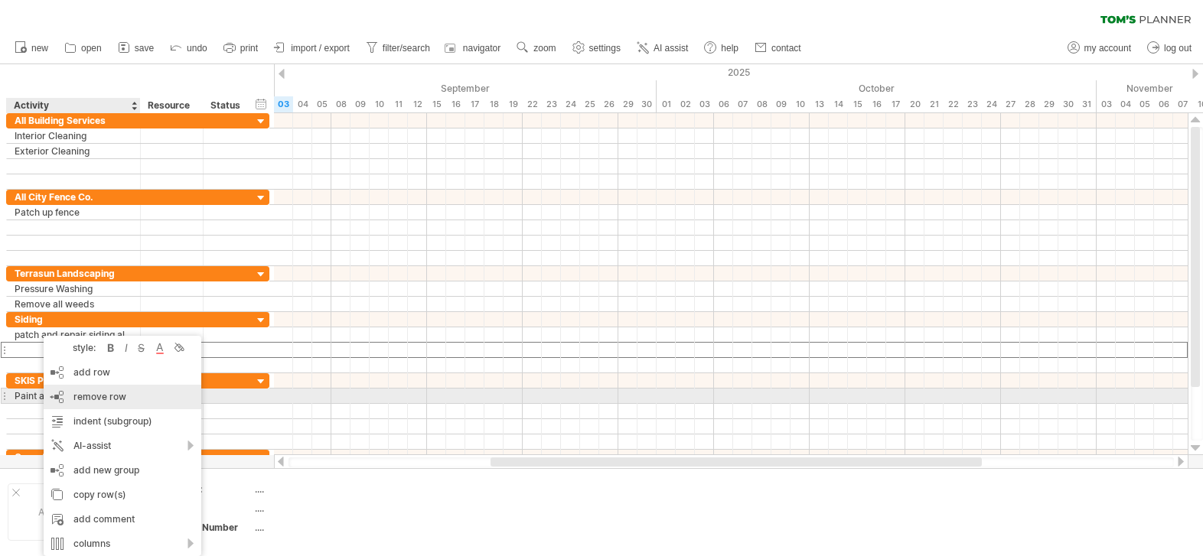
click at [114, 396] on span "remove row" at bounding box center [99, 396] width 53 height 11
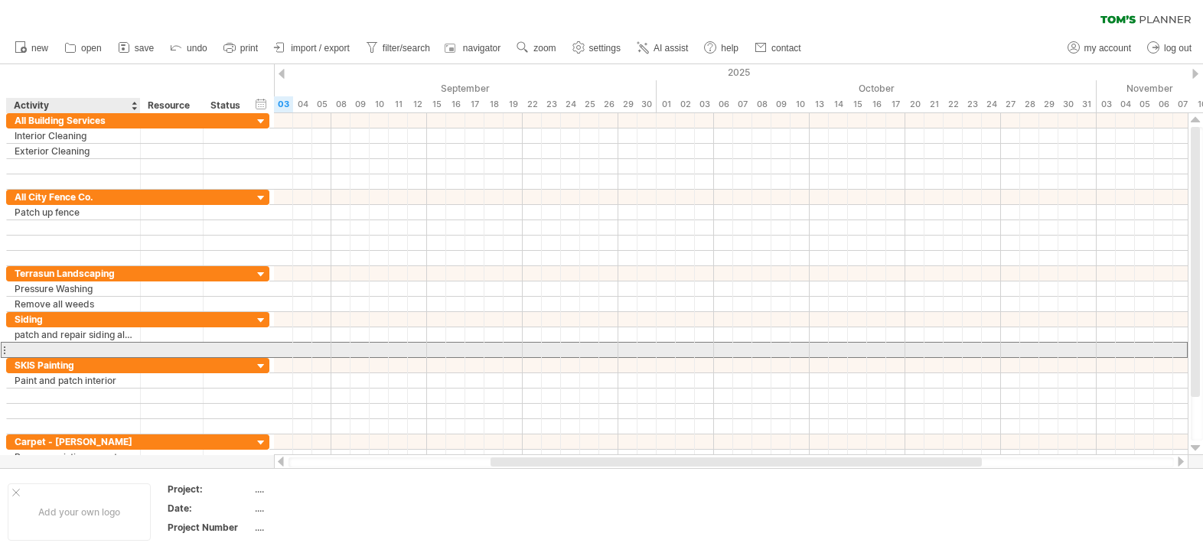
click at [53, 344] on div at bounding box center [74, 350] width 118 height 15
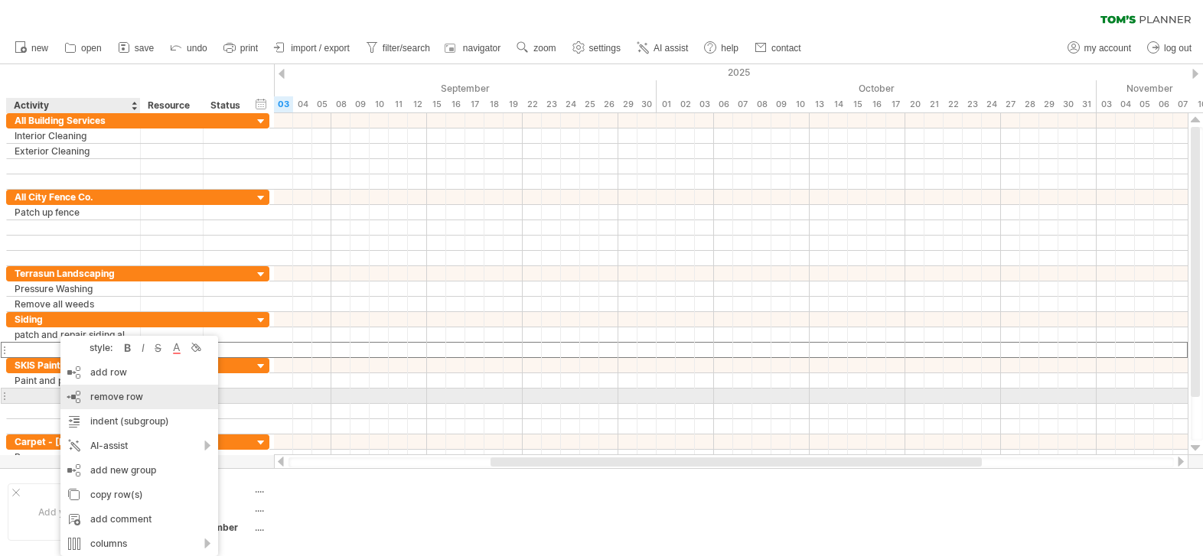
click at [116, 396] on span "remove row" at bounding box center [116, 396] width 53 height 11
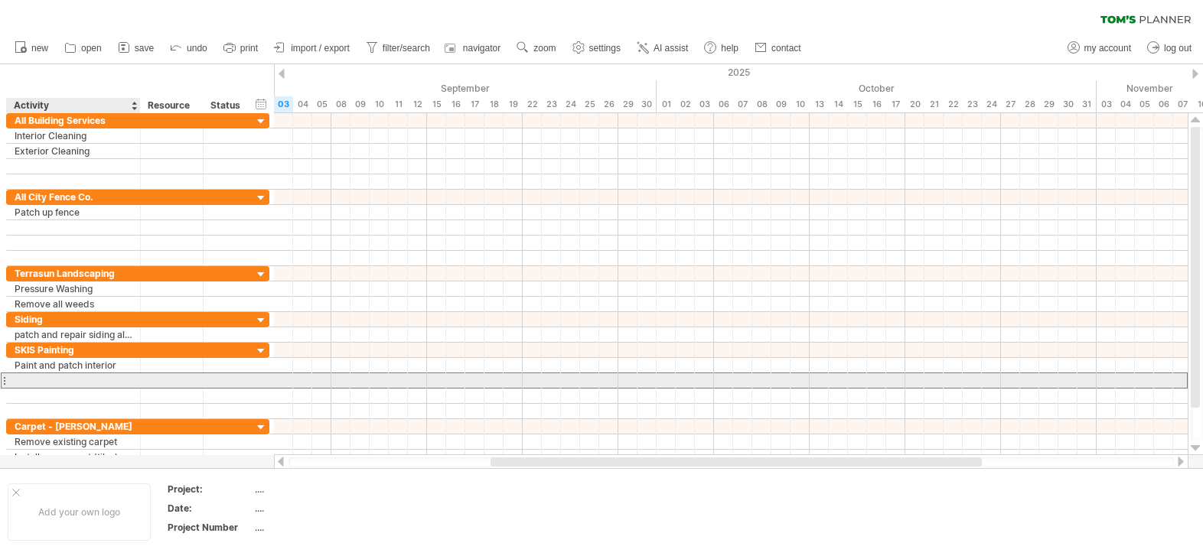
click at [64, 384] on div at bounding box center [74, 380] width 118 height 15
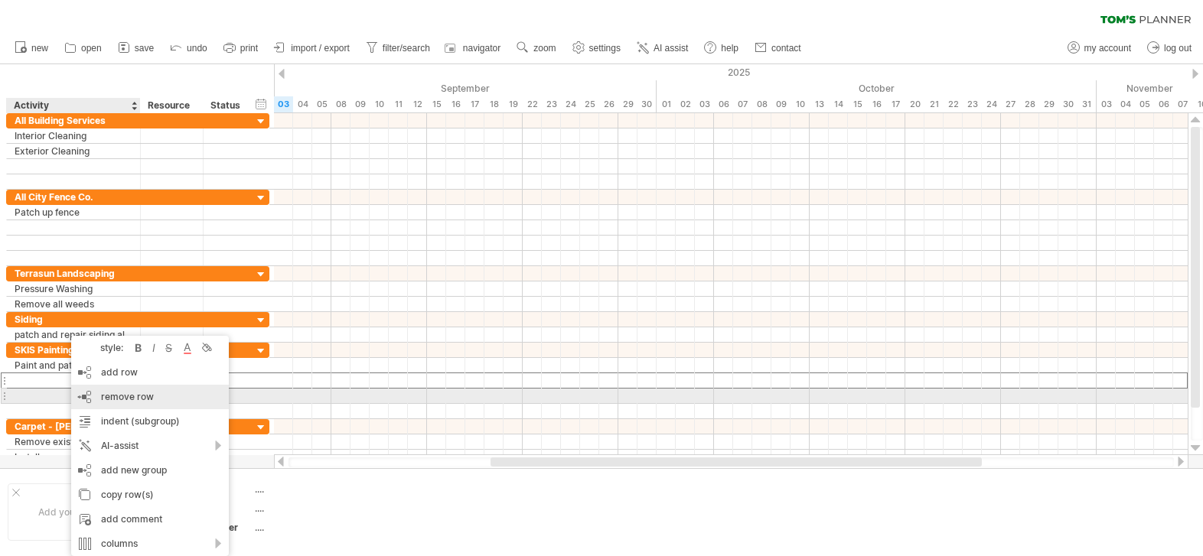
click at [127, 402] on div "remove row remove selected rows" at bounding box center [150, 397] width 158 height 24
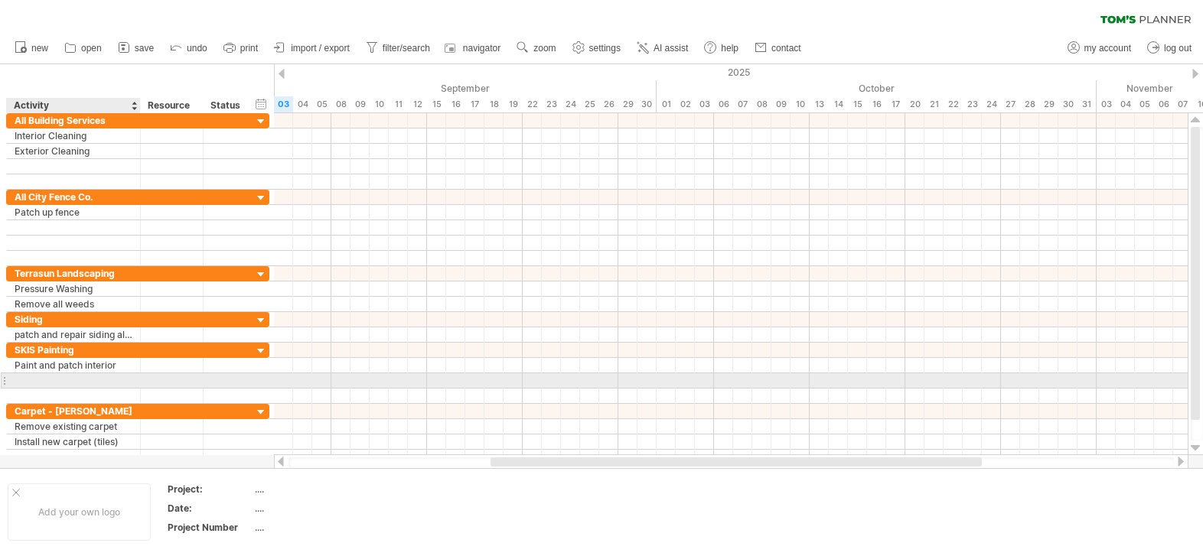
click at [50, 383] on div at bounding box center [74, 380] width 118 height 15
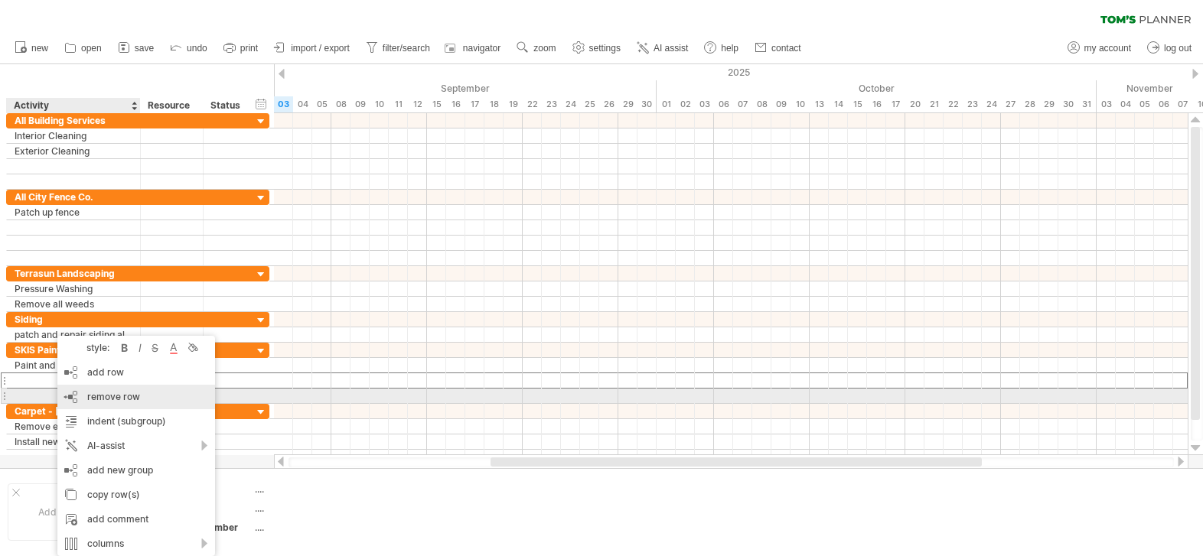
click at [97, 399] on span "remove row" at bounding box center [113, 396] width 53 height 11
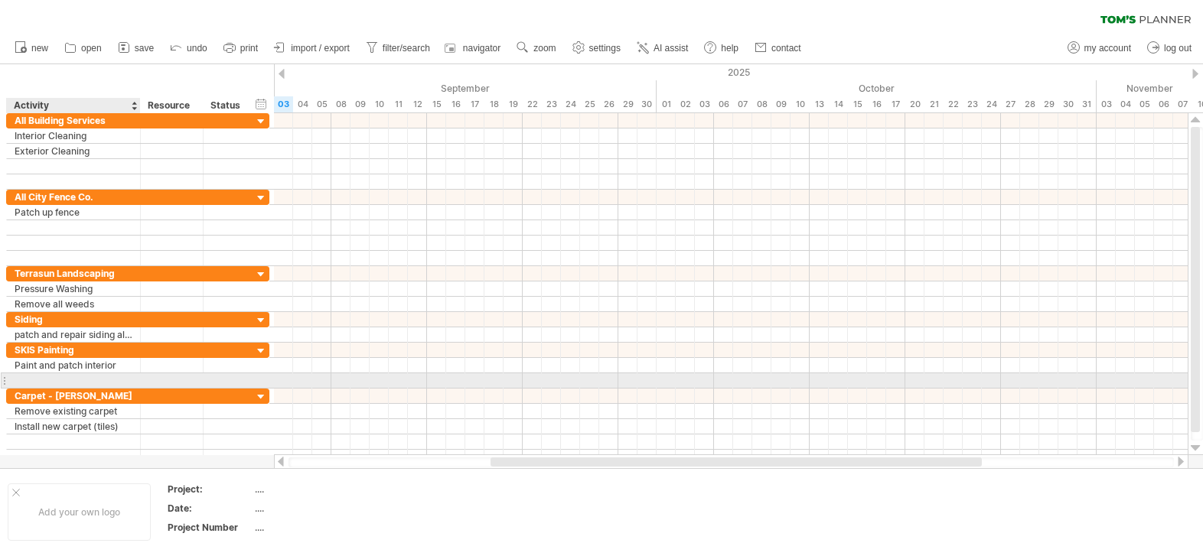
click at [63, 383] on div at bounding box center [74, 380] width 118 height 15
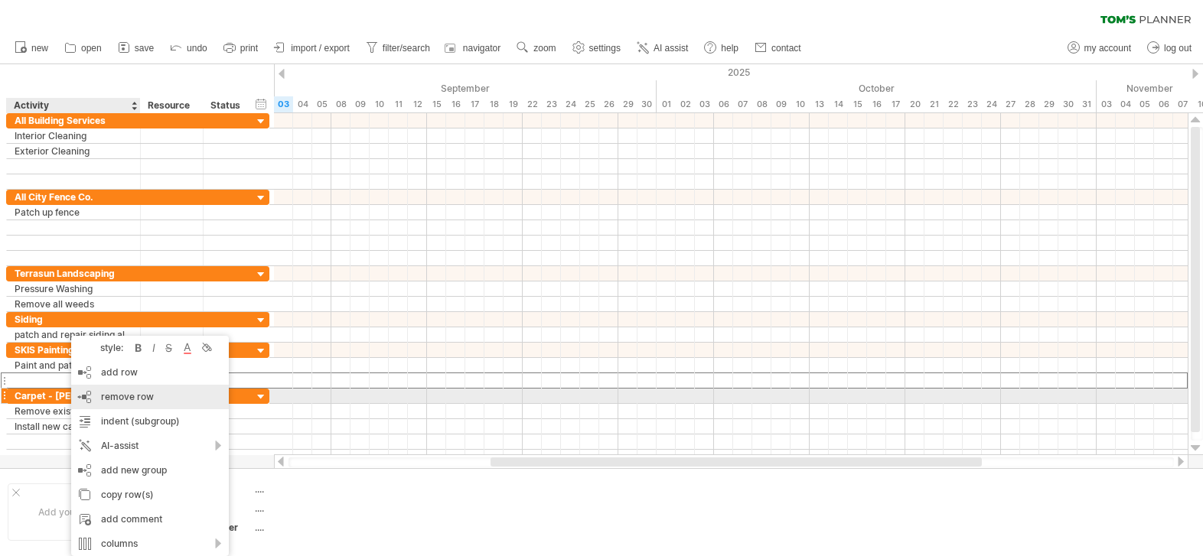
click at [115, 402] on span "remove row" at bounding box center [127, 396] width 53 height 11
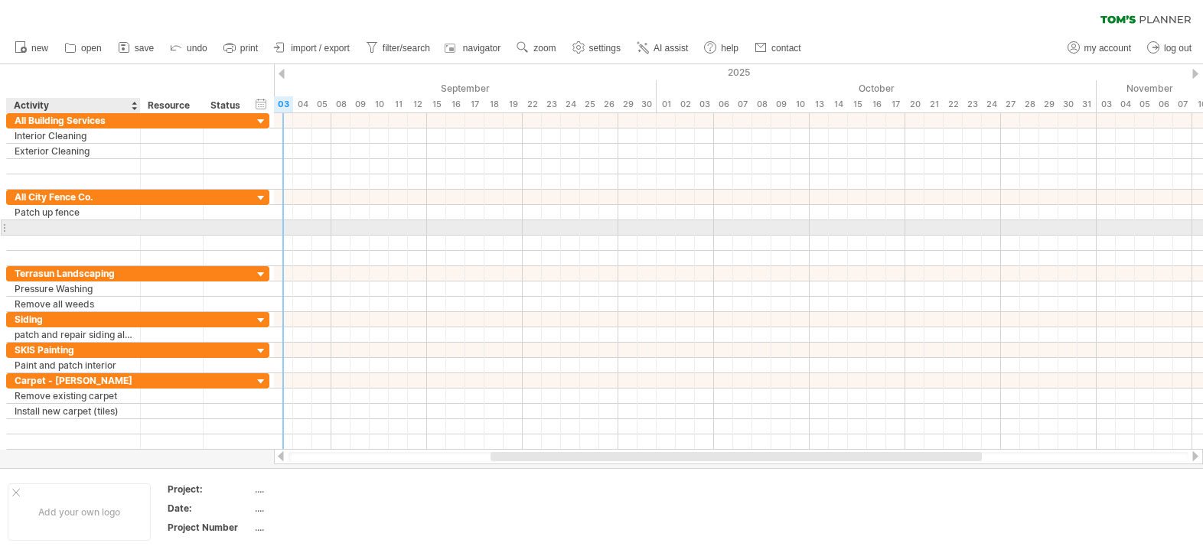
click at [28, 230] on div at bounding box center [74, 227] width 118 height 15
click at [5, 226] on div at bounding box center [4, 228] width 6 height 16
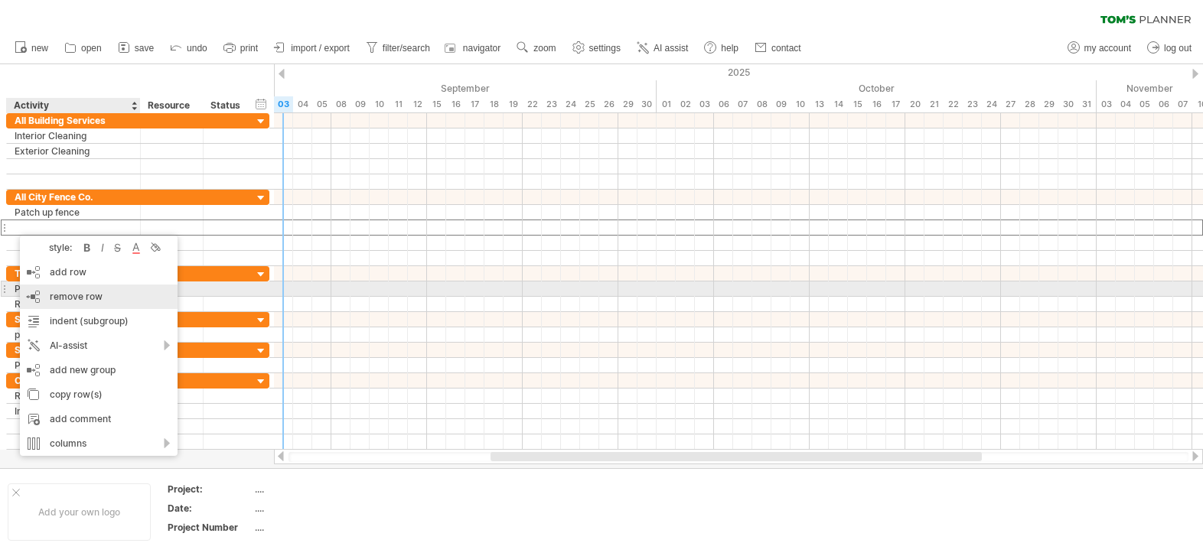
click at [66, 293] on span "remove row" at bounding box center [76, 296] width 53 height 11
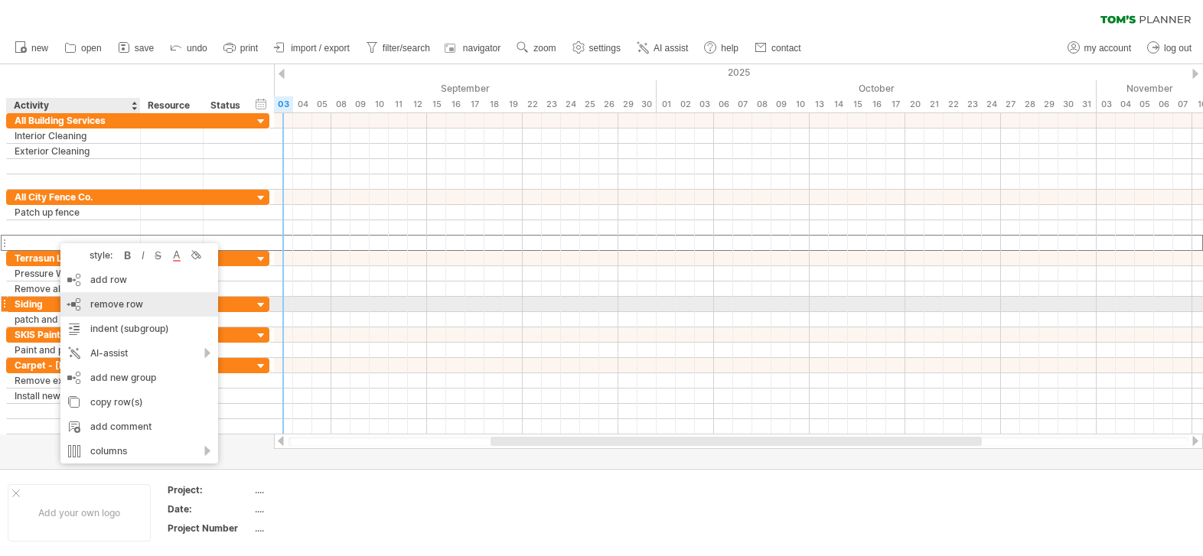
click at [93, 304] on span "remove row" at bounding box center [116, 303] width 53 height 11
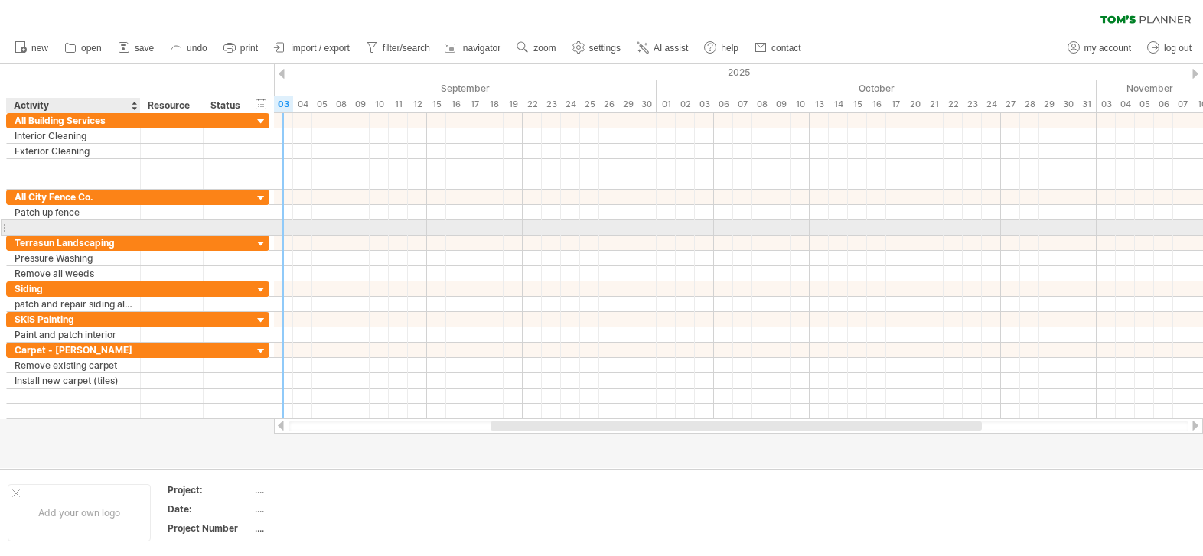
click at [56, 228] on div at bounding box center [74, 227] width 118 height 15
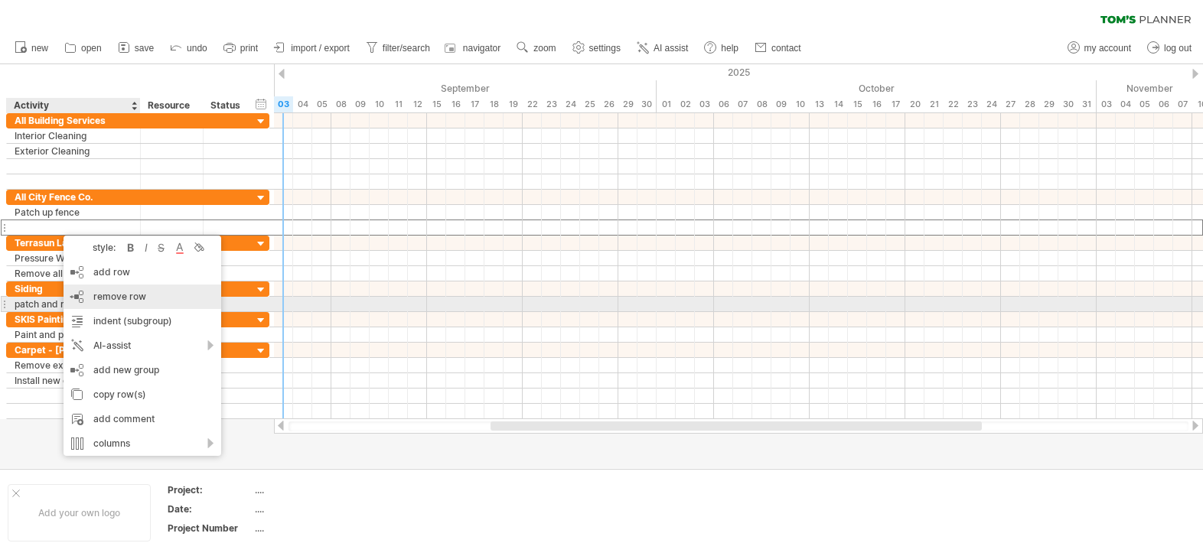
click at [112, 298] on span "remove row" at bounding box center [119, 296] width 53 height 11
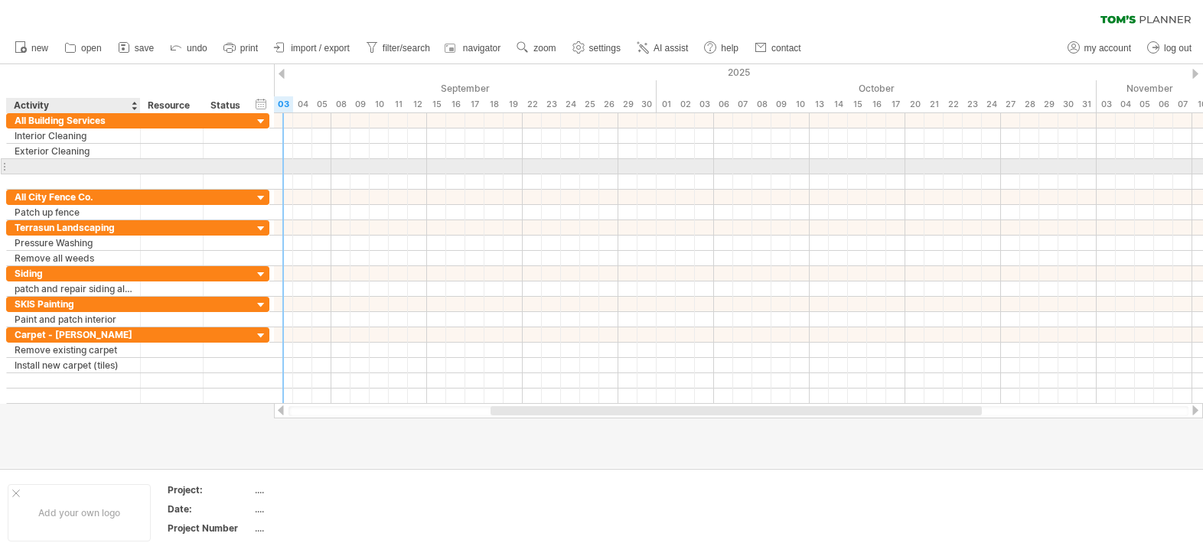
click at [44, 169] on div at bounding box center [74, 166] width 118 height 15
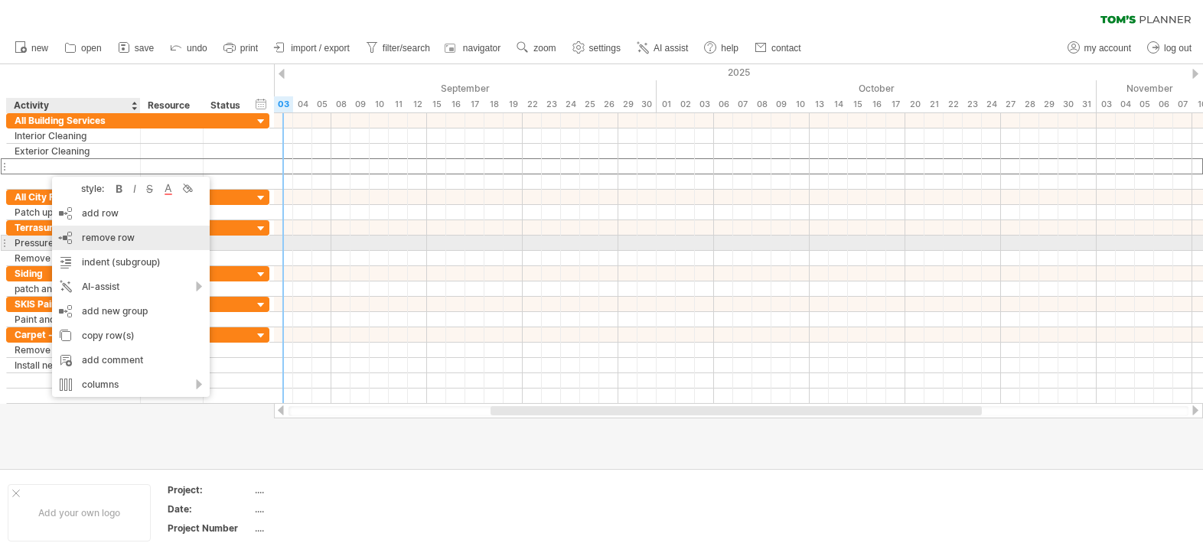
click at [92, 243] on div "remove row remove selected rows" at bounding box center [131, 238] width 158 height 24
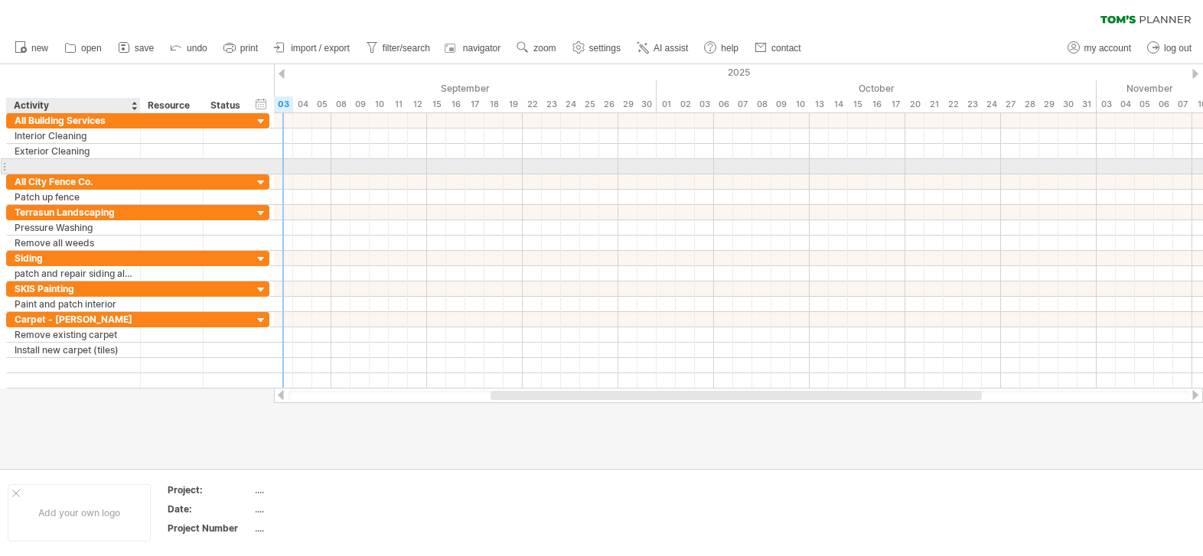
click at [39, 166] on div at bounding box center [74, 166] width 118 height 15
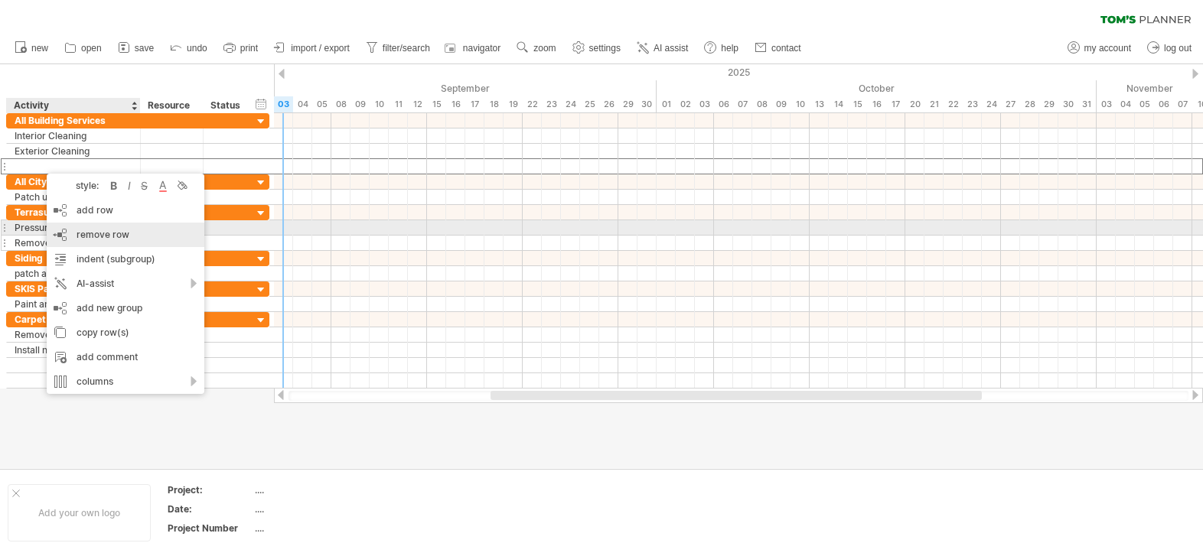
click at [96, 233] on span "remove row" at bounding box center [102, 234] width 53 height 11
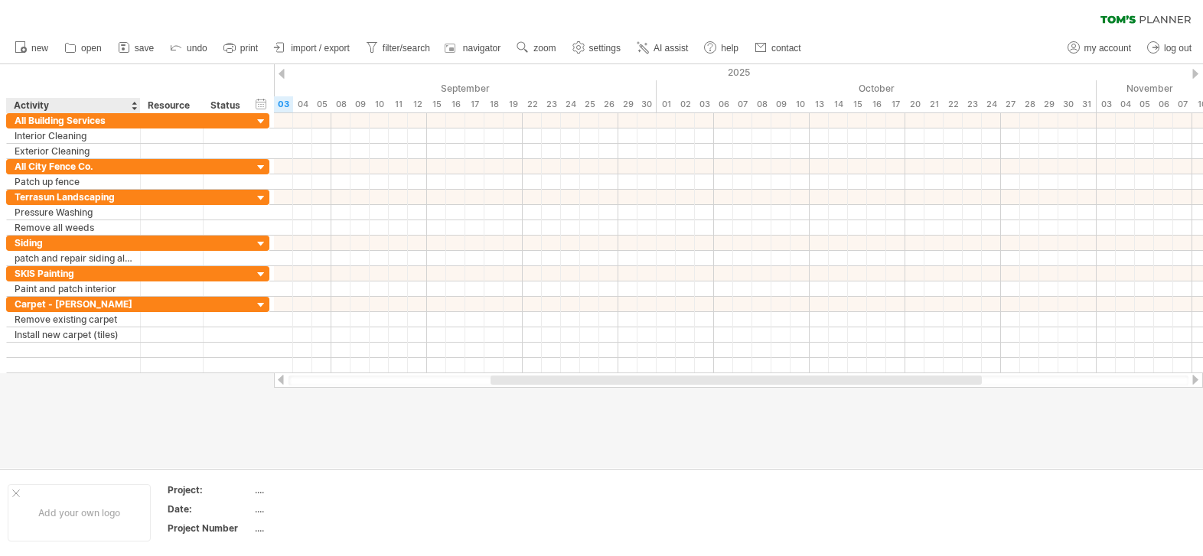
click at [129, 418] on div at bounding box center [601, 266] width 1203 height 404
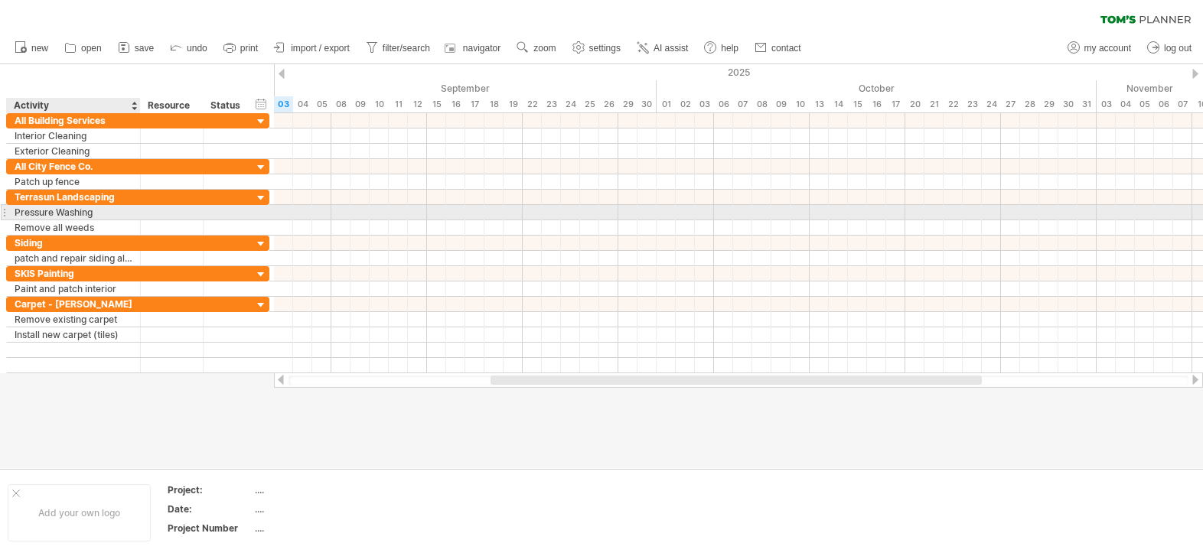
click at [135, 215] on div at bounding box center [139, 212] width 8 height 15
click at [114, 215] on div "Pressure Washing" at bounding box center [74, 212] width 118 height 15
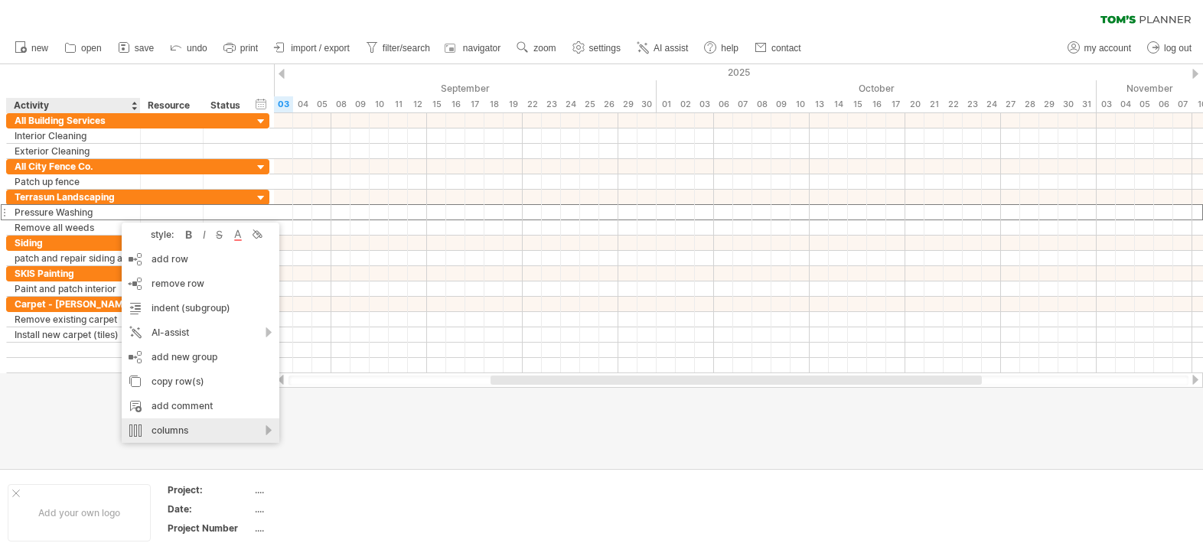
click at [207, 428] on div "columns" at bounding box center [201, 430] width 158 height 24
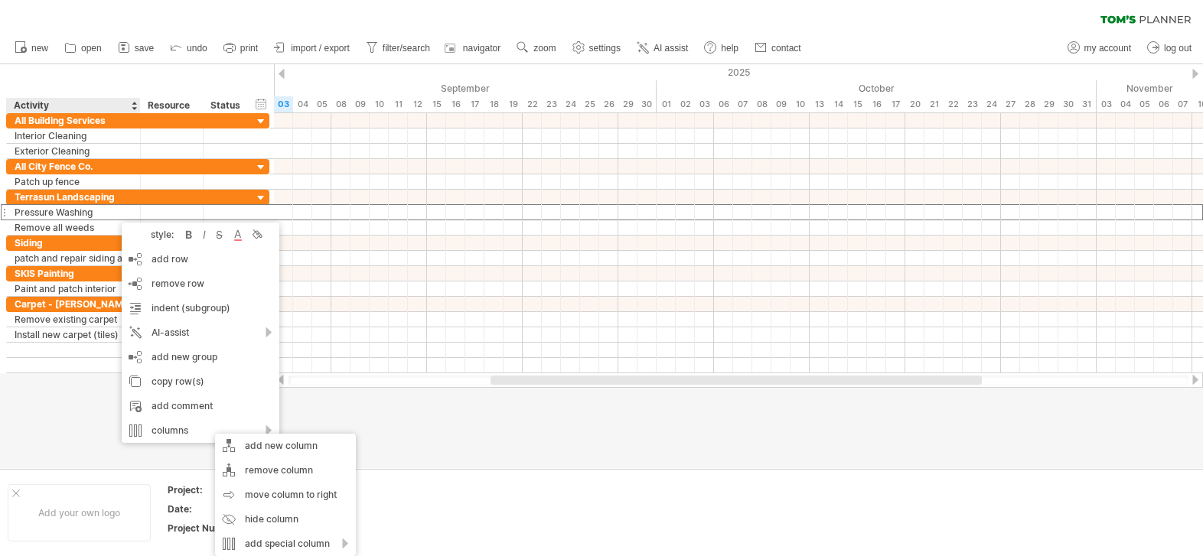
click at [574, 427] on div at bounding box center [601, 266] width 1203 height 404
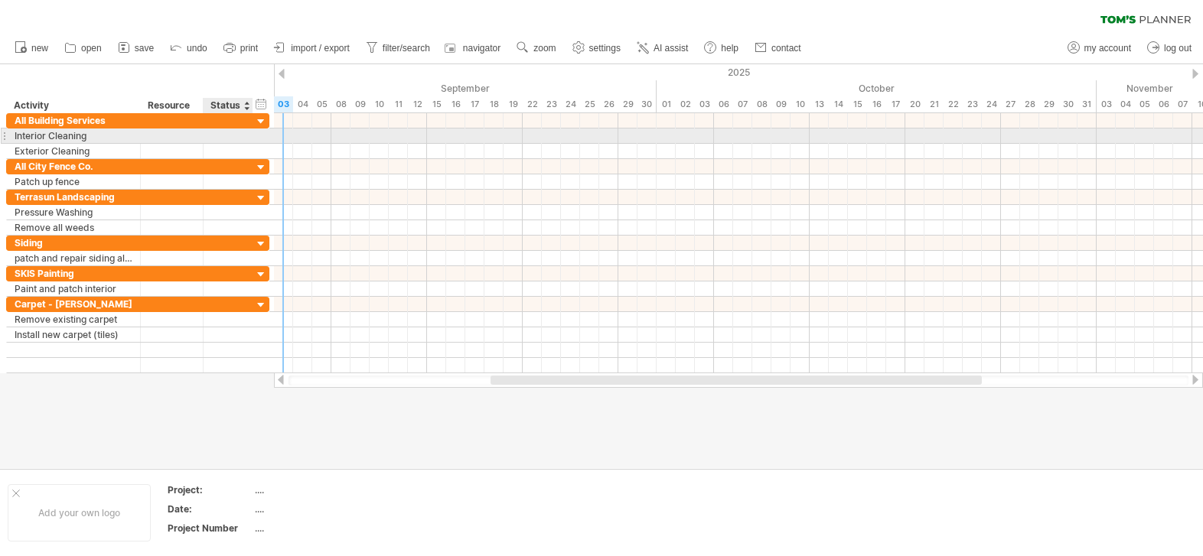
click at [232, 131] on div at bounding box center [228, 136] width 34 height 15
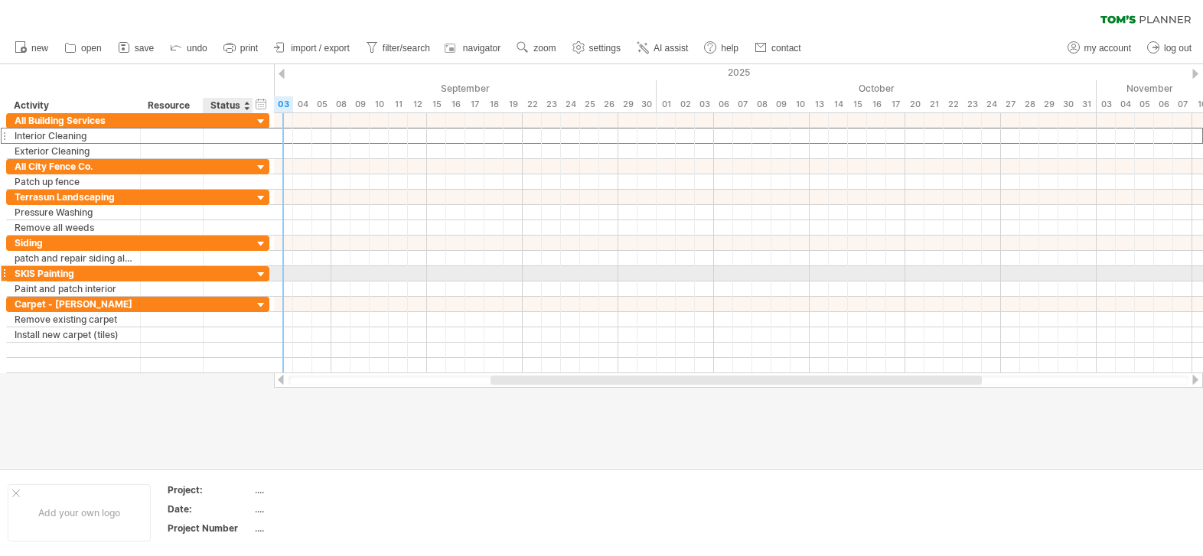
click at [236, 281] on div "**********" at bounding box center [137, 273] width 263 height 15
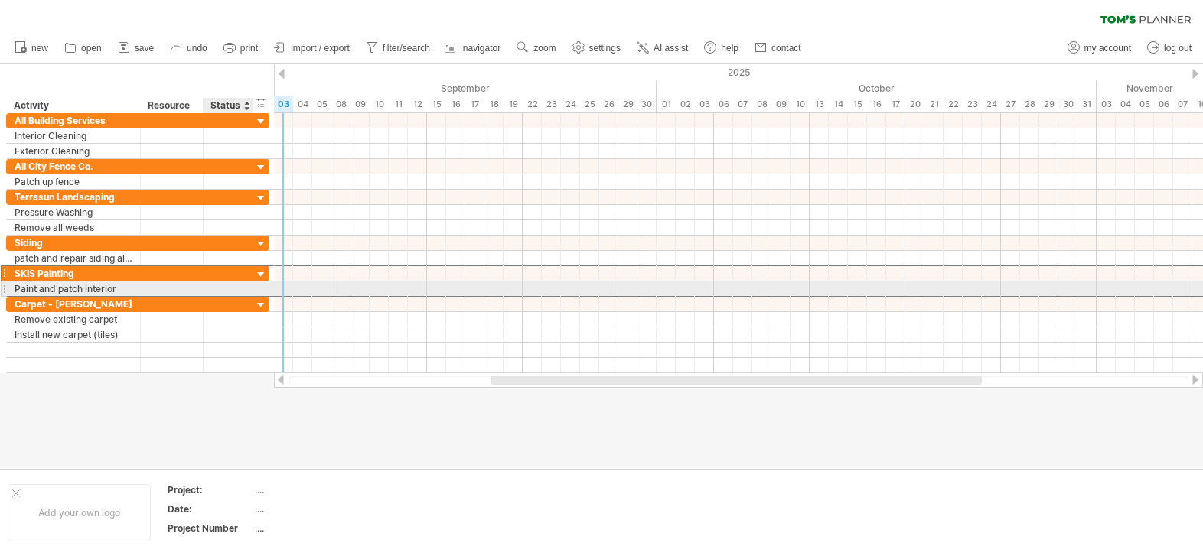
click at [236, 291] on div at bounding box center [228, 289] width 34 height 15
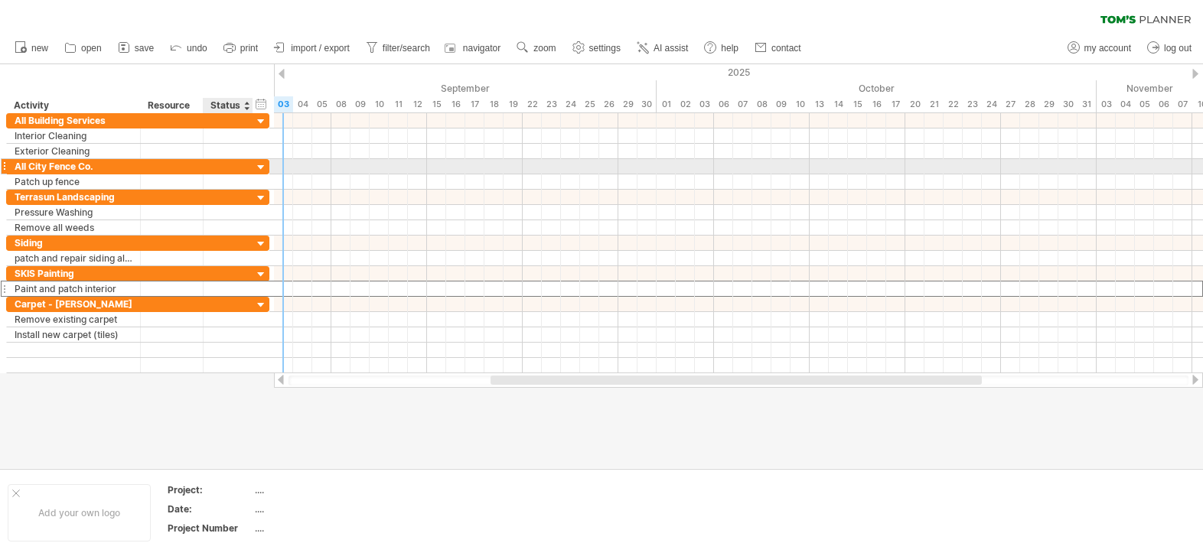
click at [254, 170] on div at bounding box center [261, 168] width 15 height 15
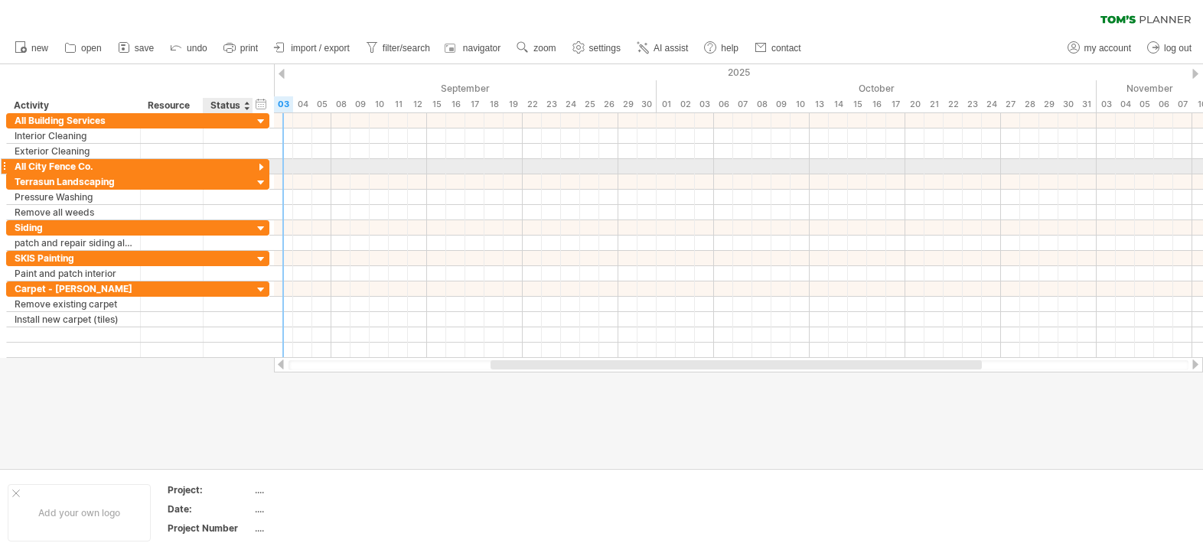
click at [259, 167] on div at bounding box center [261, 168] width 15 height 15
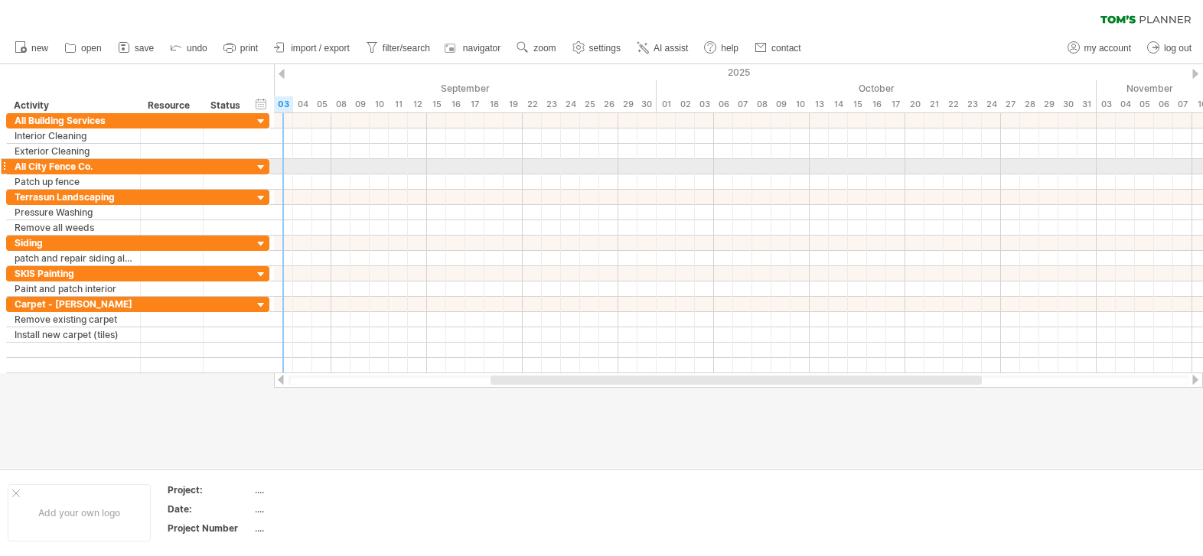
click at [10, 168] on div "**********" at bounding box center [74, 166] width 134 height 15
click at [8, 168] on div "**********" at bounding box center [74, 166] width 134 height 15
click at [7, 167] on div "**********" at bounding box center [74, 166] width 134 height 15
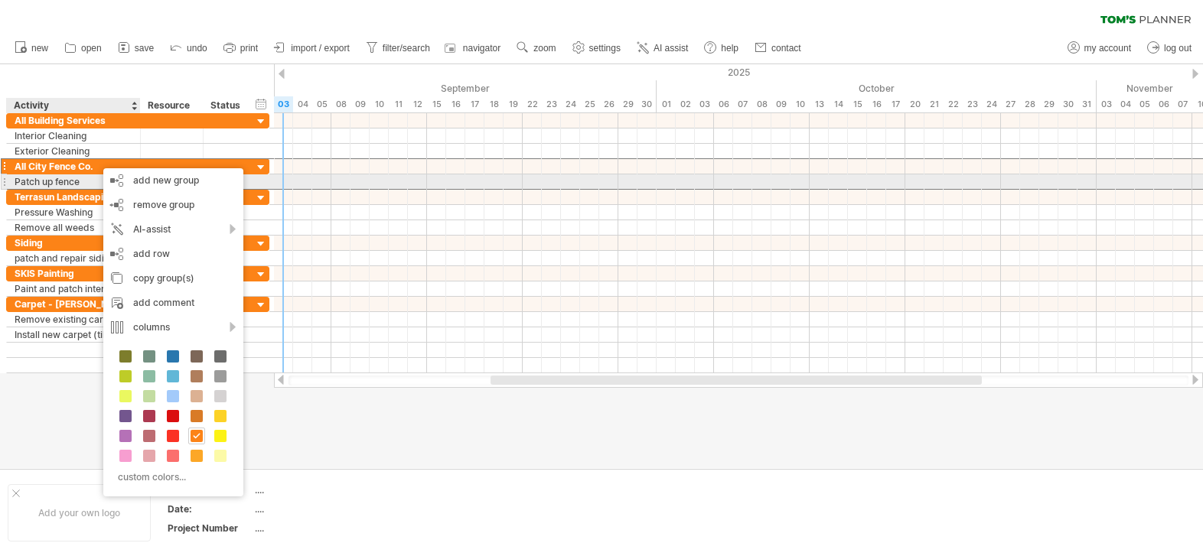
click at [54, 183] on div "Patch up fence" at bounding box center [74, 181] width 118 height 15
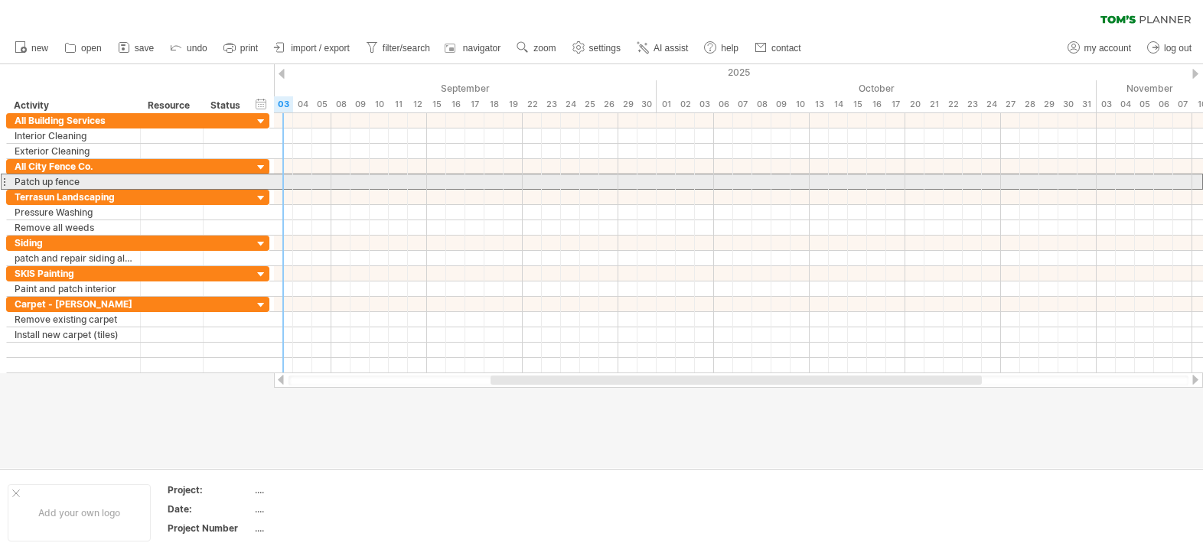
click at [4, 183] on div at bounding box center [4, 182] width 6 height 16
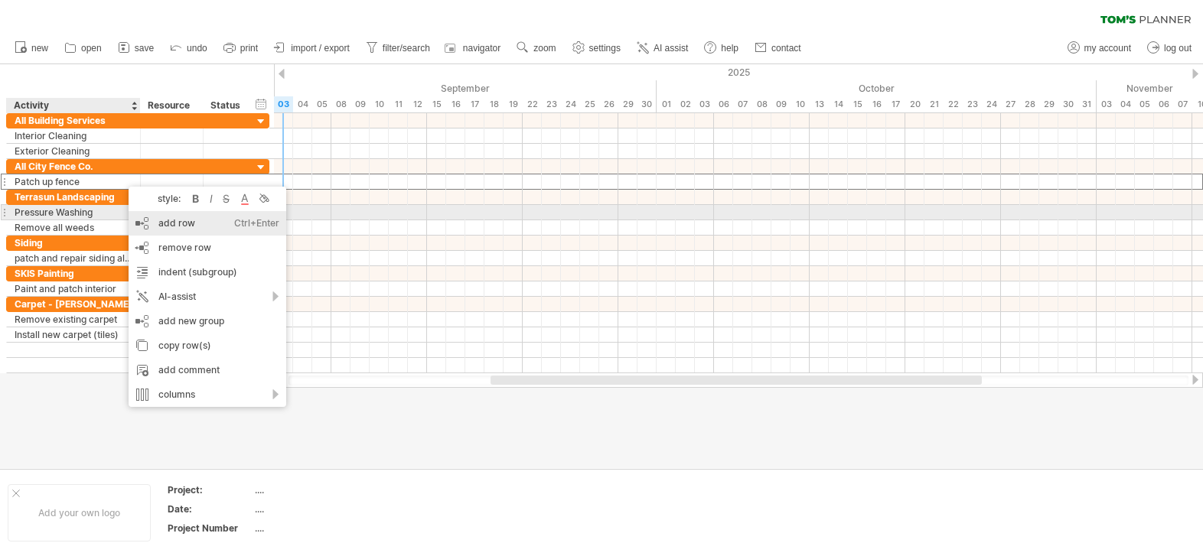
click at [161, 221] on div "add row Ctrl+Enter Cmd+Enter" at bounding box center [208, 223] width 158 height 24
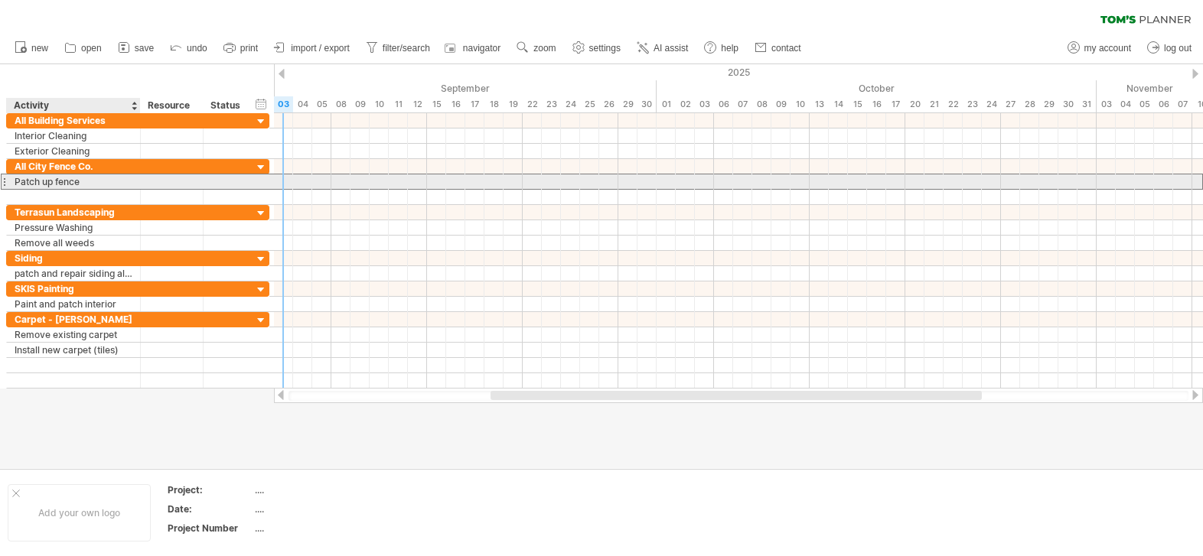
click at [54, 184] on div "Patch up fence" at bounding box center [74, 181] width 118 height 15
drag, startPoint x: 8, startPoint y: 183, endPoint x: 9, endPoint y: 191, distance: 8.6
click at [9, 191] on div "**********" at bounding box center [137, 182] width 263 height 46
drag, startPoint x: 24, startPoint y: 181, endPoint x: 25, endPoint y: 196, distance: 15.4
click at [25, 196] on div "**********" at bounding box center [137, 182] width 263 height 46
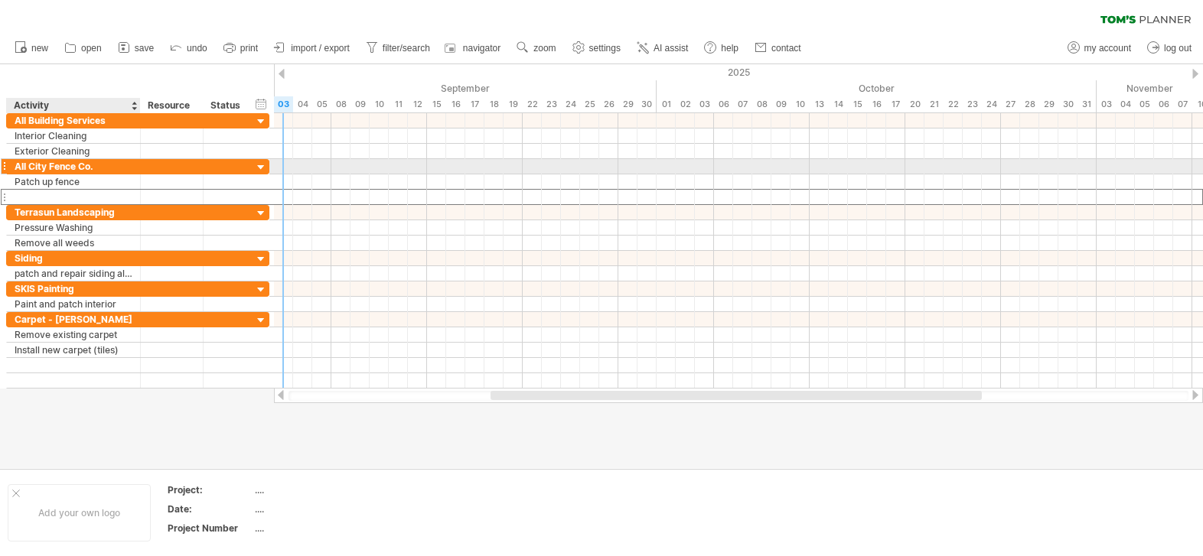
drag, startPoint x: 21, startPoint y: 190, endPoint x: 21, endPoint y: 168, distance: 21.4
click at [21, 168] on div "**********" at bounding box center [137, 182] width 263 height 46
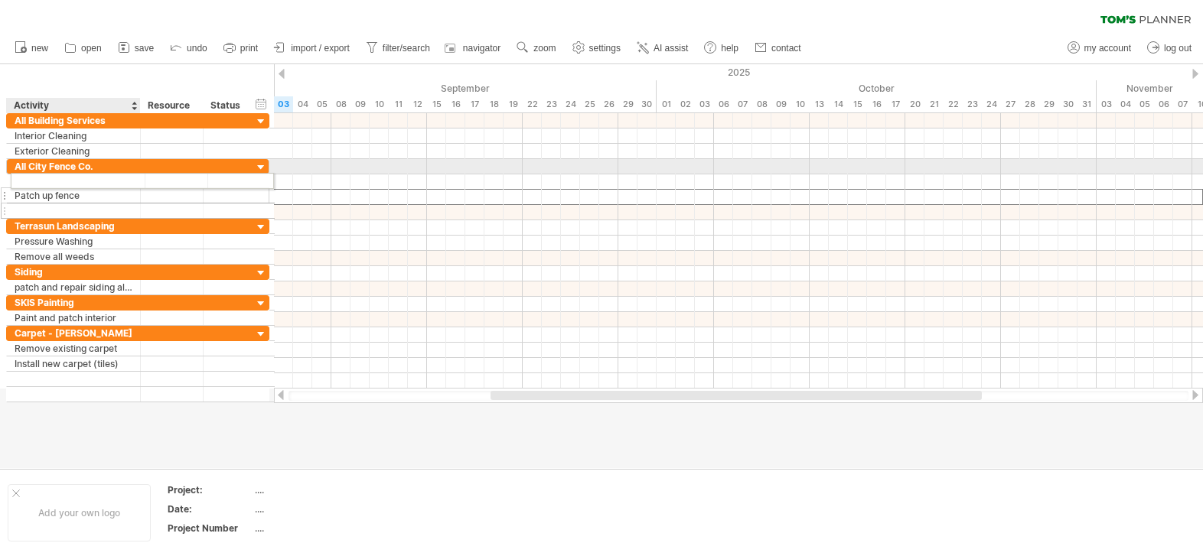
drag, startPoint x: 73, startPoint y: 197, endPoint x: 73, endPoint y: 178, distance: 18.4
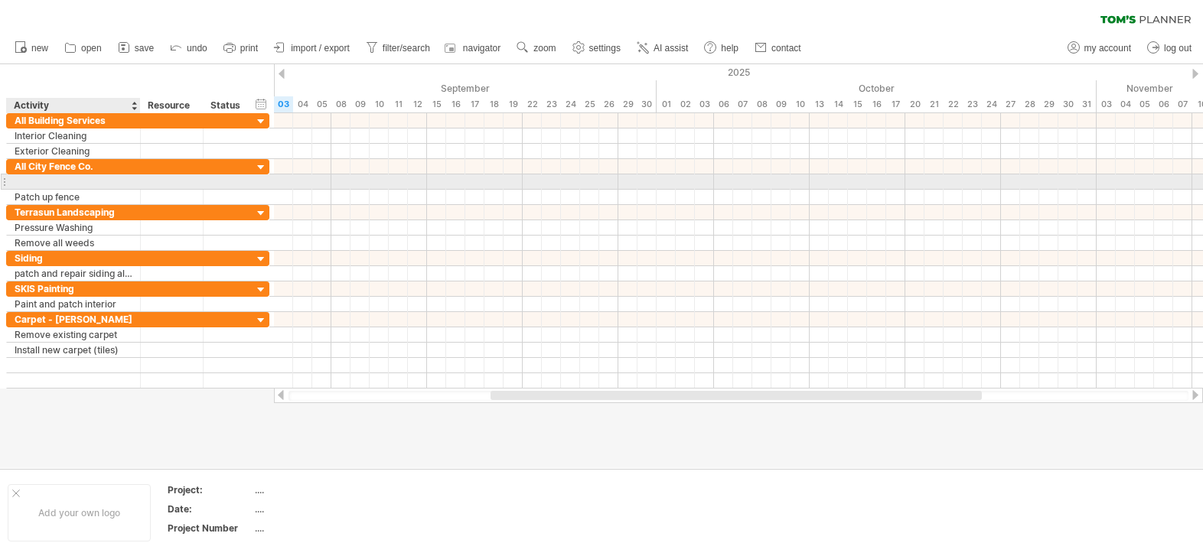
click at [50, 181] on div at bounding box center [74, 181] width 118 height 15
type input "**********"
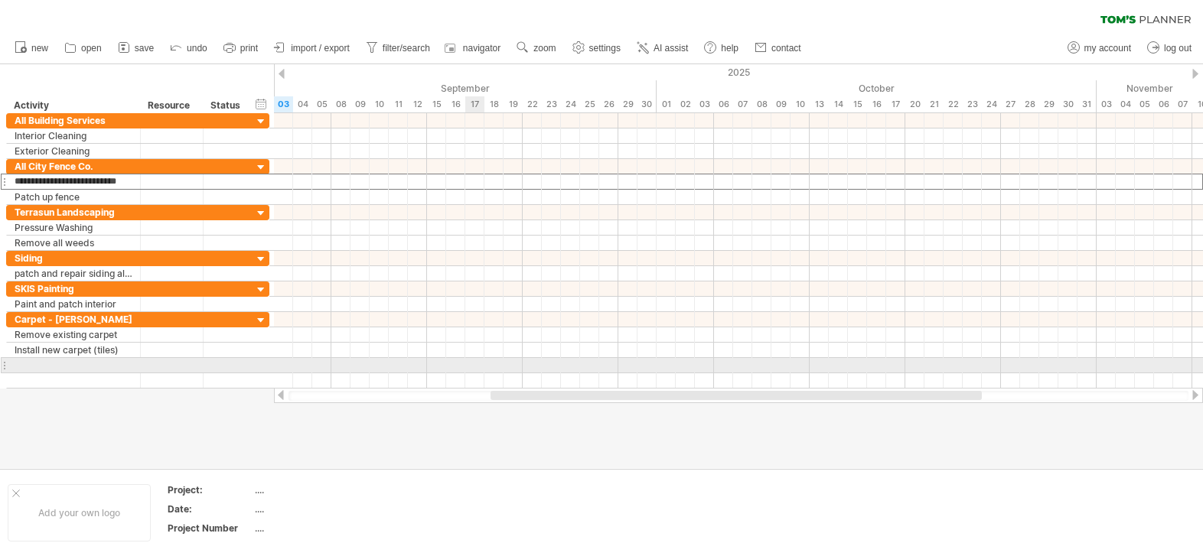
click at [470, 363] on div at bounding box center [738, 365] width 929 height 15
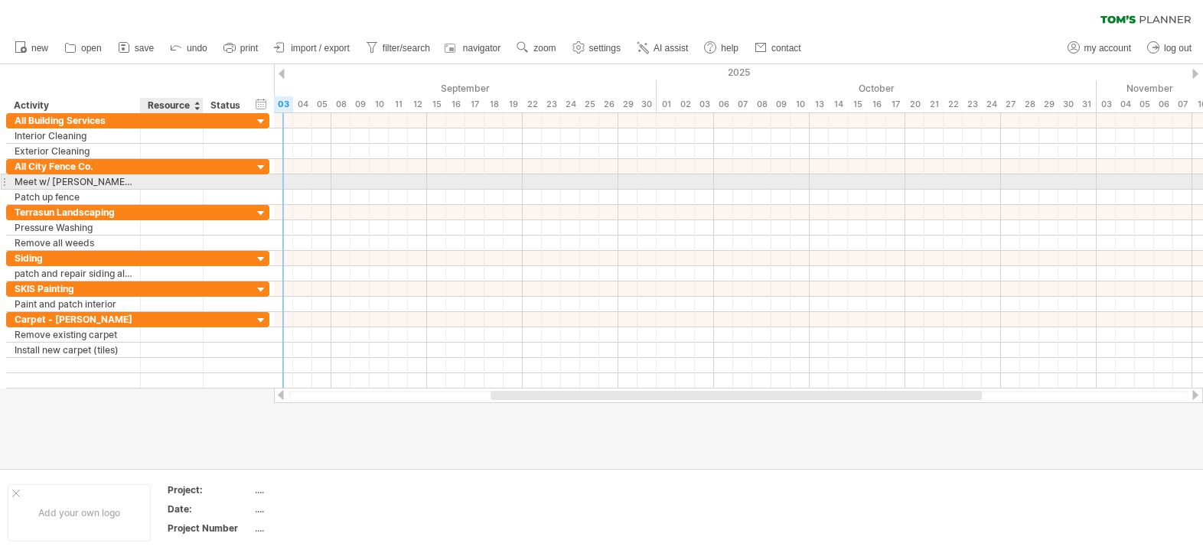
click at [144, 184] on div at bounding box center [172, 181] width 63 height 15
click at [298, 181] on div at bounding box center [738, 182] width 929 height 16
click at [298, 181] on div at bounding box center [738, 181] width 929 height 15
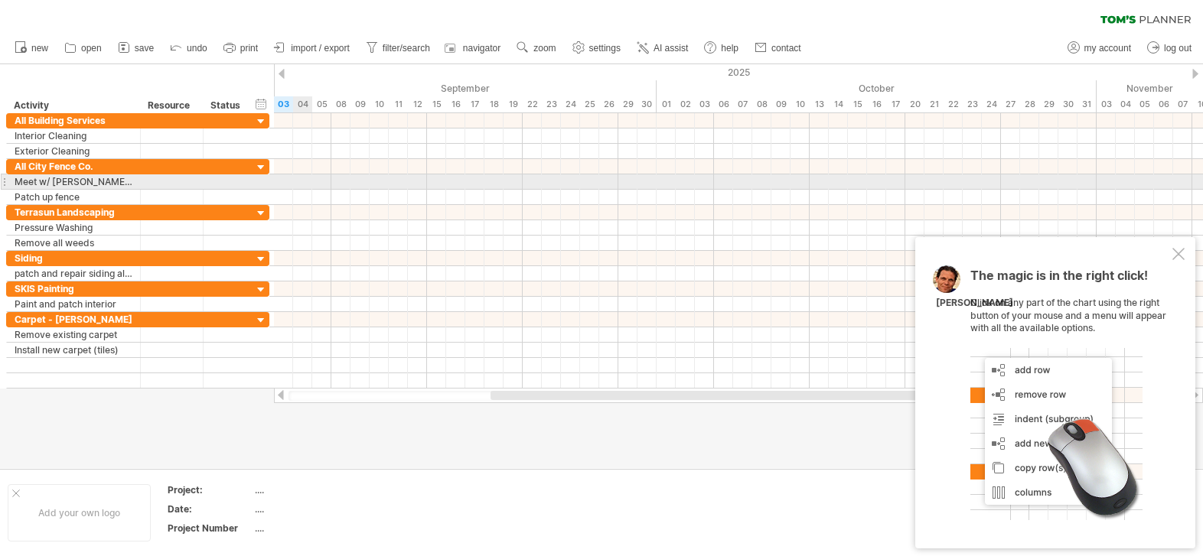
click at [298, 181] on div at bounding box center [738, 181] width 929 height 15
click at [101, 183] on div "Meet w/ [PERSON_NAME] for site-visit" at bounding box center [74, 181] width 118 height 15
drag, startPoint x: 116, startPoint y: 178, endPoint x: 190, endPoint y: 188, distance: 74.9
click at [190, 188] on div "**********" at bounding box center [137, 182] width 263 height 16
click at [190, 188] on input "text" at bounding box center [171, 181] width 47 height 15
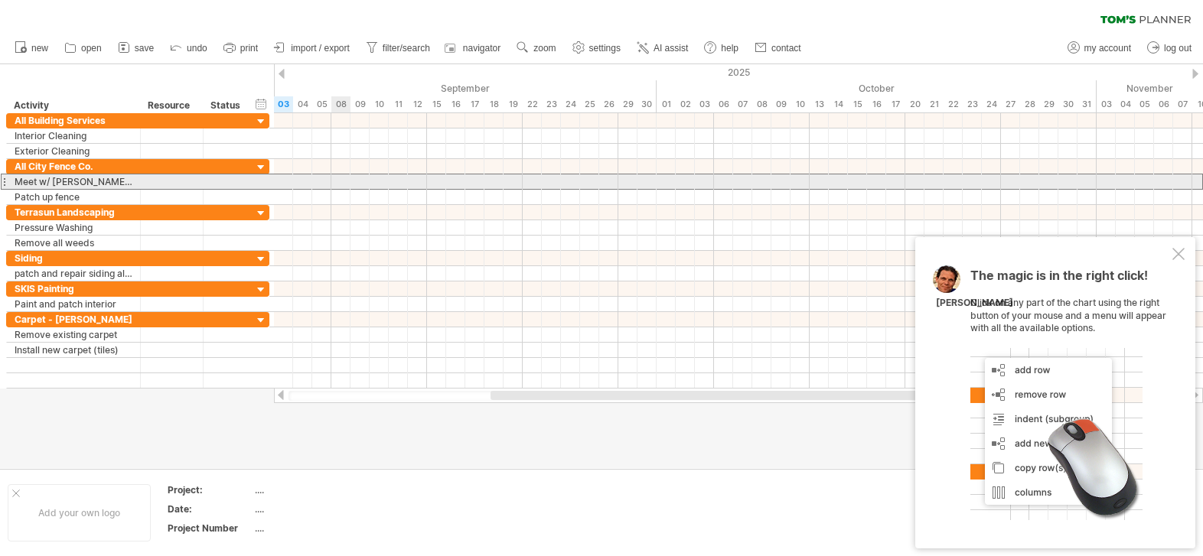
drag, startPoint x: 188, startPoint y: 179, endPoint x: 343, endPoint y: 182, distance: 154.6
click at [343, 182] on div "Trying to reach [DOMAIN_NAME] Connected again... 0% clear filter new" at bounding box center [601, 278] width 1203 height 556
click at [311, 184] on div at bounding box center [738, 181] width 929 height 15
click at [301, 184] on div at bounding box center [738, 181] width 929 height 15
drag, startPoint x: 301, startPoint y: 184, endPoint x: 391, endPoint y: 180, distance: 89.6
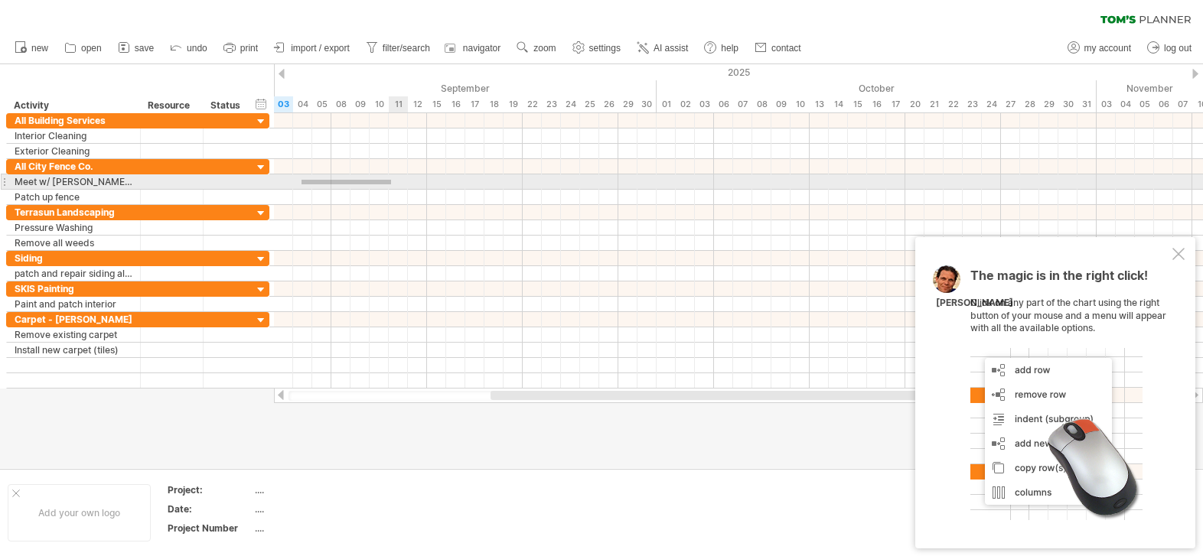
click at [391, 180] on div at bounding box center [738, 181] width 929 height 15
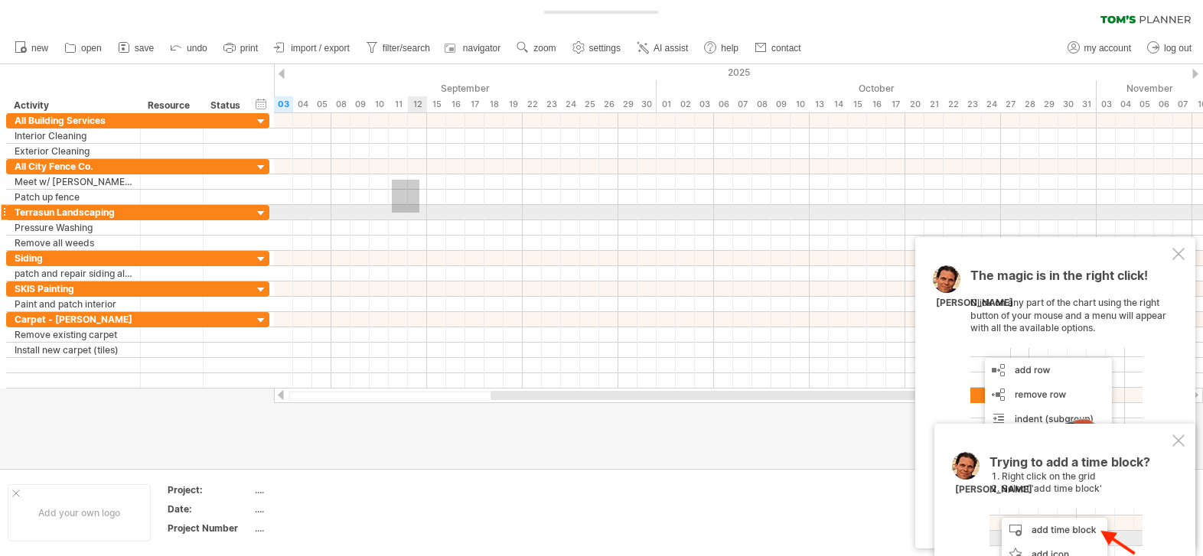
drag, startPoint x: 392, startPoint y: 180, endPoint x: 455, endPoint y: 253, distance: 97.1
click at [455, 252] on div at bounding box center [738, 250] width 929 height 275
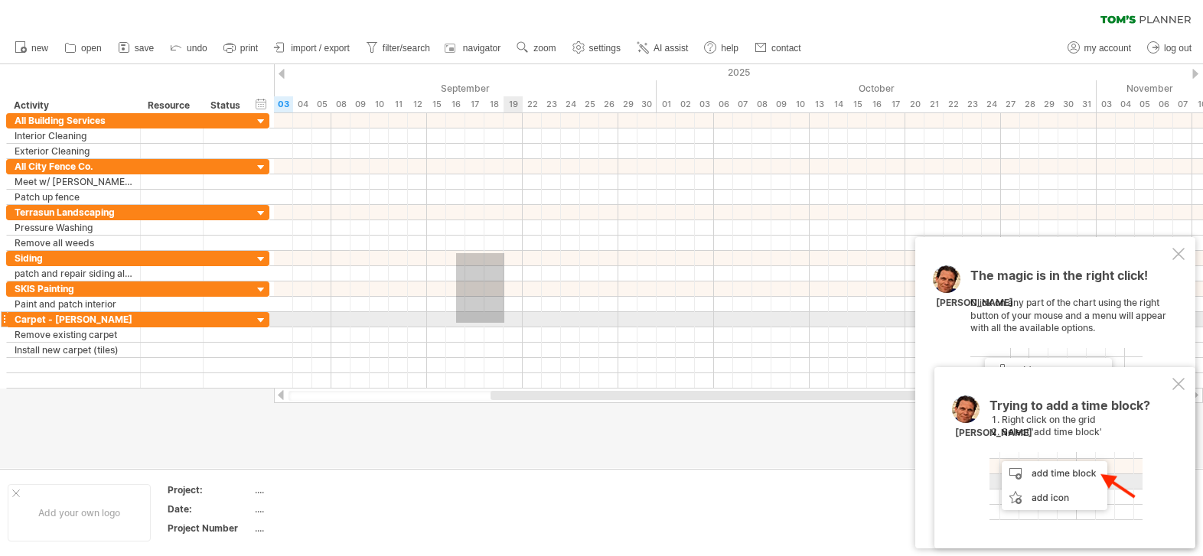
drag, startPoint x: 456, startPoint y: 253, endPoint x: 504, endPoint y: 323, distance: 84.7
click at [504, 323] on div at bounding box center [738, 250] width 929 height 275
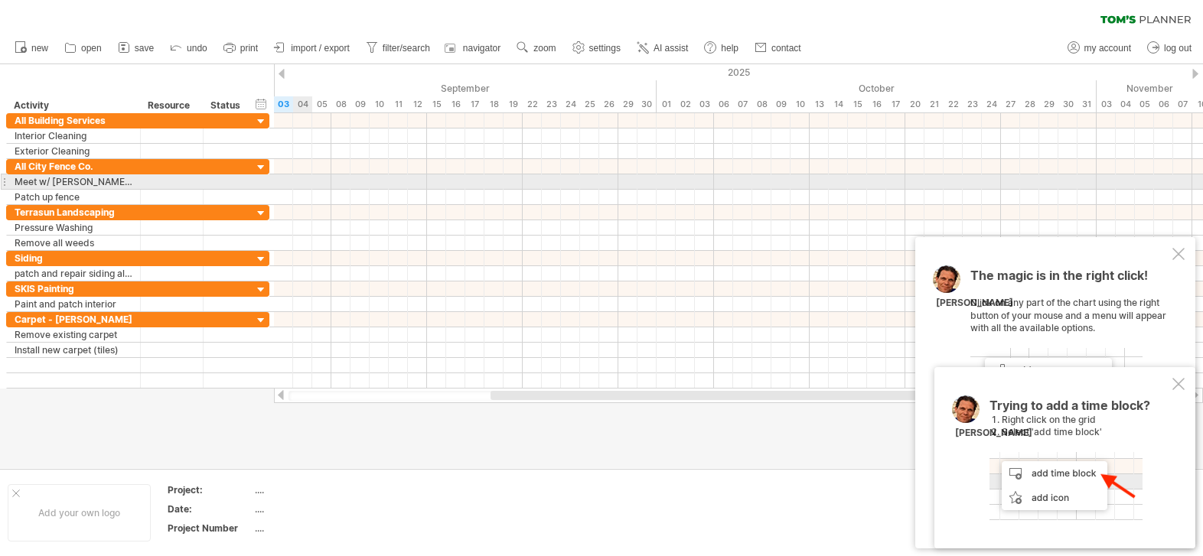
click at [308, 181] on div at bounding box center [738, 181] width 929 height 15
click at [298, 179] on div at bounding box center [738, 181] width 929 height 15
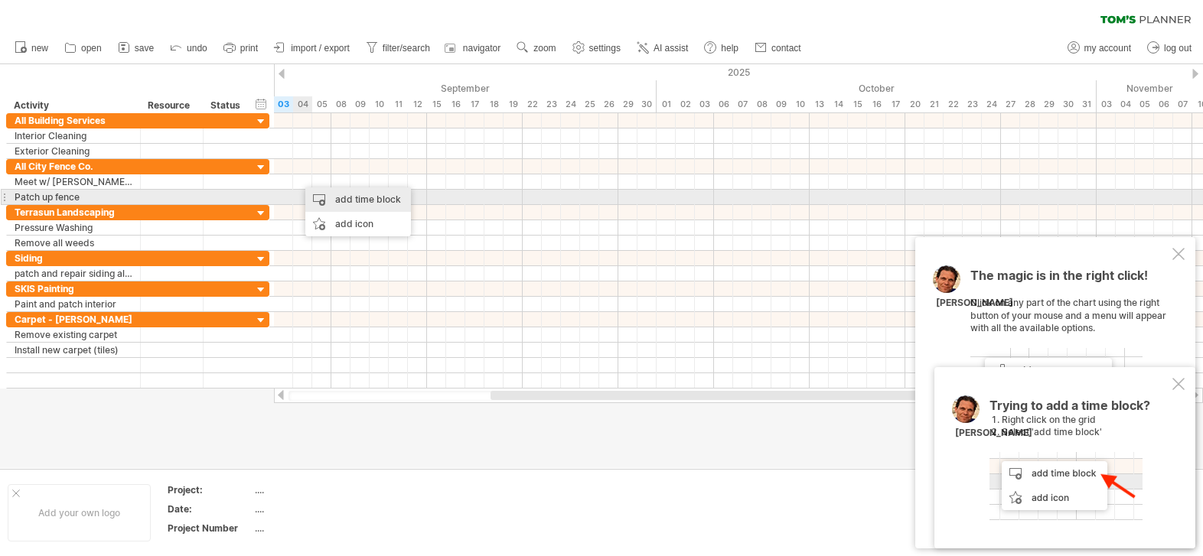
click at [353, 203] on div "add time block" at bounding box center [358, 199] width 106 height 24
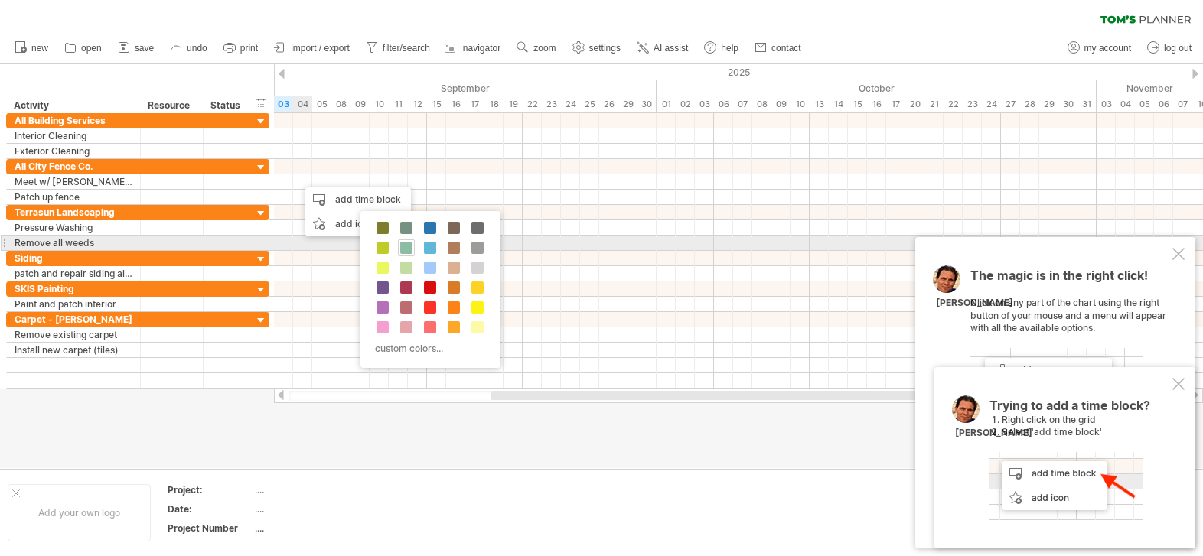
click at [402, 249] on span at bounding box center [406, 248] width 12 height 12
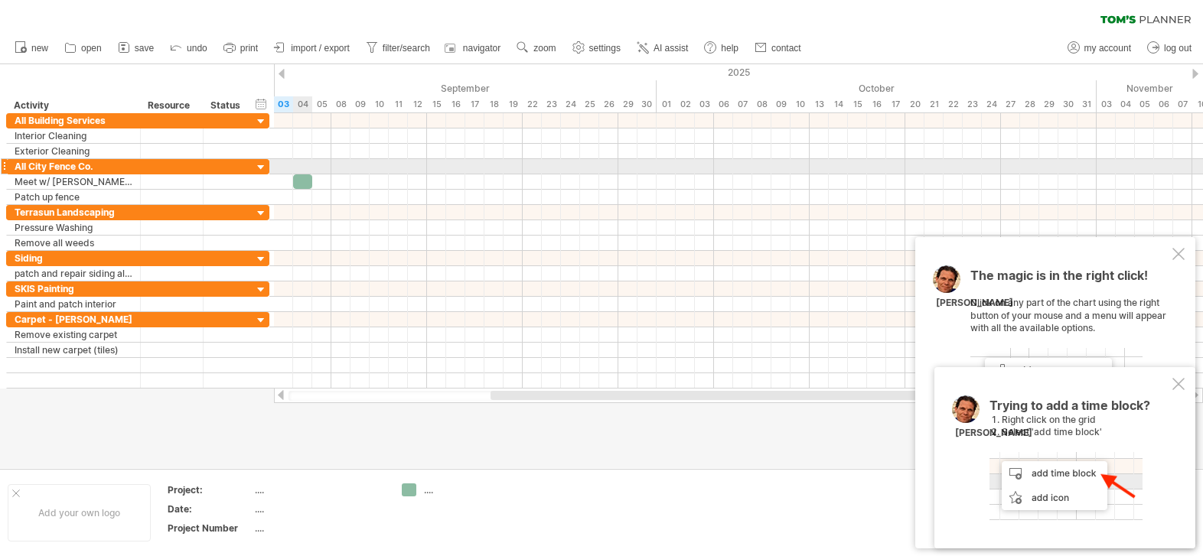
click at [301, 181] on div at bounding box center [302, 181] width 19 height 15
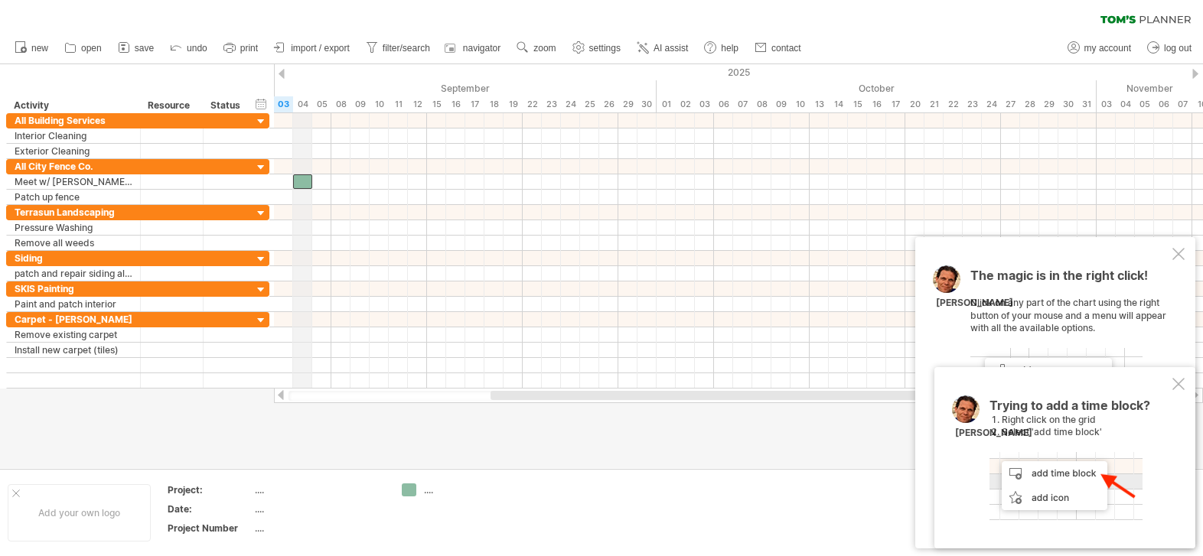
click at [301, 106] on div "04" at bounding box center [302, 104] width 19 height 16
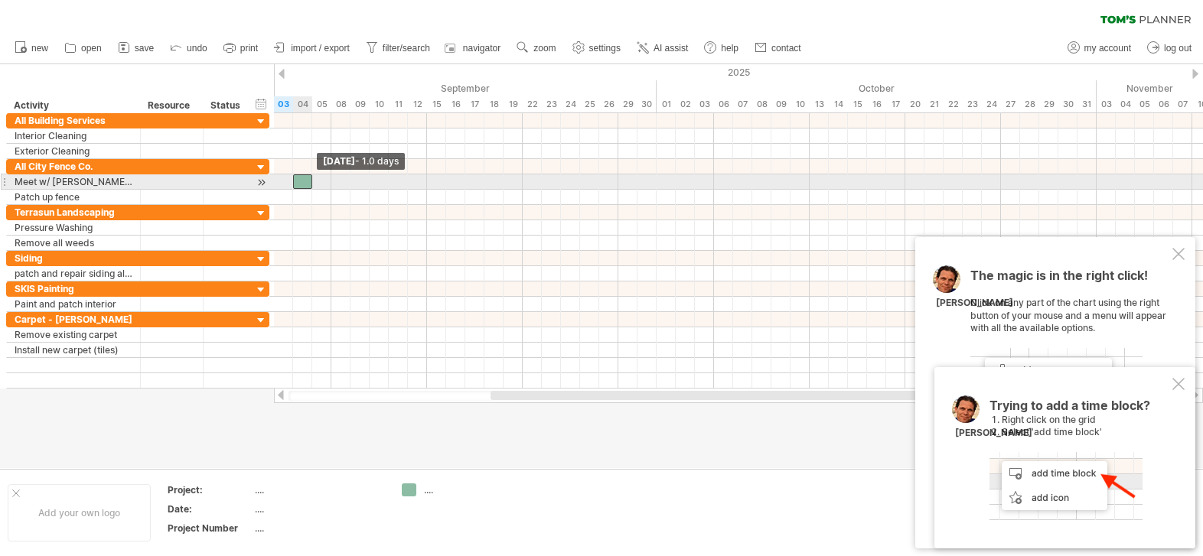
click at [309, 187] on span at bounding box center [312, 181] width 6 height 15
click at [307, 183] on div at bounding box center [302, 181] width 19 height 15
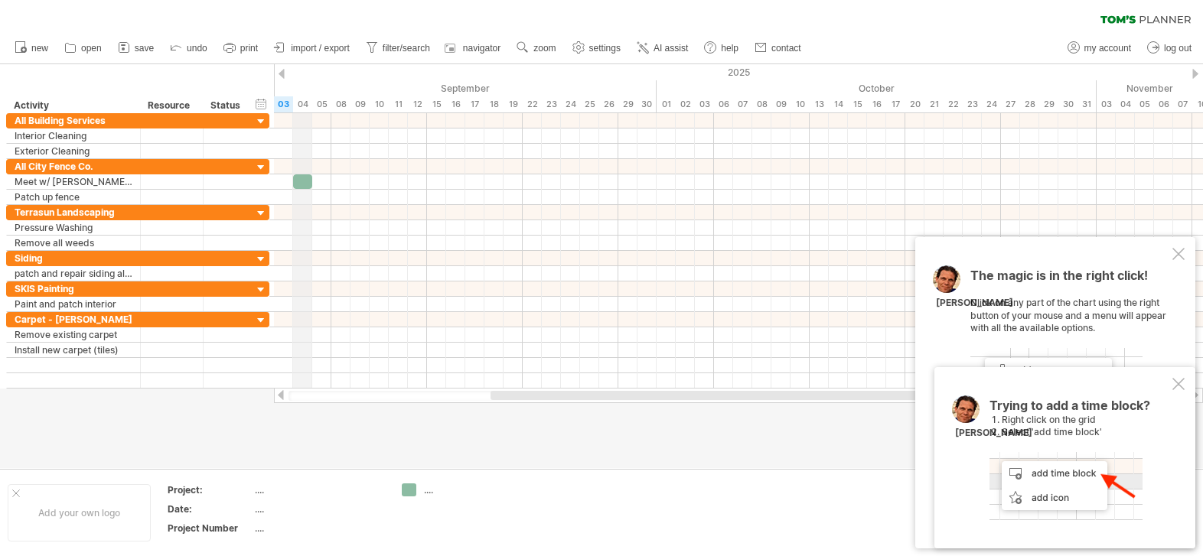
click at [307, 112] on div "04" at bounding box center [302, 104] width 19 height 16
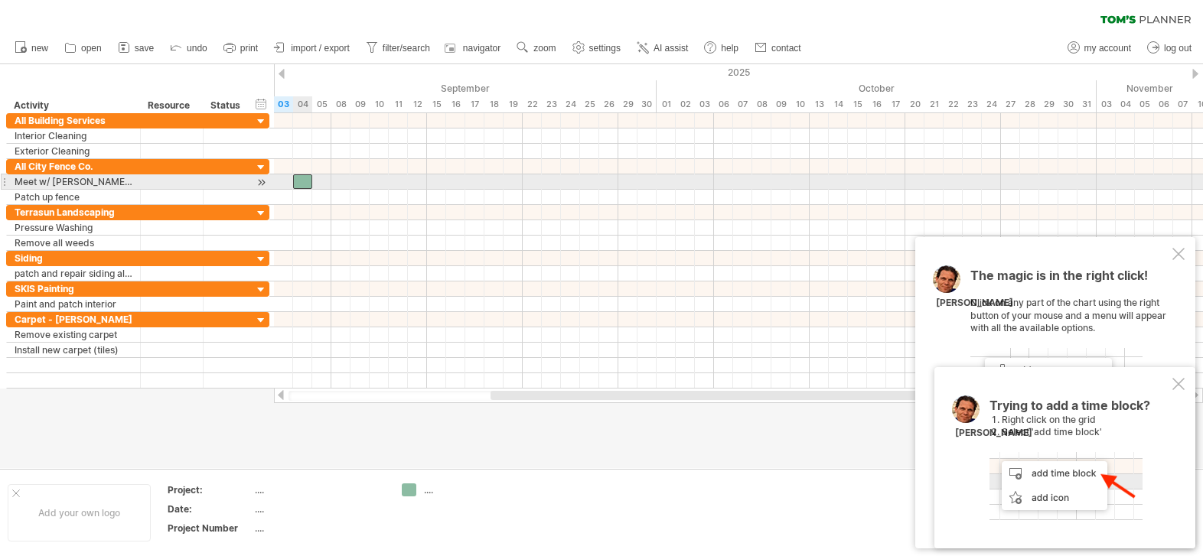
click at [303, 184] on div at bounding box center [302, 181] width 19 height 15
click at [299, 179] on div at bounding box center [302, 181] width 19 height 15
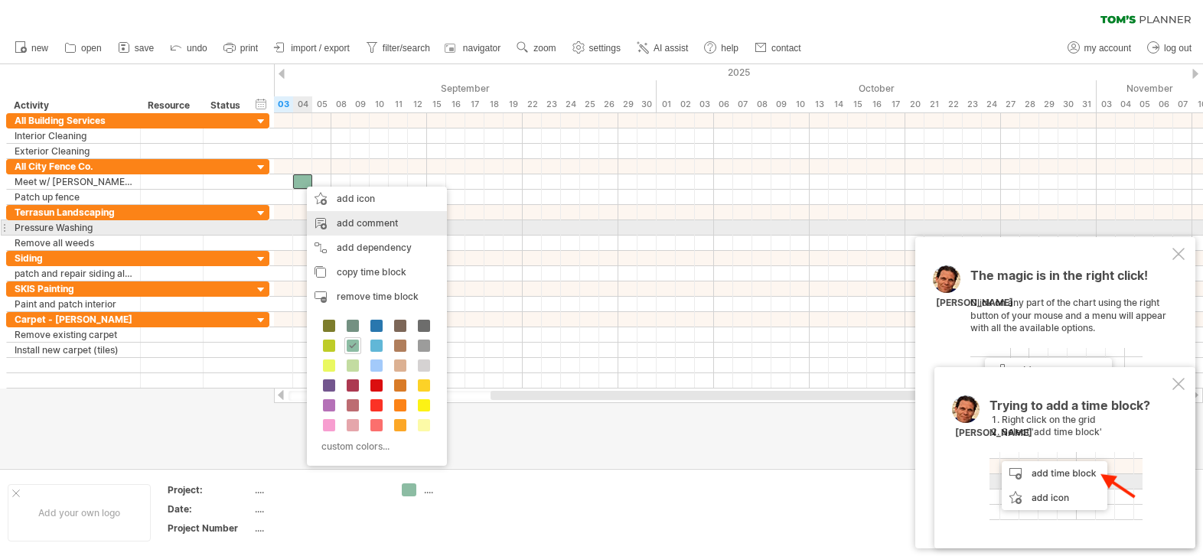
click at [336, 226] on div "add comment" at bounding box center [377, 223] width 140 height 24
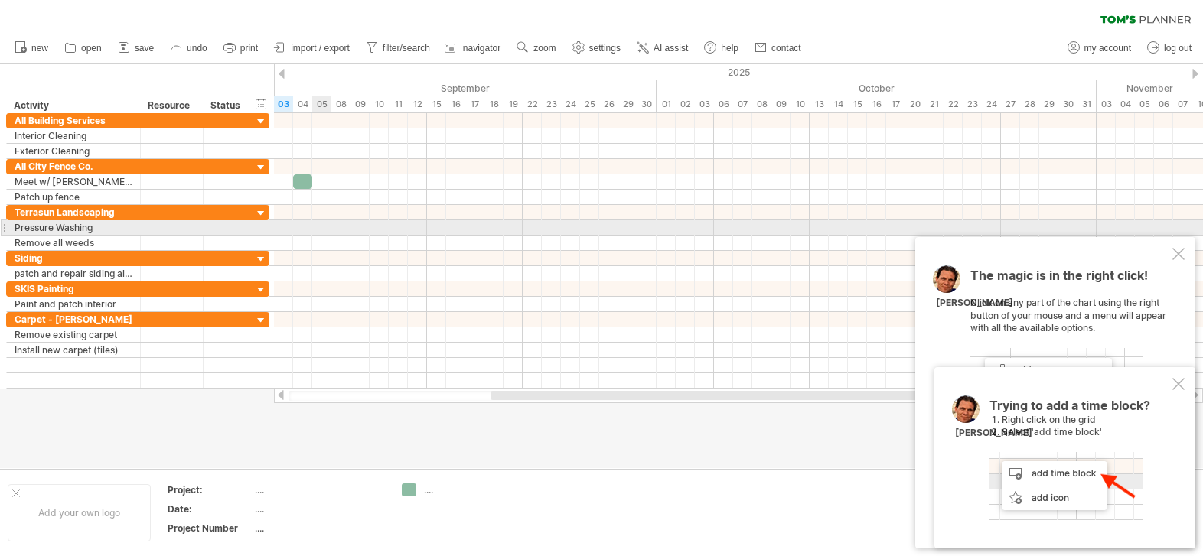
click at [324, 223] on div at bounding box center [738, 227] width 929 height 15
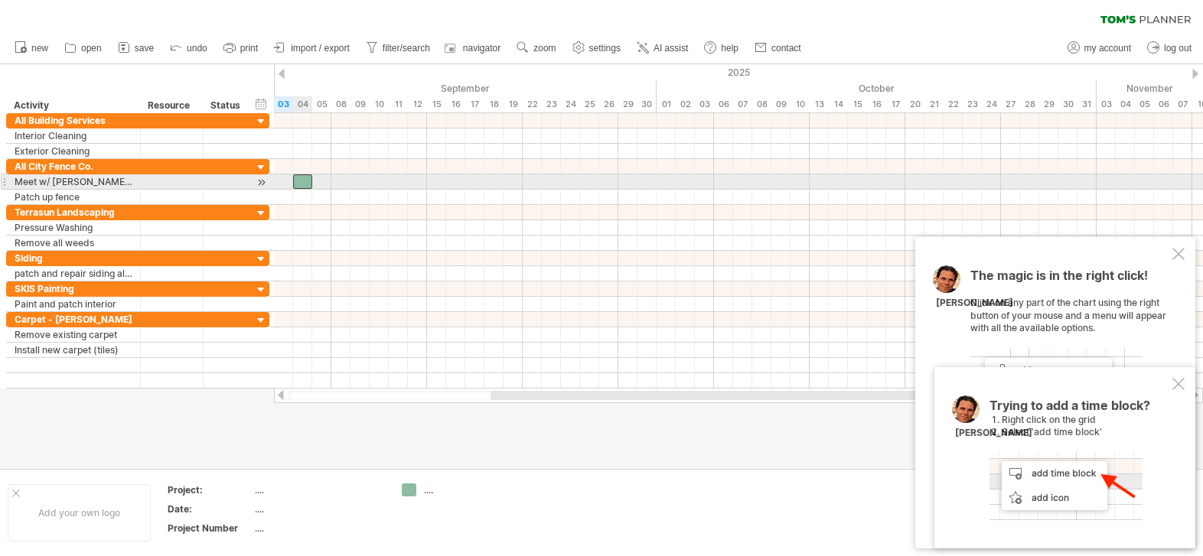
click at [305, 179] on div at bounding box center [302, 181] width 19 height 15
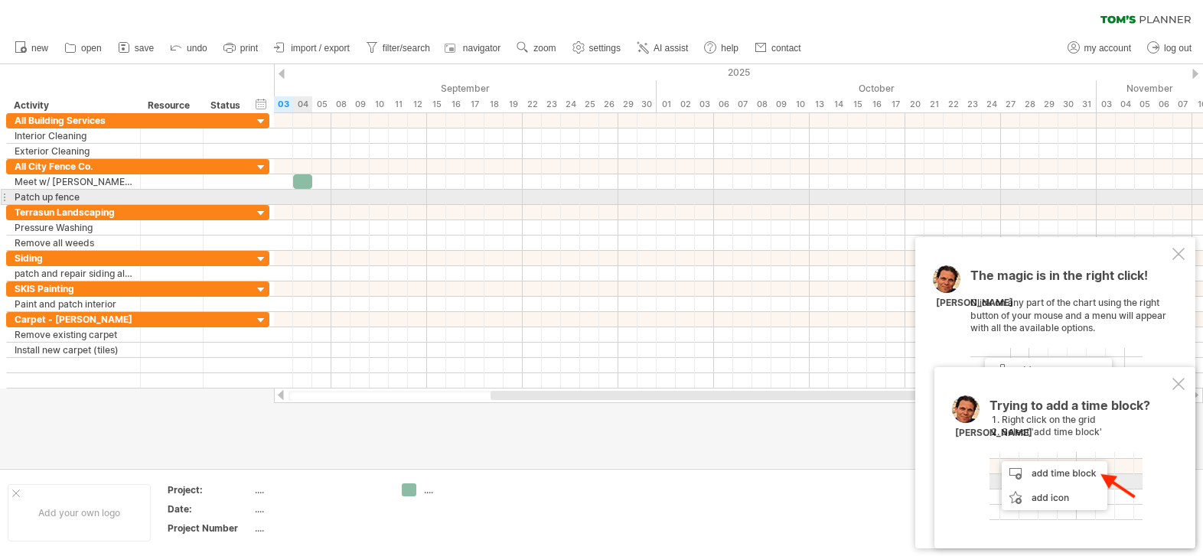
click at [309, 197] on div at bounding box center [738, 197] width 929 height 15
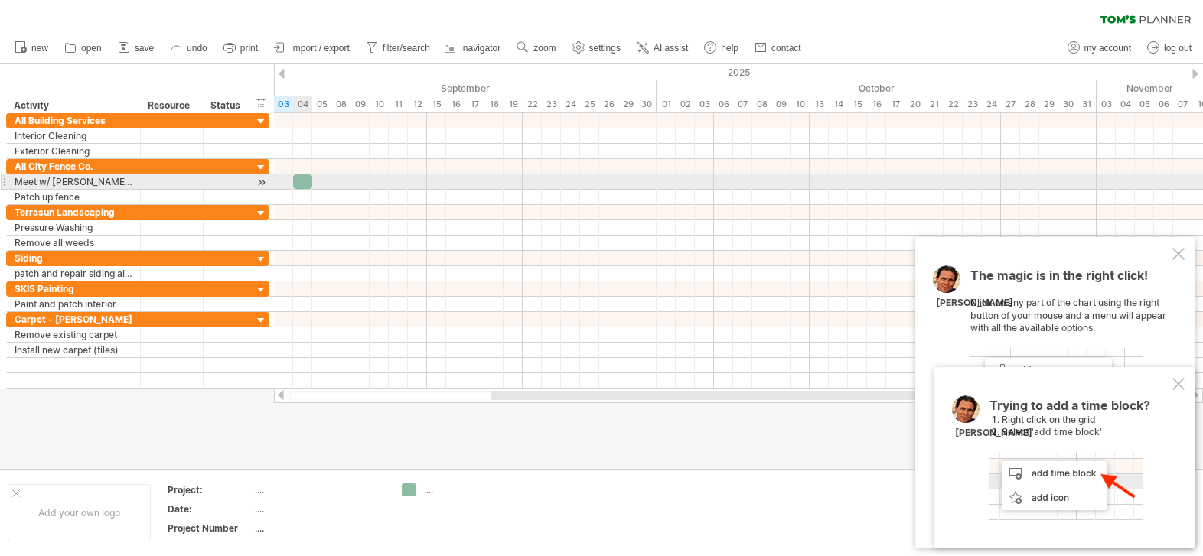
click at [308, 187] on div at bounding box center [302, 181] width 19 height 15
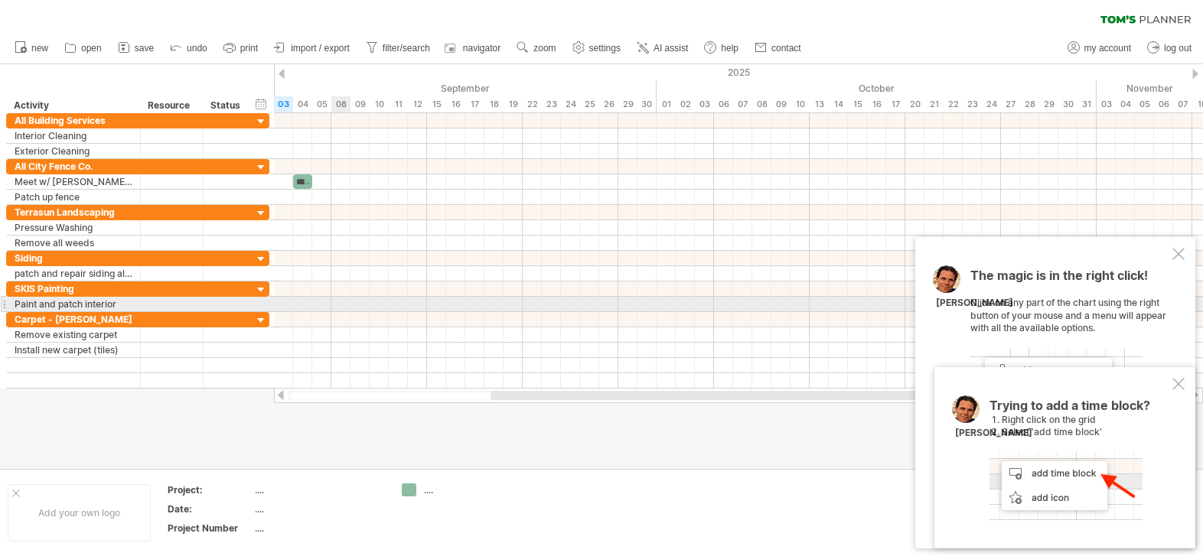
click at [337, 299] on div at bounding box center [738, 304] width 929 height 15
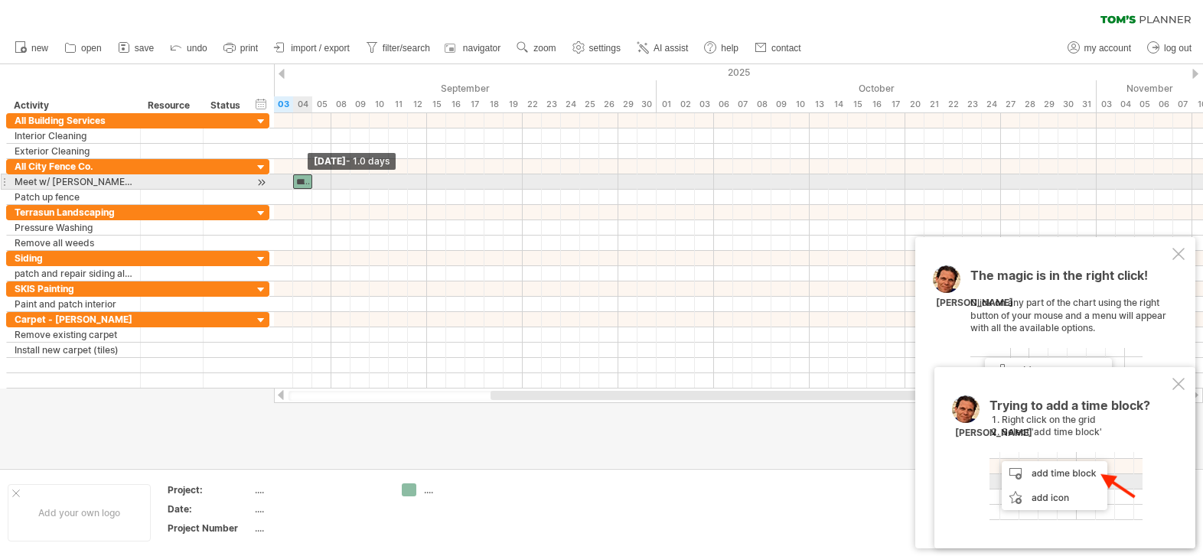
click at [293, 184] on span at bounding box center [293, 181] width 6 height 15
click at [299, 180] on div "**********" at bounding box center [302, 181] width 19 height 15
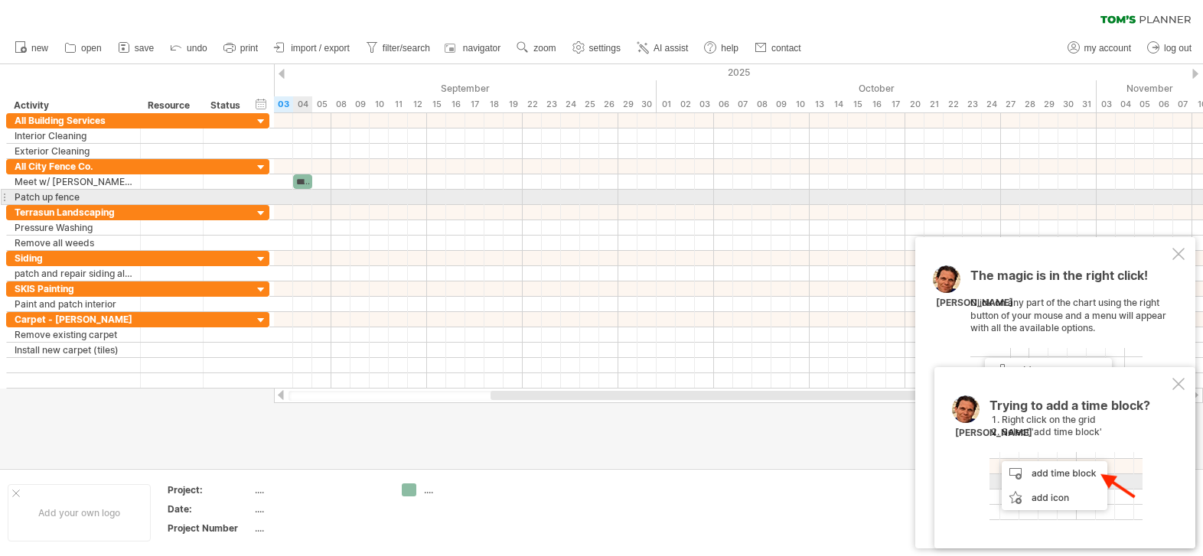
click at [299, 247] on div at bounding box center [738, 243] width 929 height 15
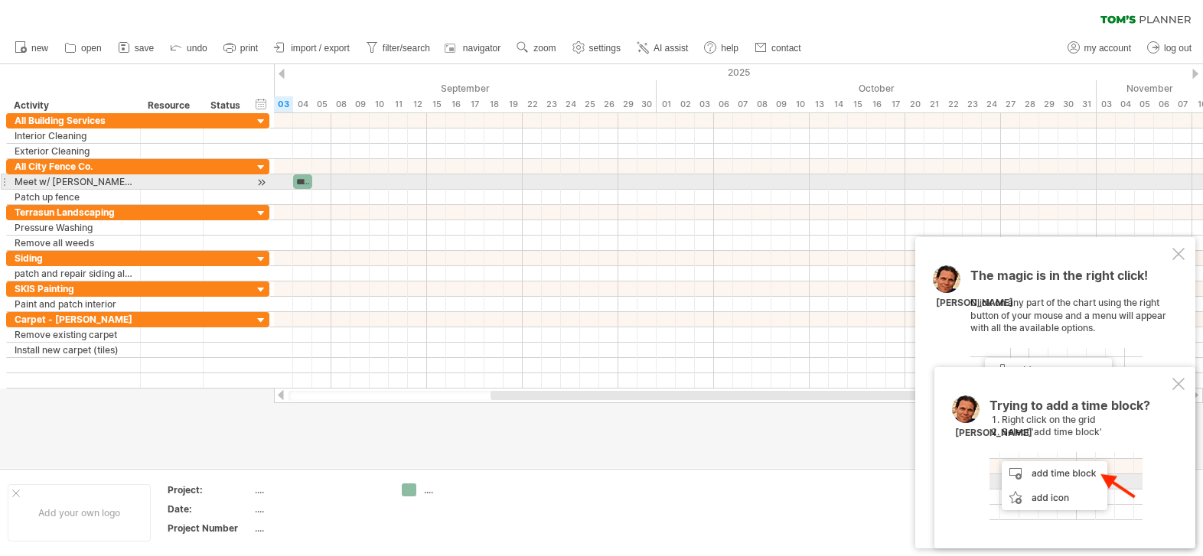
click at [262, 182] on div at bounding box center [261, 182] width 15 height 16
drag, startPoint x: 262, startPoint y: 182, endPoint x: 273, endPoint y: 181, distance: 10.8
click at [269, 181] on div "**********" at bounding box center [137, 181] width 263 height 15
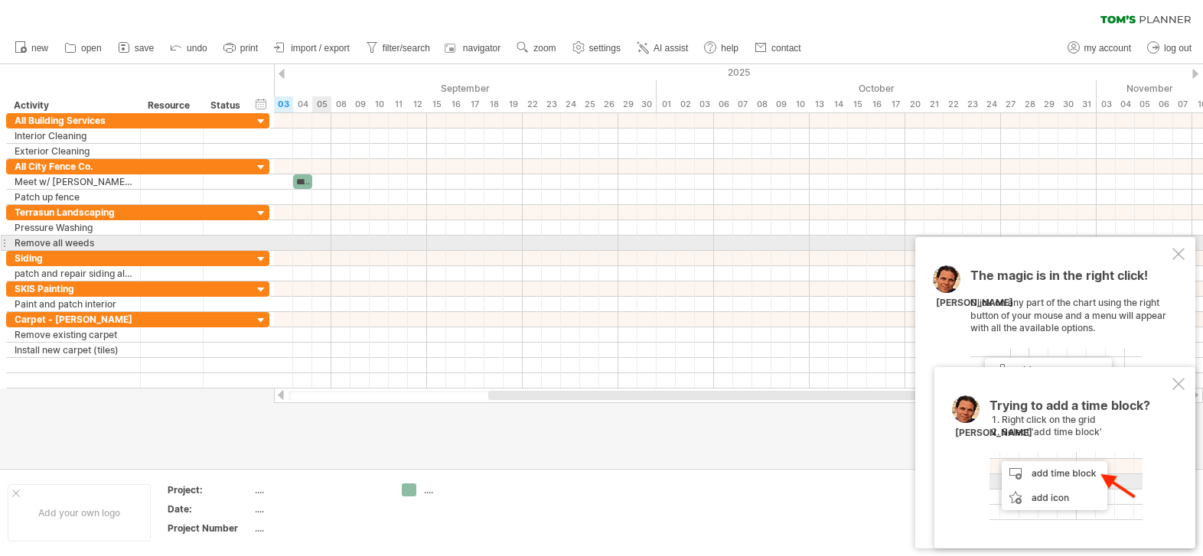
click at [317, 254] on div at bounding box center [738, 258] width 929 height 15
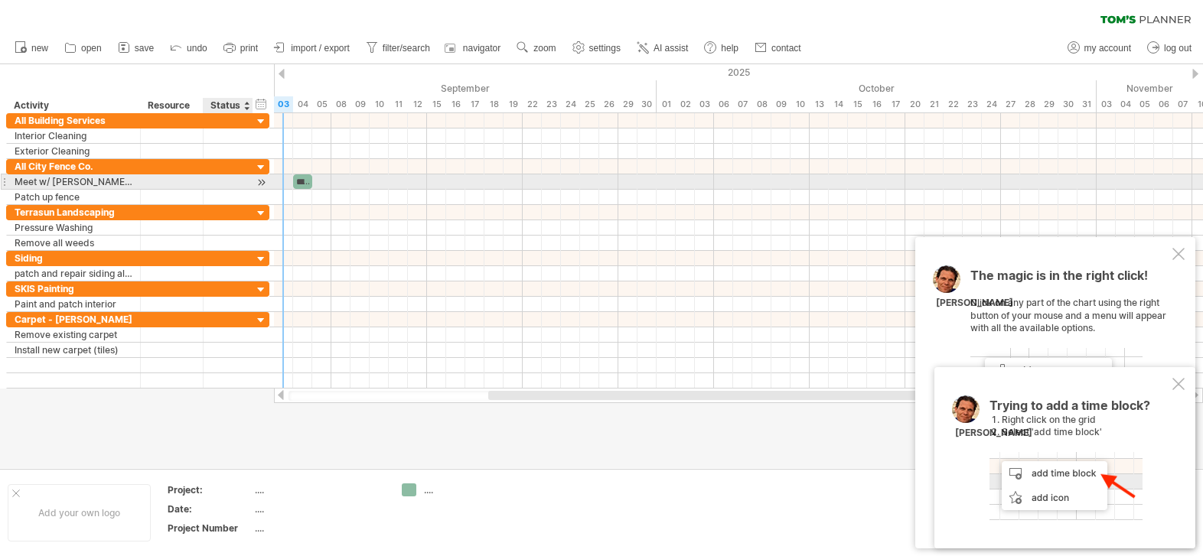
click at [261, 181] on div at bounding box center [261, 182] width 15 height 16
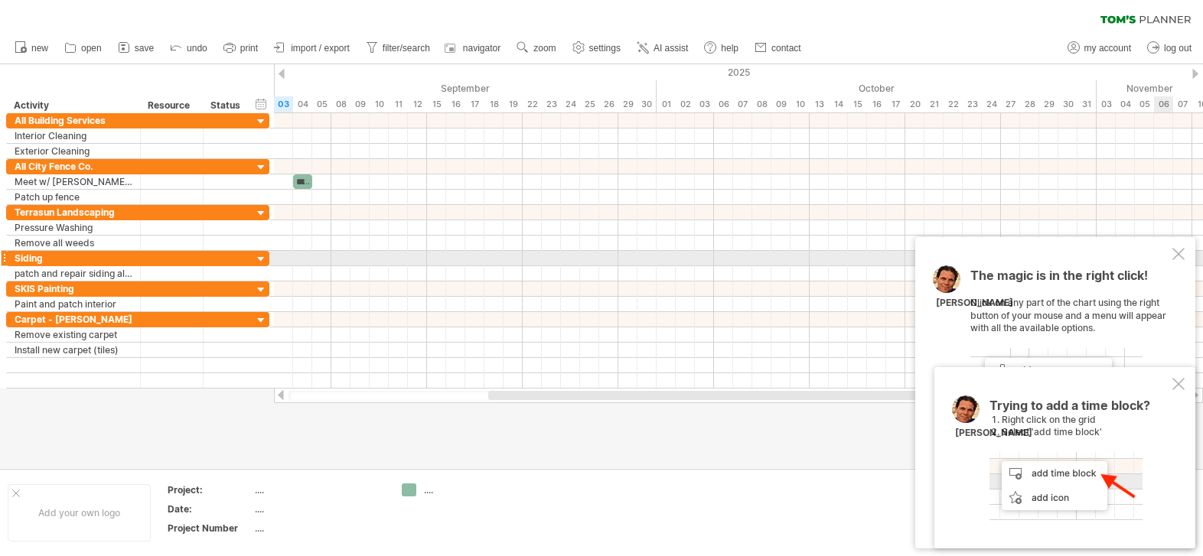
click at [1169, 253] on div "The magic is in the right click! Click on any part of the chart using the right…" at bounding box center [1055, 392] width 280 height 311
click at [1178, 254] on div at bounding box center [1178, 254] width 12 height 12
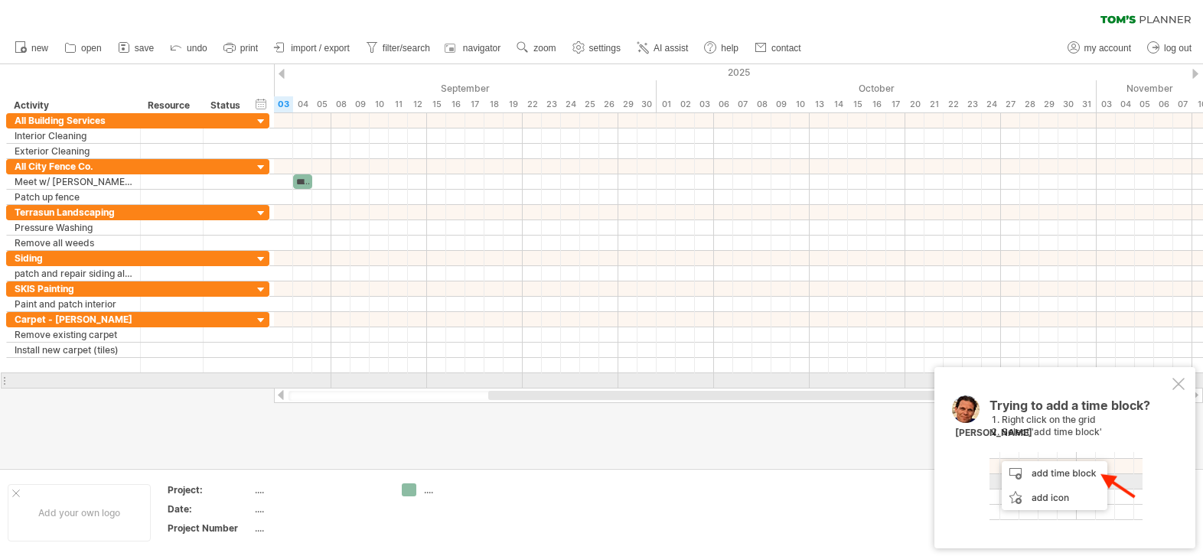
click at [1183, 386] on div "Trying to add a time block? Right click on the grid Select 'add time block' [PE…" at bounding box center [1064, 457] width 261 height 181
click at [1173, 379] on div at bounding box center [1178, 384] width 12 height 12
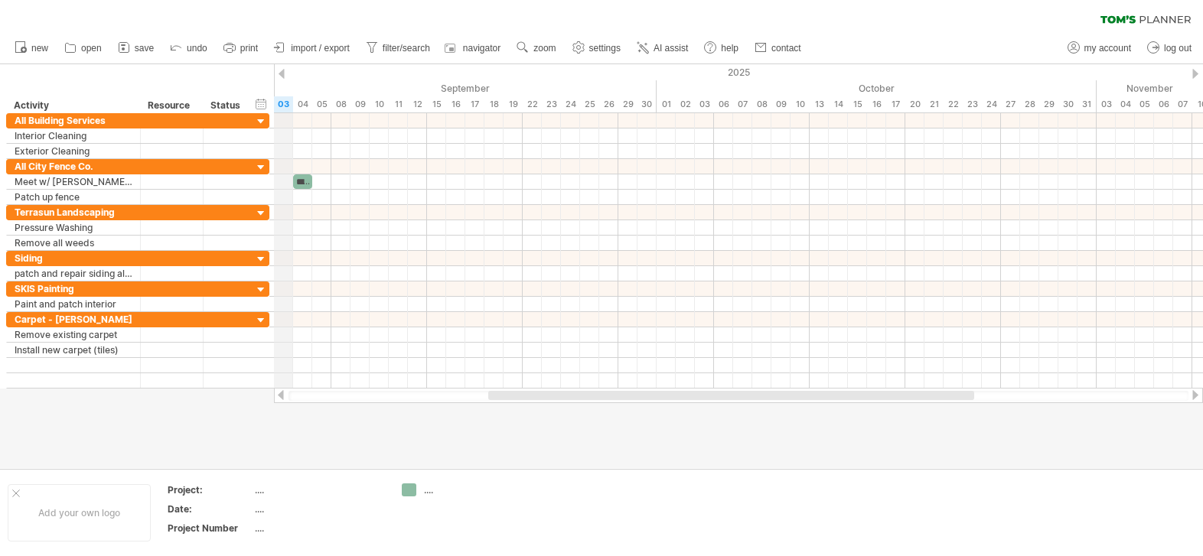
click at [288, 70] on div "2025" at bounding box center [493, 72] width 2849 height 16
click at [278, 73] on div "2025" at bounding box center [493, 72] width 2849 height 16
click at [796, 64] on div "2025" at bounding box center [493, 72] width 2849 height 16
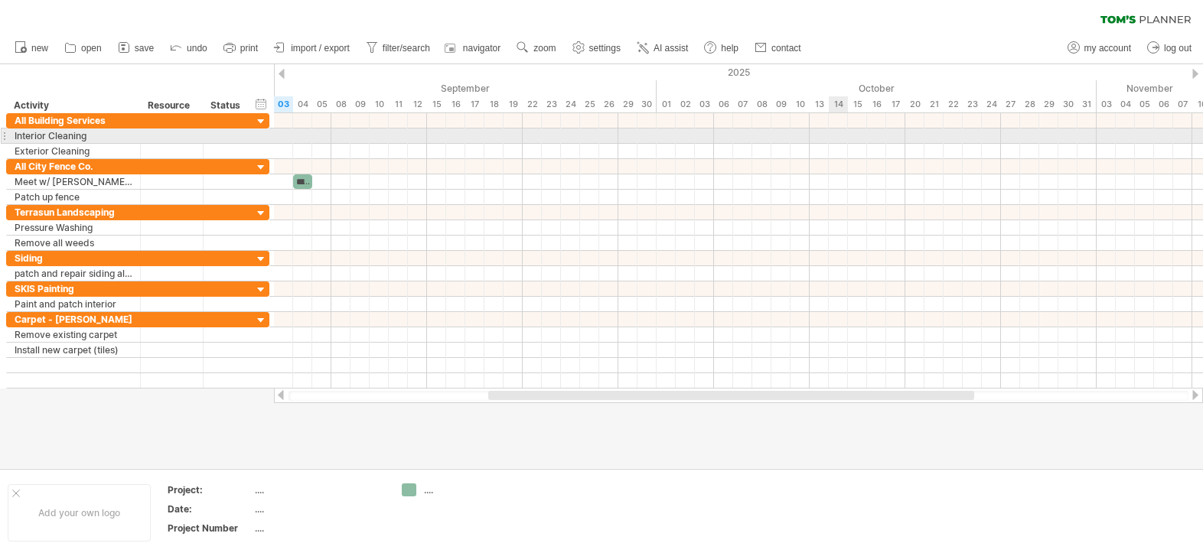
click at [840, 132] on div at bounding box center [738, 136] width 929 height 15
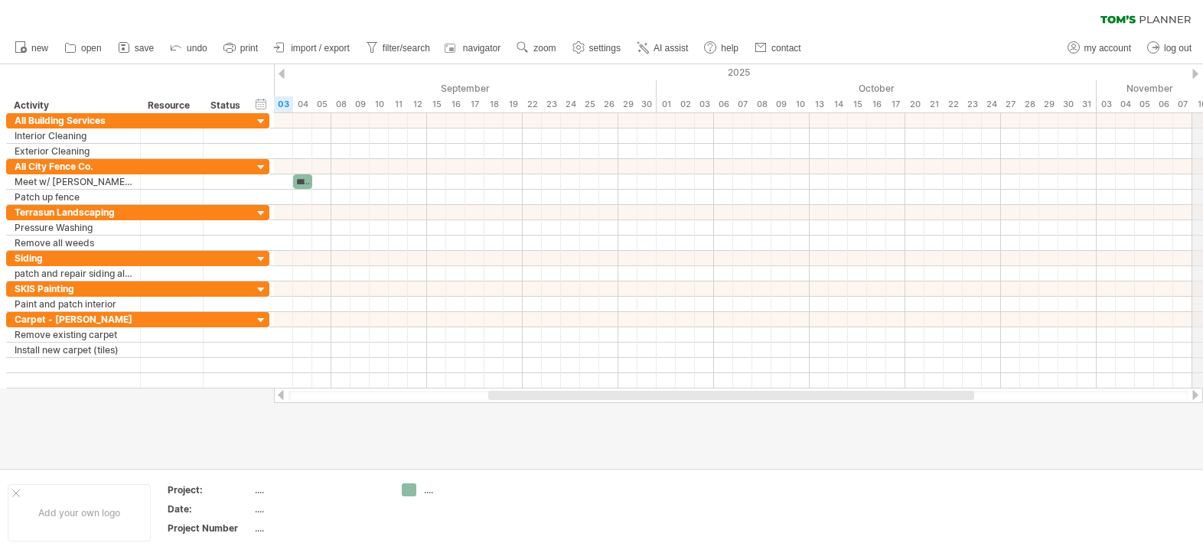
click at [1199, 69] on div "2025" at bounding box center [493, 72] width 2849 height 16
click at [1189, 74] on div "2025" at bounding box center [493, 72] width 2849 height 16
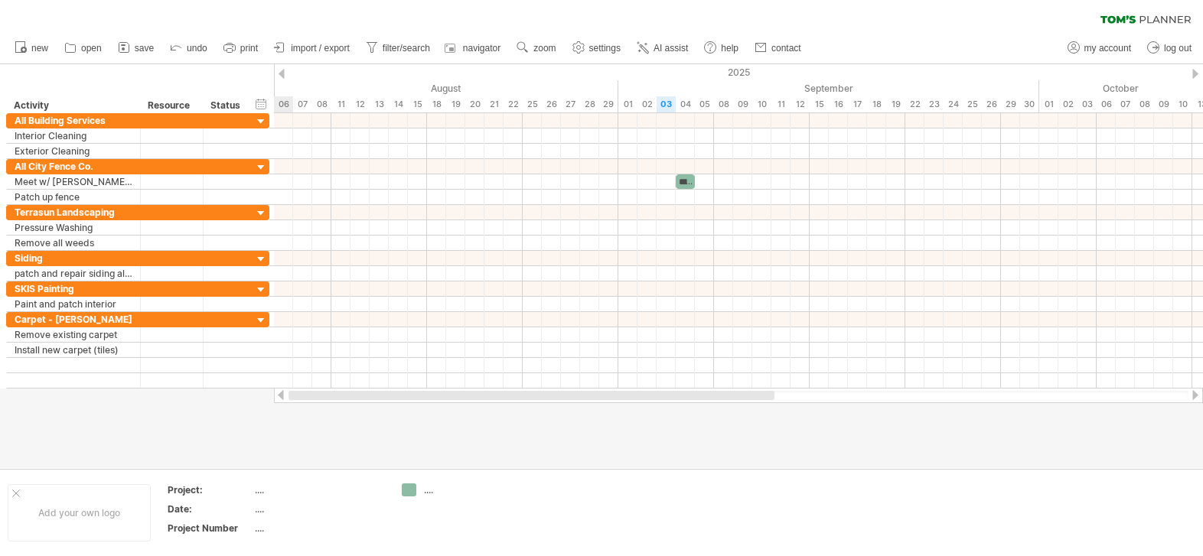
drag, startPoint x: 846, startPoint y: 394, endPoint x: 470, endPoint y: 403, distance: 375.7
click at [470, 403] on div "Trying to reach [DOMAIN_NAME] Connected again... 0% clear filter new" at bounding box center [601, 278] width 1203 height 556
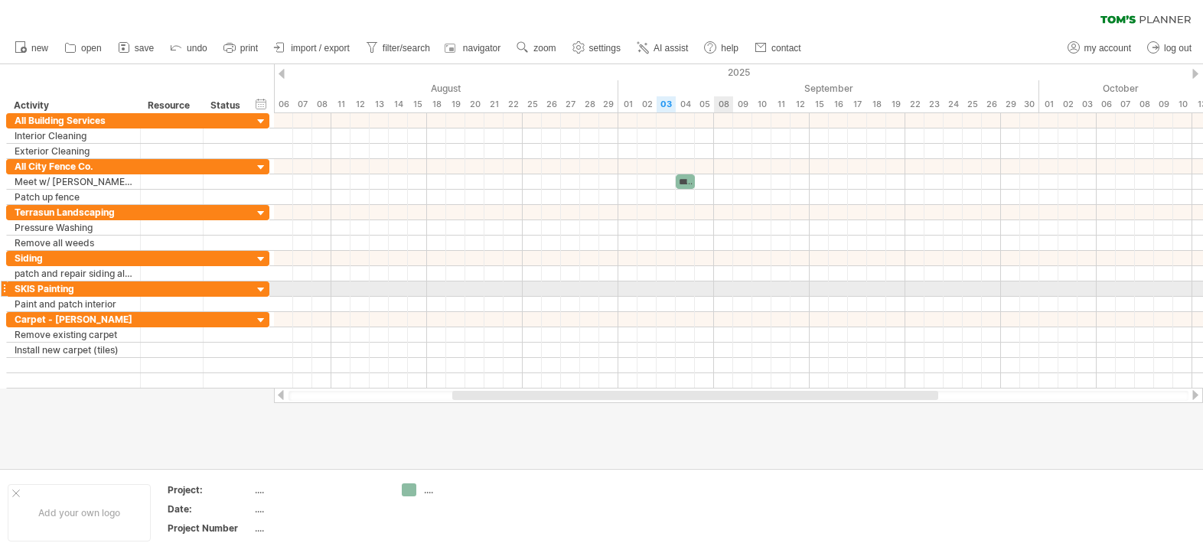
click at [724, 295] on div at bounding box center [738, 289] width 929 height 15
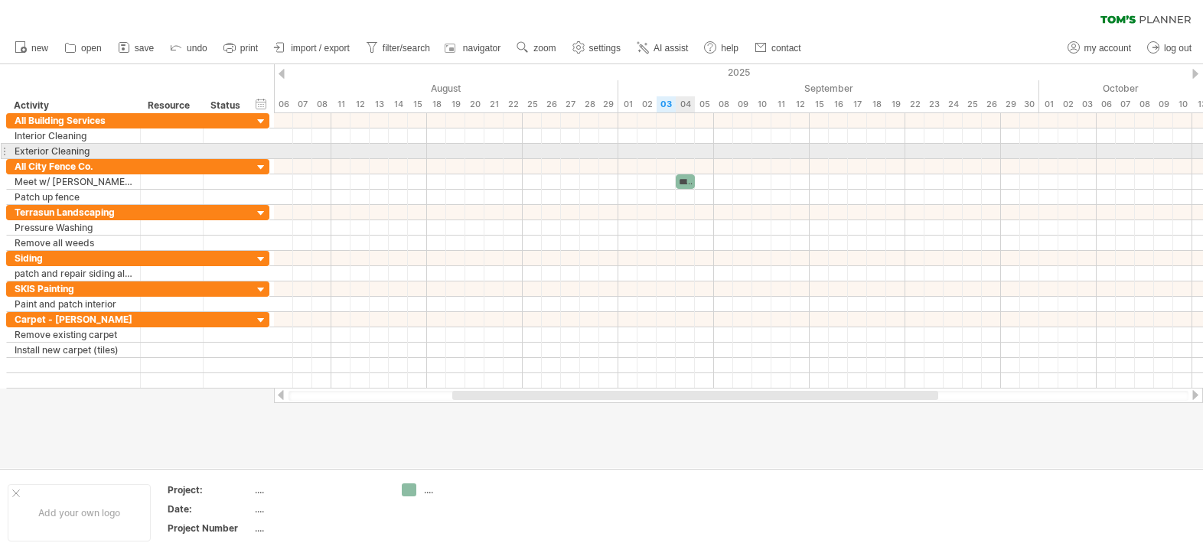
click at [688, 154] on div at bounding box center [738, 151] width 929 height 15
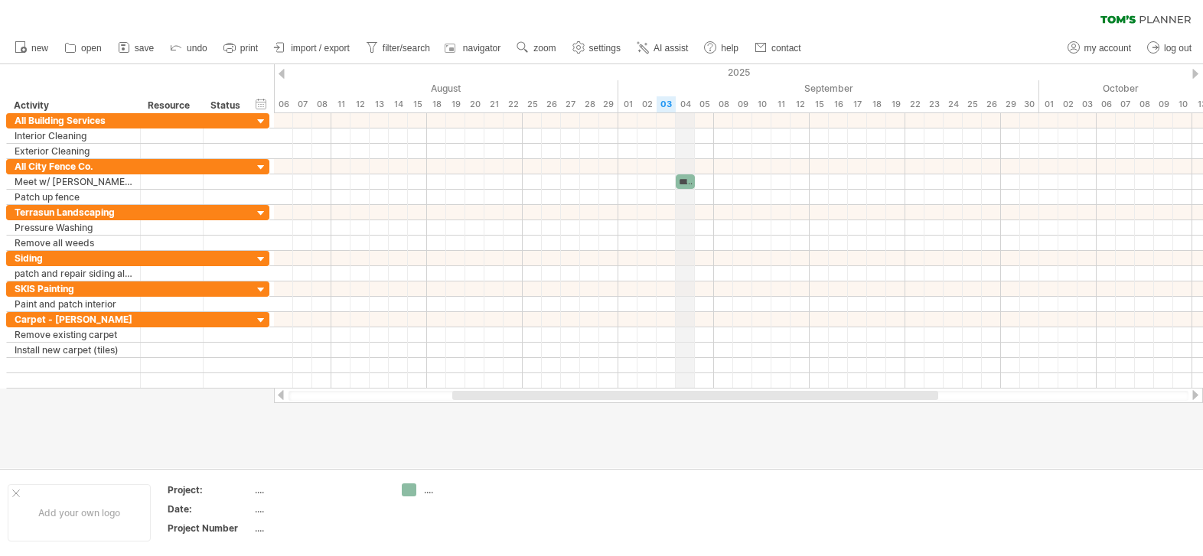
click at [684, 102] on div "04" at bounding box center [684, 104] width 19 height 16
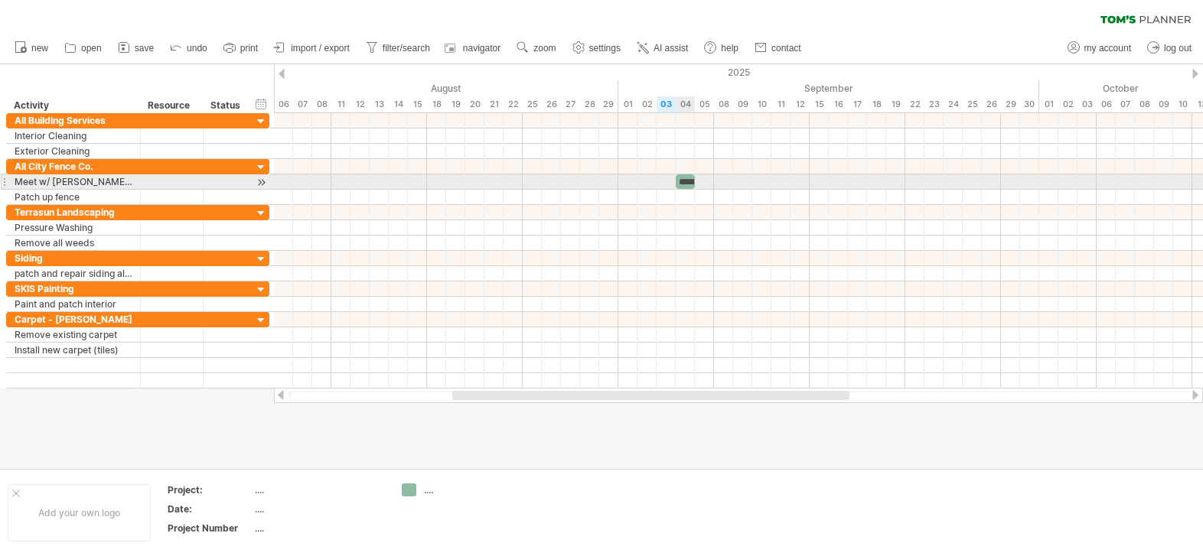
click at [685, 183] on div "**********" at bounding box center [684, 181] width 19 height 15
drag, startPoint x: 685, startPoint y: 183, endPoint x: 667, endPoint y: 181, distance: 17.7
click at [667, 181] on div "**********" at bounding box center [738, 250] width 929 height 275
click at [684, 183] on div "**********" at bounding box center [684, 181] width 19 height 15
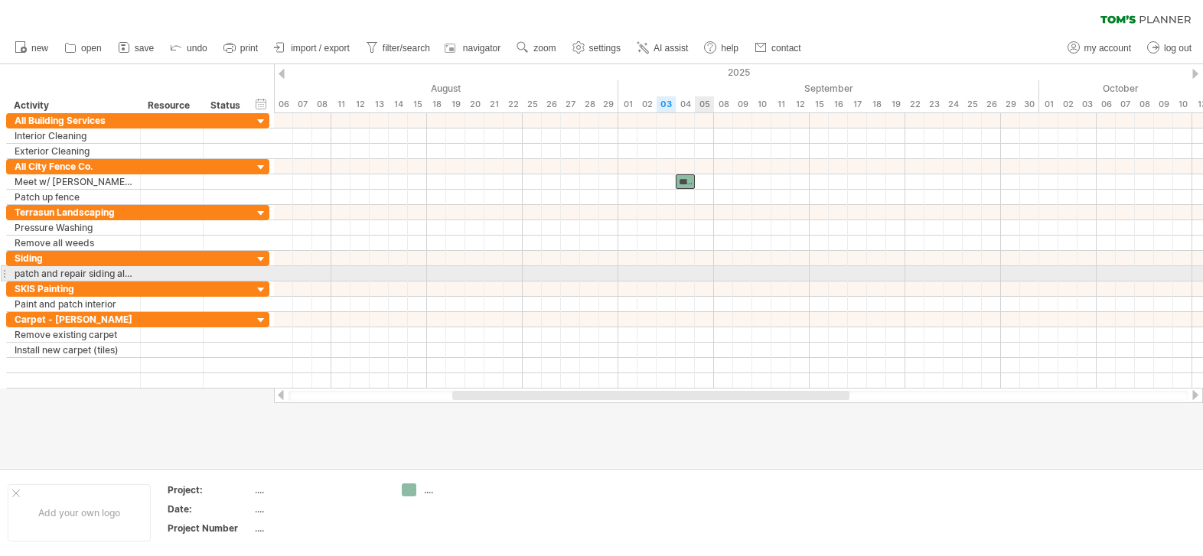
click at [697, 278] on div at bounding box center [738, 273] width 929 height 15
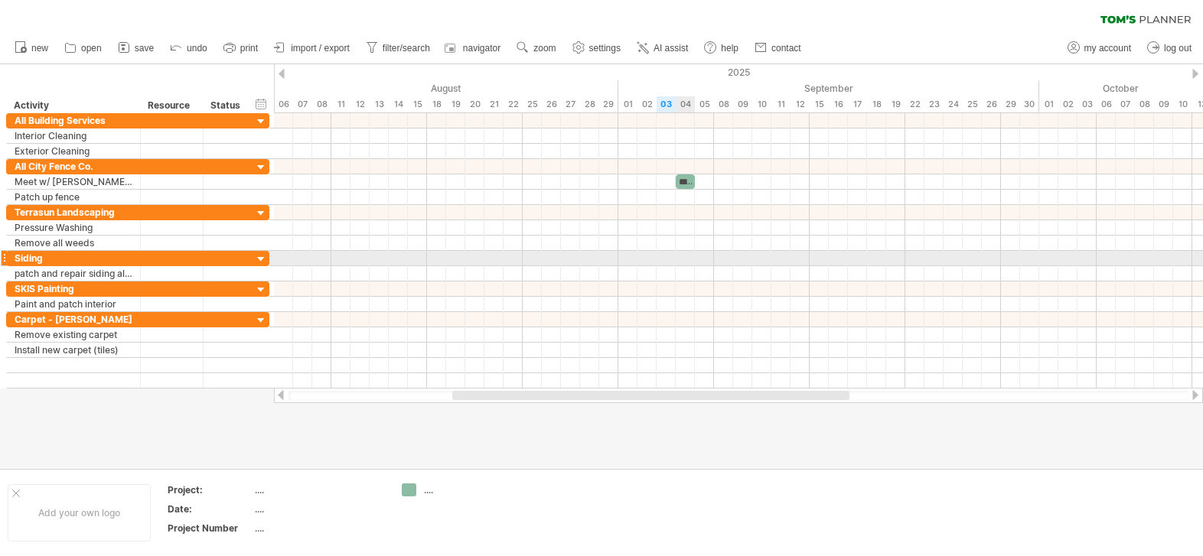
click at [688, 262] on div at bounding box center [738, 258] width 929 height 15
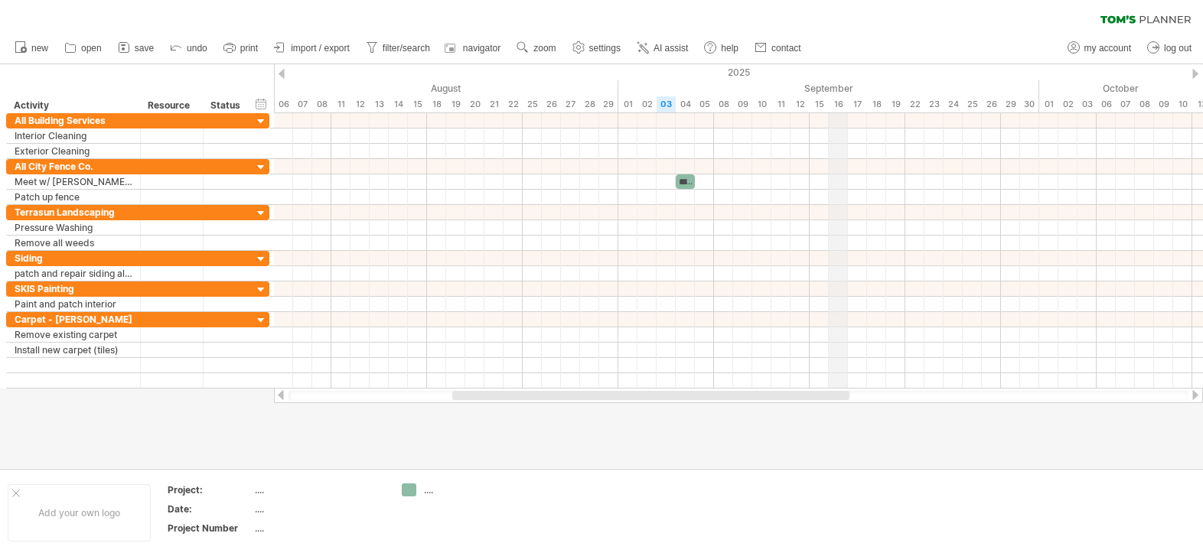
click at [843, 89] on div "September" at bounding box center [828, 88] width 421 height 16
click at [659, 104] on div "03" at bounding box center [665, 104] width 19 height 16
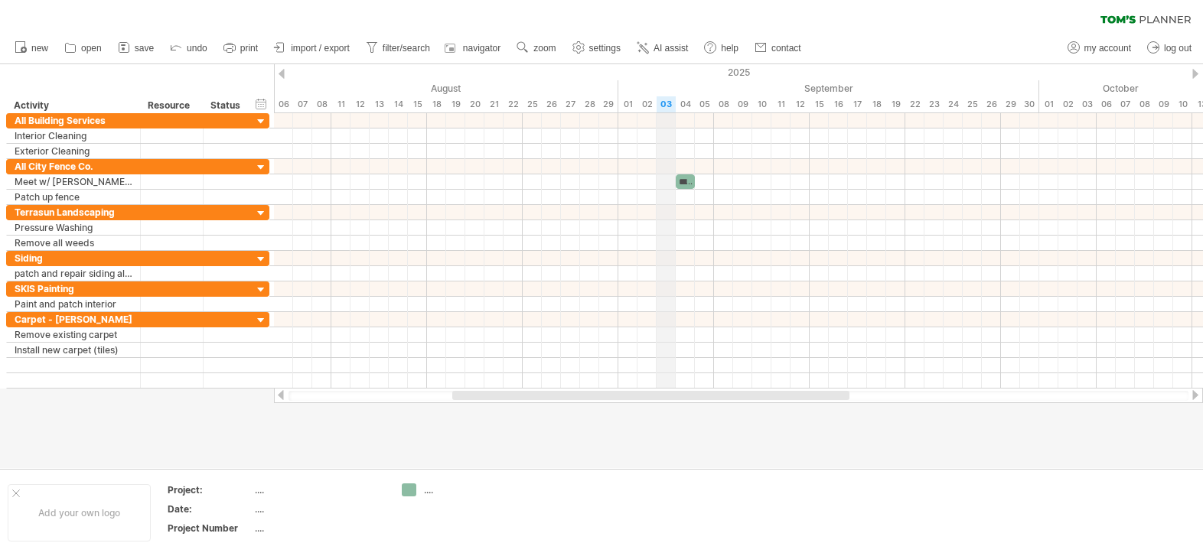
click at [676, 103] on div "04" at bounding box center [684, 104] width 19 height 16
click at [363, 93] on div "timeline settings" at bounding box center [355, 94] width 113 height 24
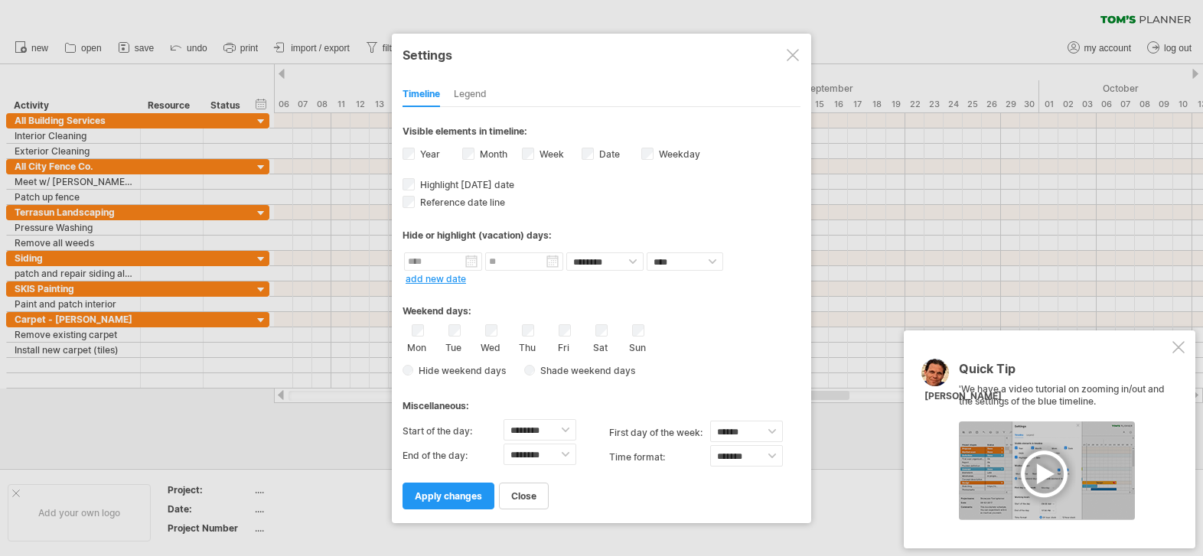
click at [476, 87] on div "Legend" at bounding box center [470, 95] width 33 height 24
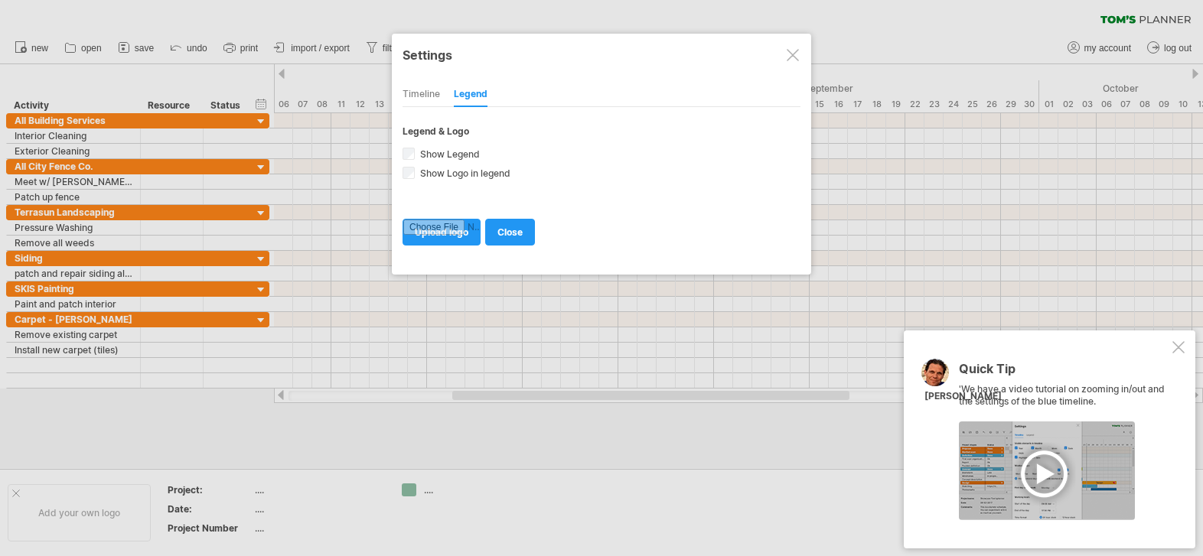
click at [441, 98] on div "Timeline Legend" at bounding box center [601, 90] width 398 height 33
click at [419, 91] on div "Timeline" at bounding box center [420, 95] width 37 height 24
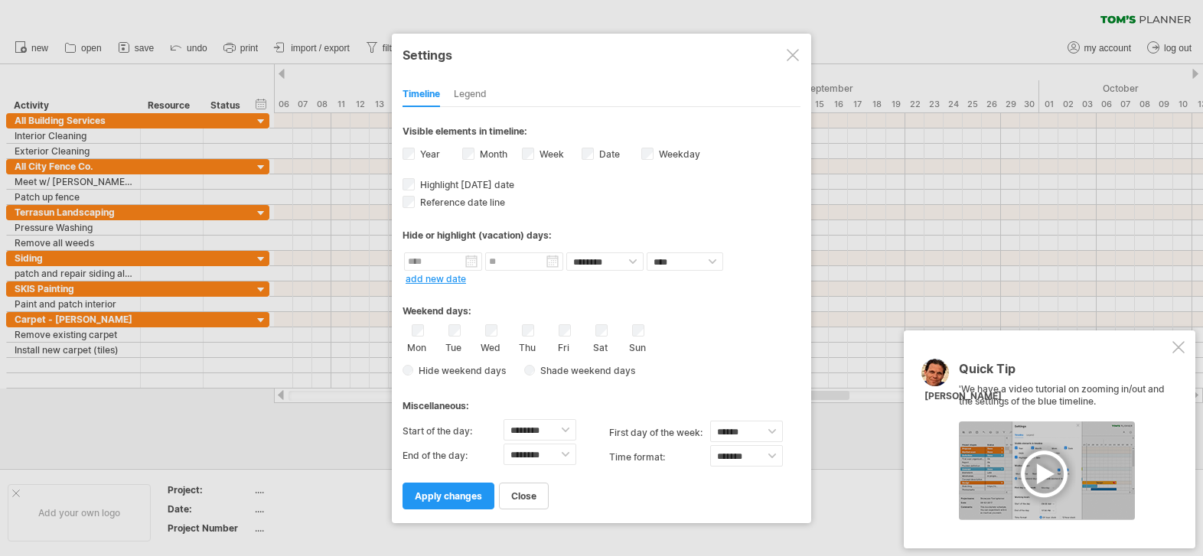
click at [540, 155] on label "Week visibility of weeknumbers Currently there is not enough space horizontally…" at bounding box center [550, 153] width 28 height 11
click at [427, 154] on label "Year" at bounding box center [428, 153] width 23 height 11
click at [454, 500] on span "apply changes" at bounding box center [448, 495] width 67 height 11
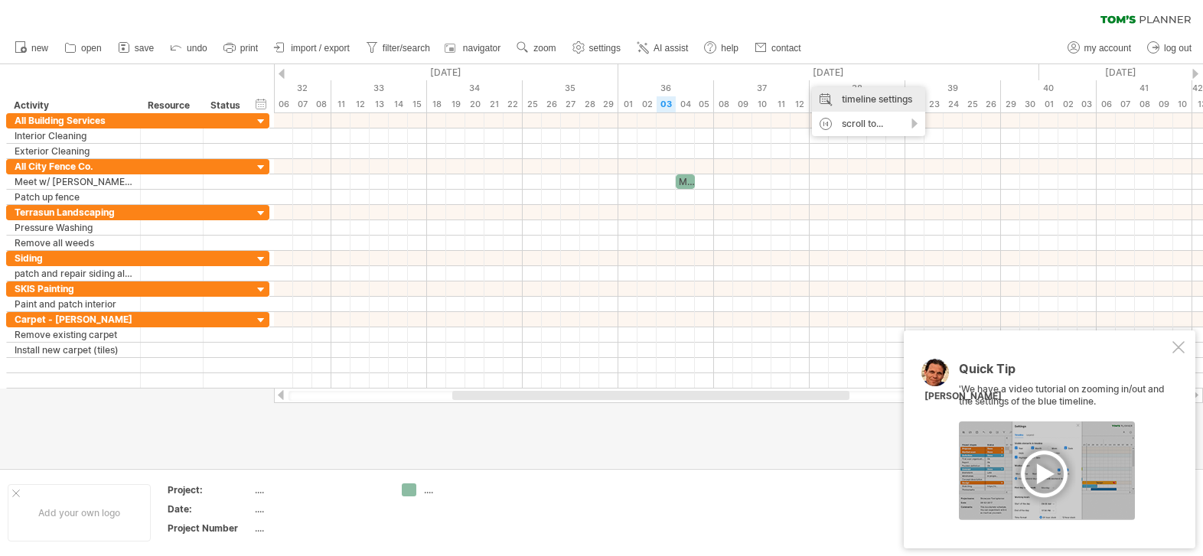
click at [838, 91] on div "timeline settings" at bounding box center [868, 99] width 113 height 24
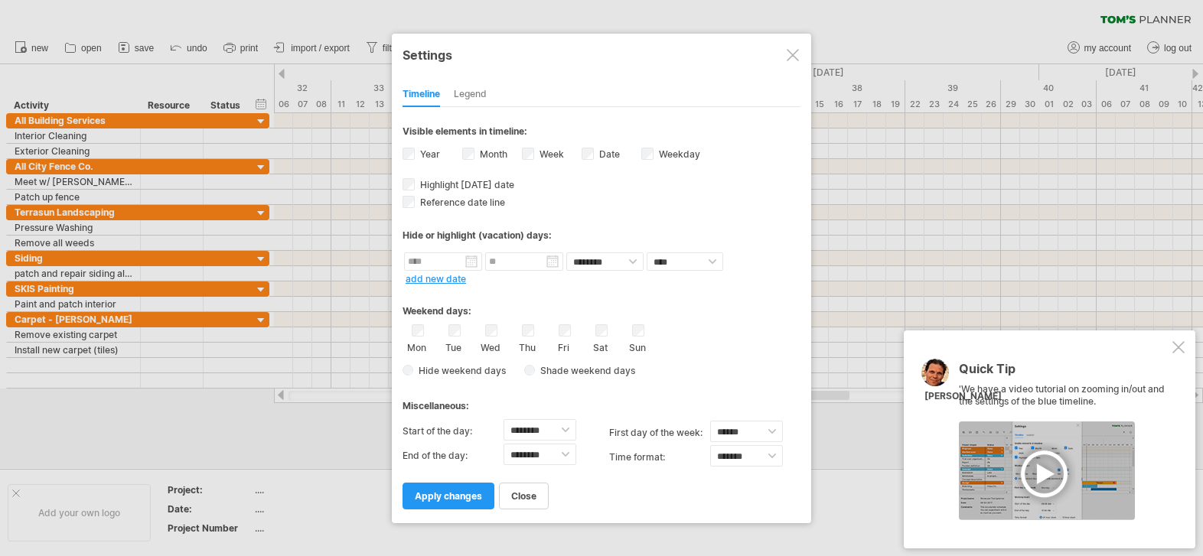
click at [550, 156] on label "Week visibility of weeknumbers Currently there is not enough space horizontally…" at bounding box center [550, 153] width 28 height 11
click at [672, 155] on label "Weekday visibility of weekday Currently there is not enough space horizontally …" at bounding box center [678, 153] width 44 height 11
click at [482, 503] on link "apply changes" at bounding box center [448, 496] width 92 height 27
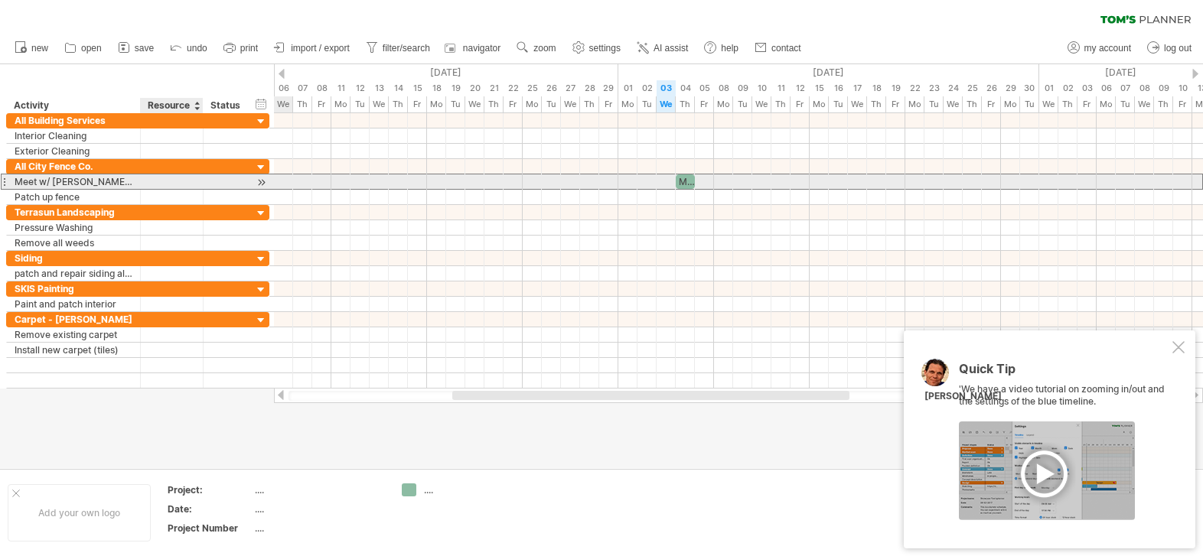
click at [148, 181] on div at bounding box center [172, 181] width 63 height 15
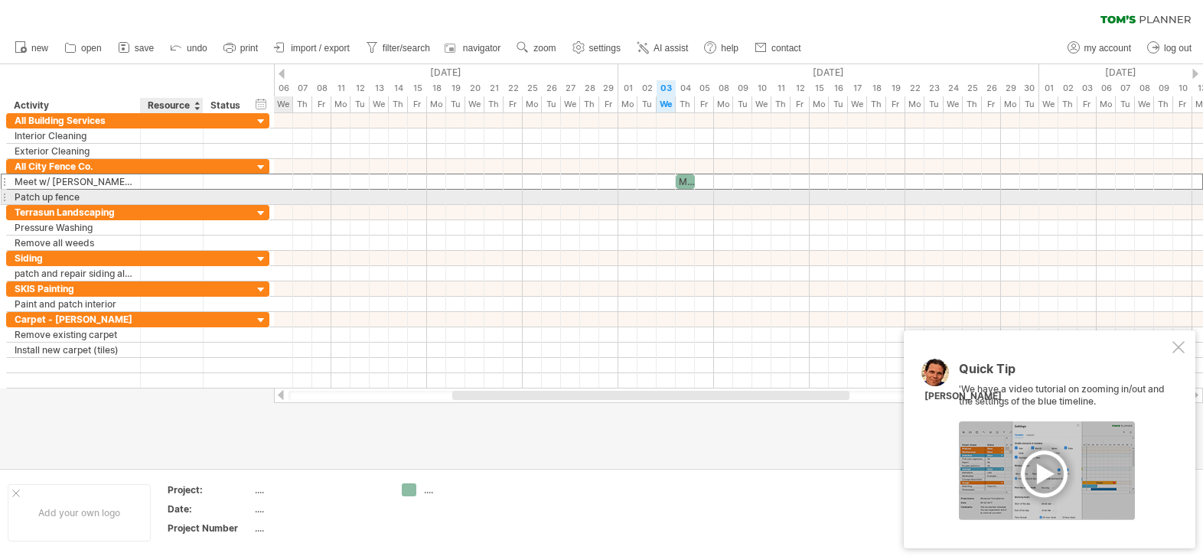
click at [145, 200] on div at bounding box center [172, 197] width 63 height 15
